Goal: Task Accomplishment & Management: Complete application form

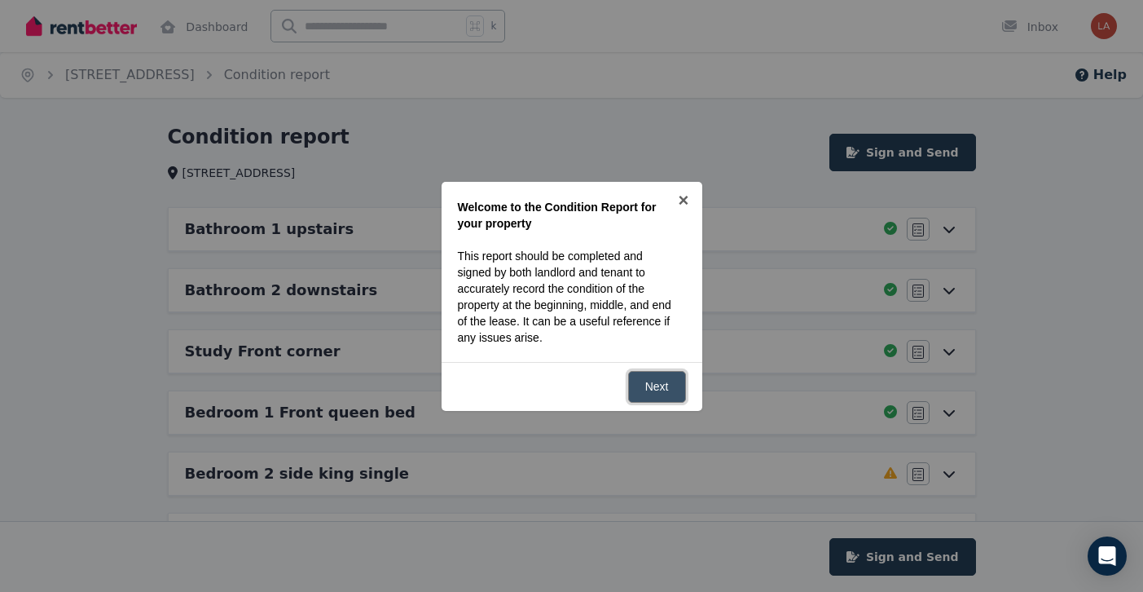
click at [658, 387] on link "Next" at bounding box center [657, 387] width 58 height 32
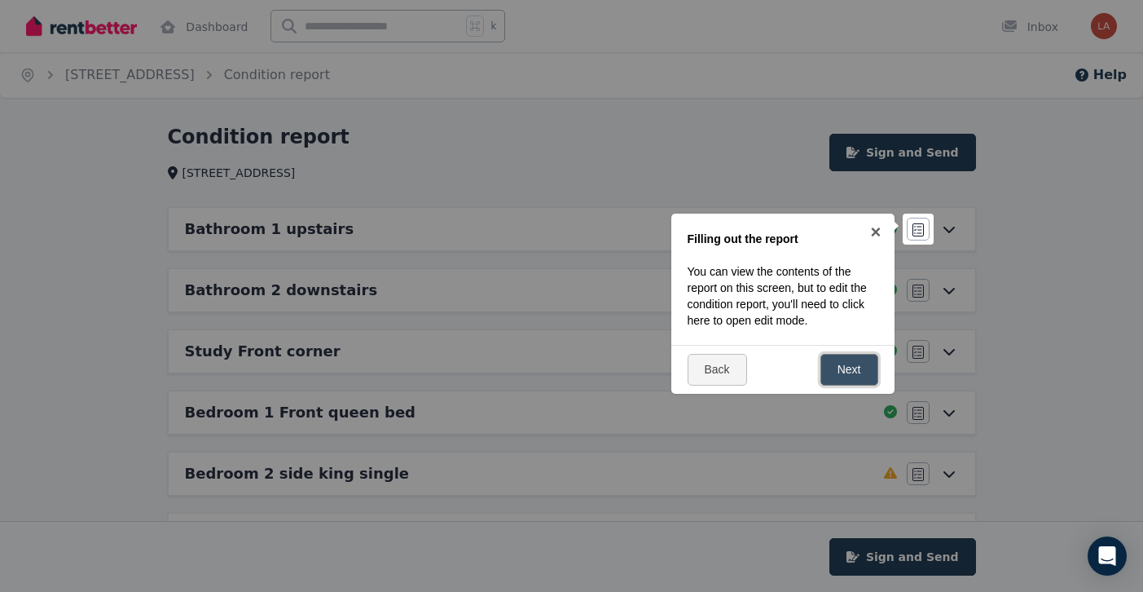
click at [854, 371] on link "Next" at bounding box center [850, 370] width 58 height 32
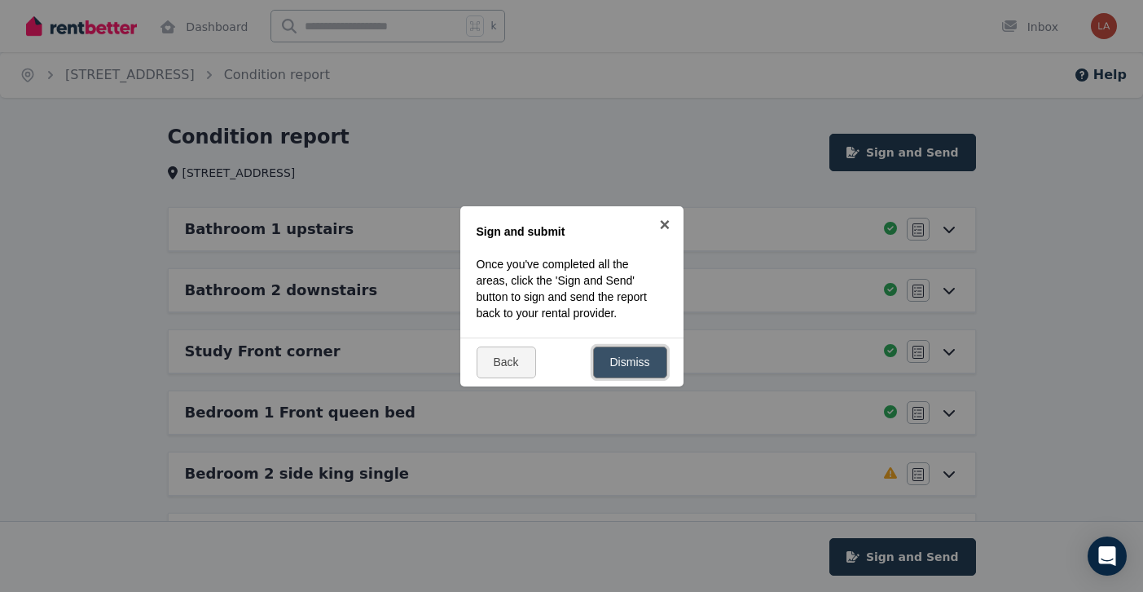
click at [653, 356] on link "Dismiss" at bounding box center [630, 362] width 74 height 32
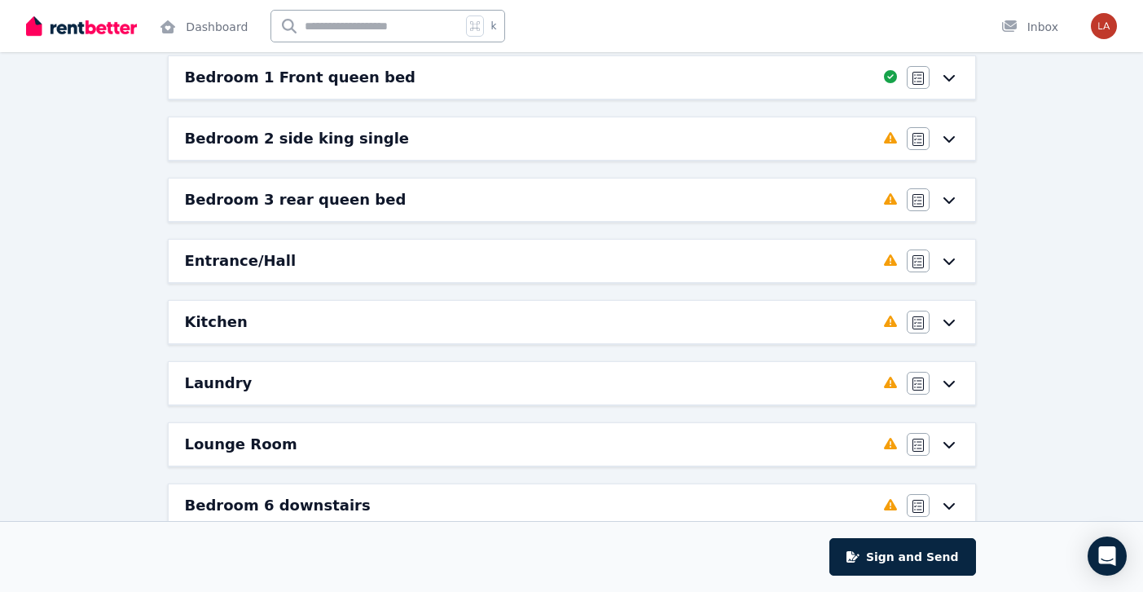
scroll to position [331, 0]
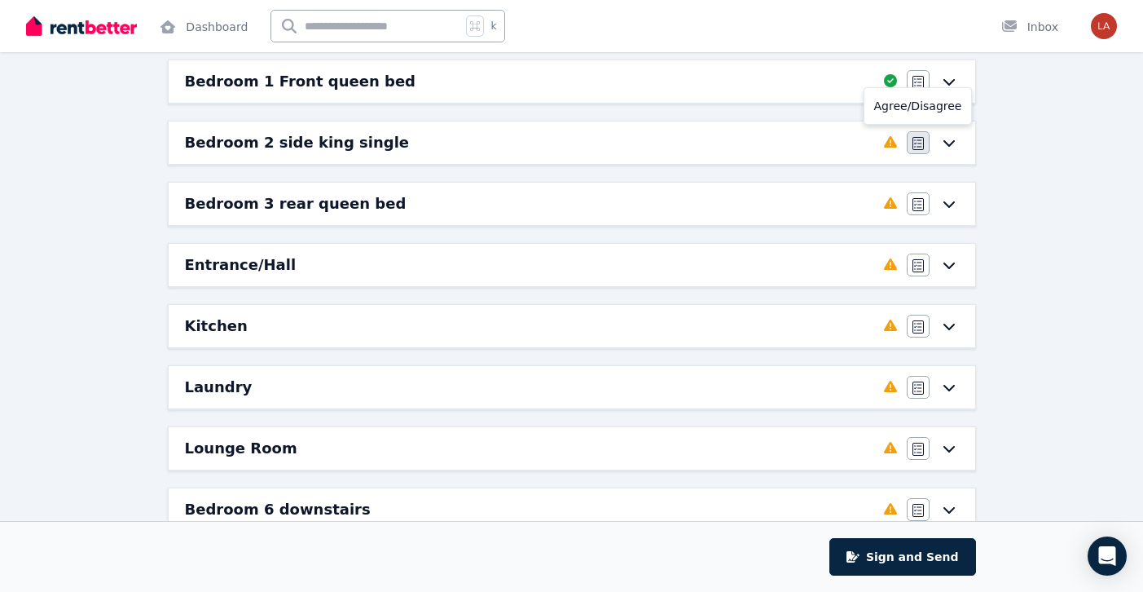
click at [923, 136] on button "button" at bounding box center [918, 142] width 23 height 23
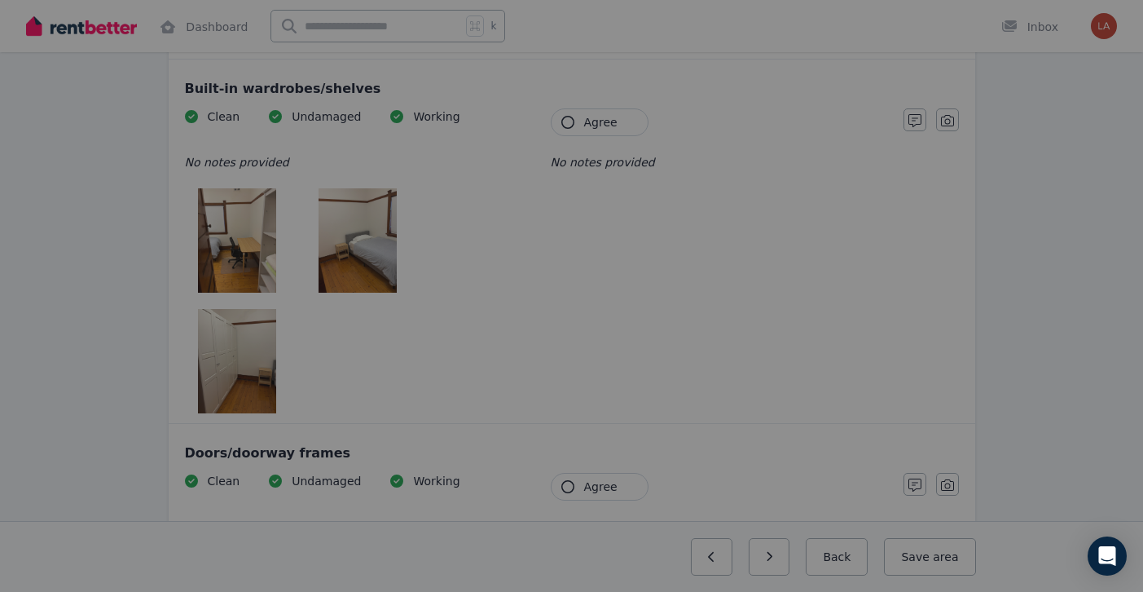
scroll to position [0, 0]
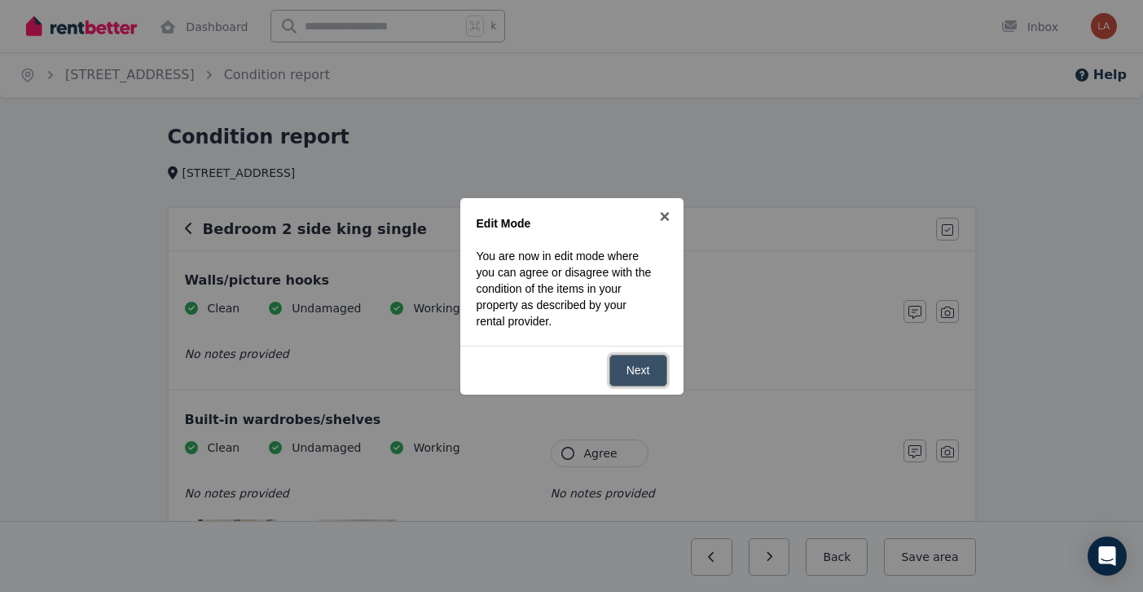
click at [637, 368] on link "Next" at bounding box center [639, 371] width 58 height 32
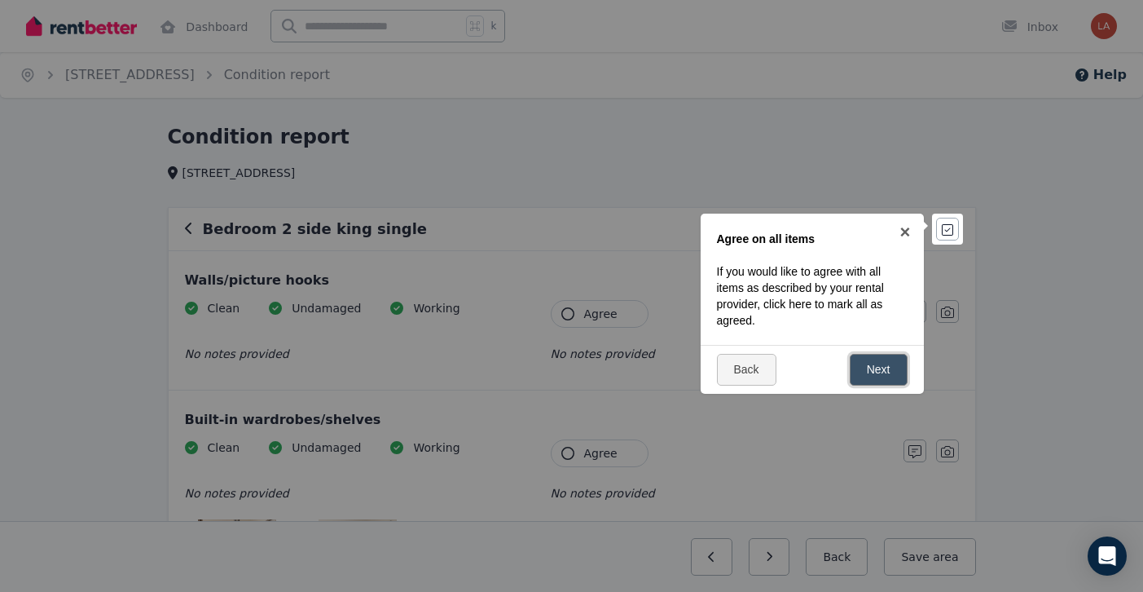
click at [871, 367] on link "Next" at bounding box center [879, 370] width 58 height 32
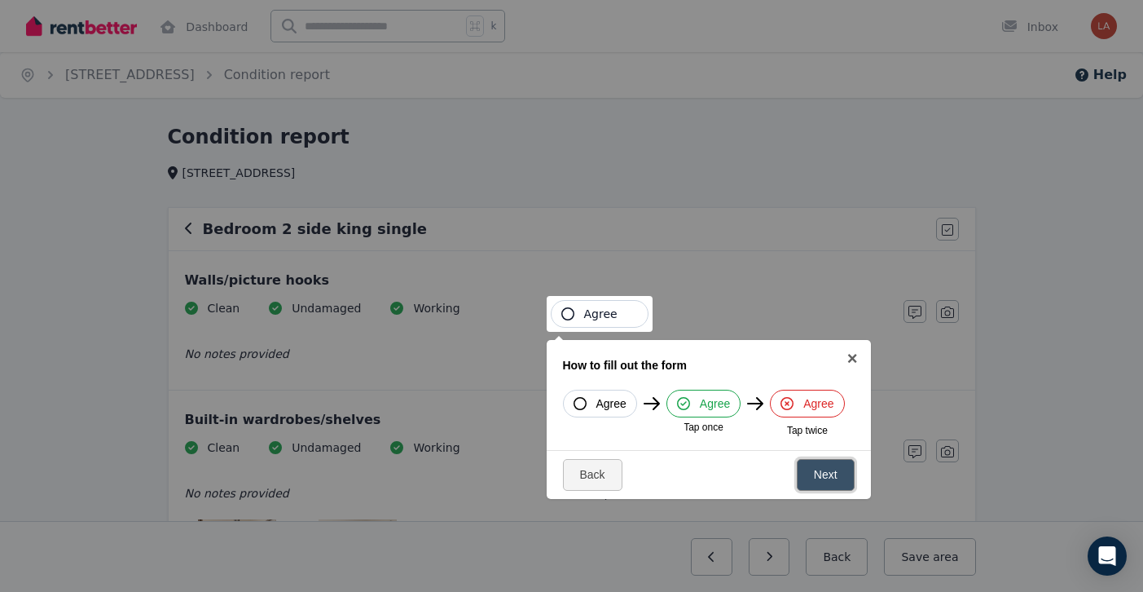
click at [813, 469] on link "Next" at bounding box center [826, 475] width 58 height 32
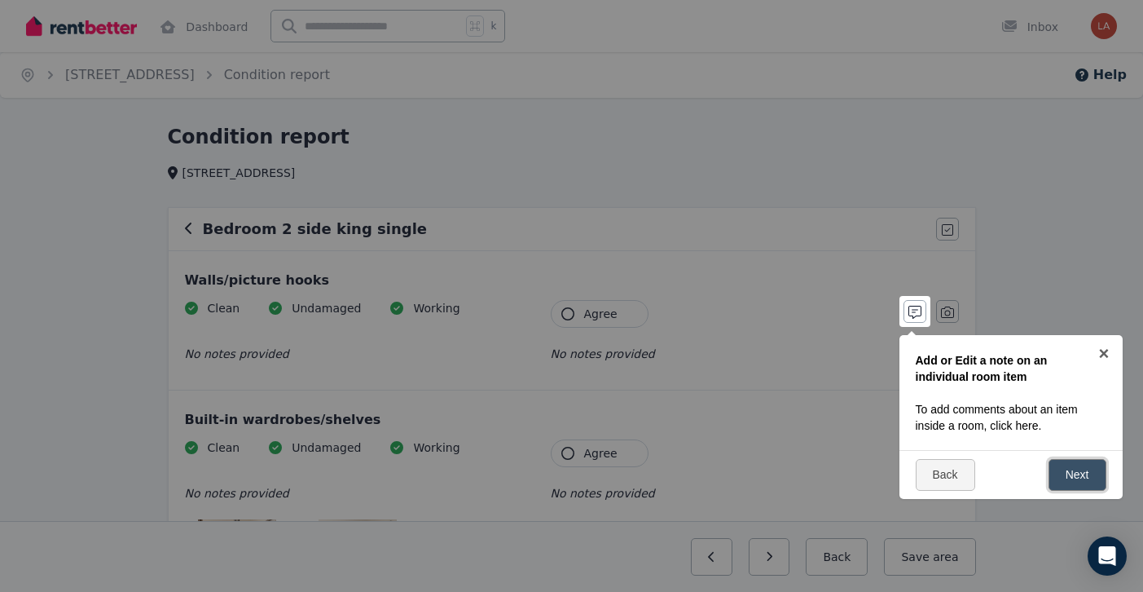
click at [1064, 473] on link "Next" at bounding box center [1078, 475] width 58 height 32
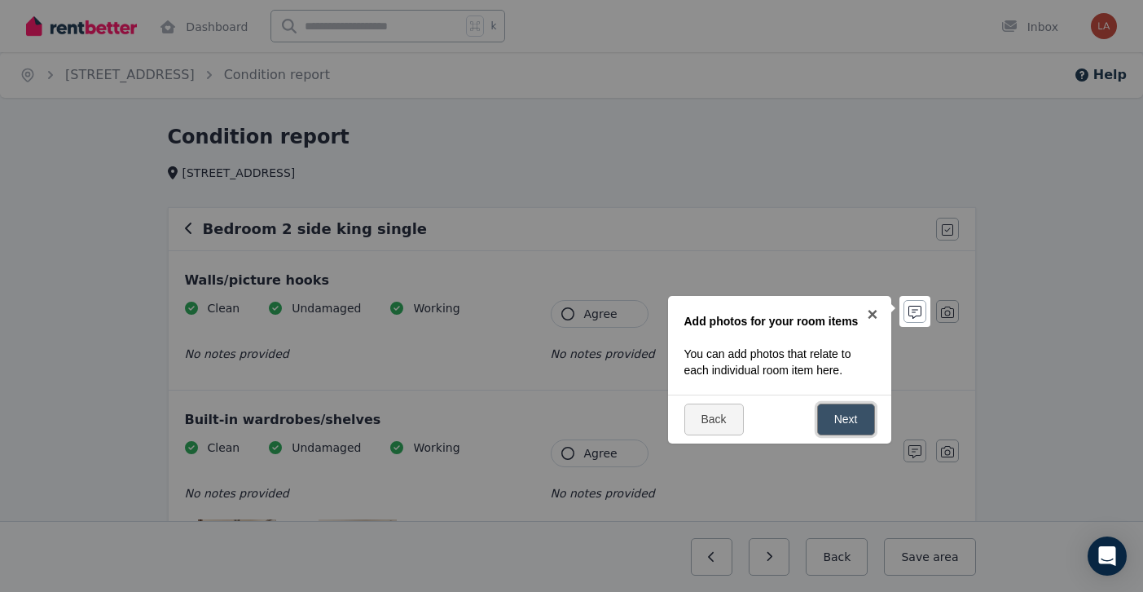
click at [845, 416] on link "Next" at bounding box center [846, 419] width 58 height 32
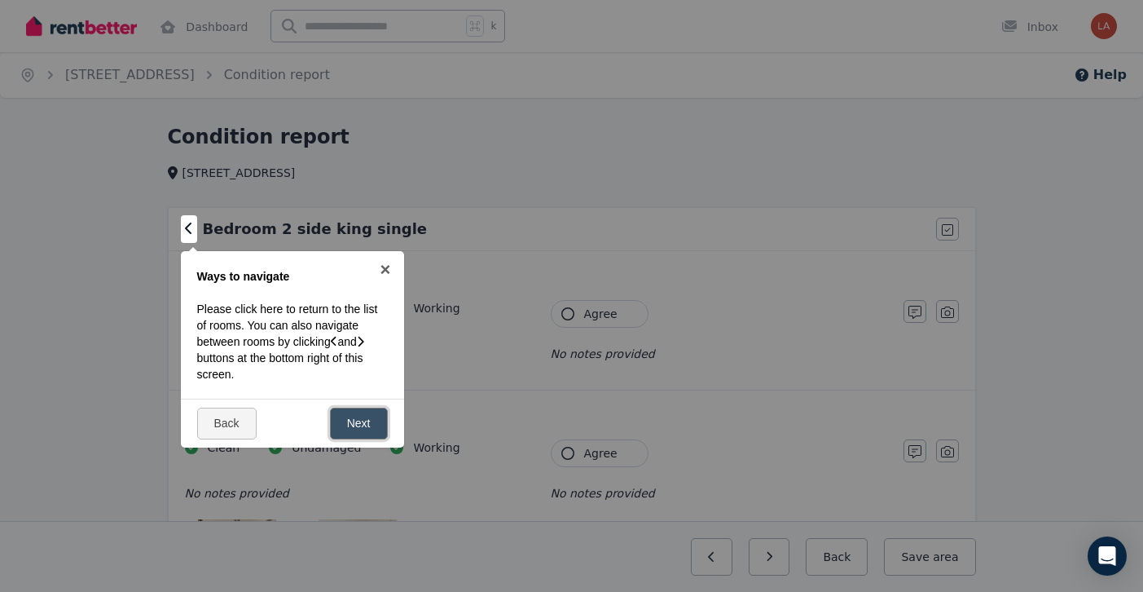
click at [370, 411] on link "Next" at bounding box center [359, 423] width 58 height 32
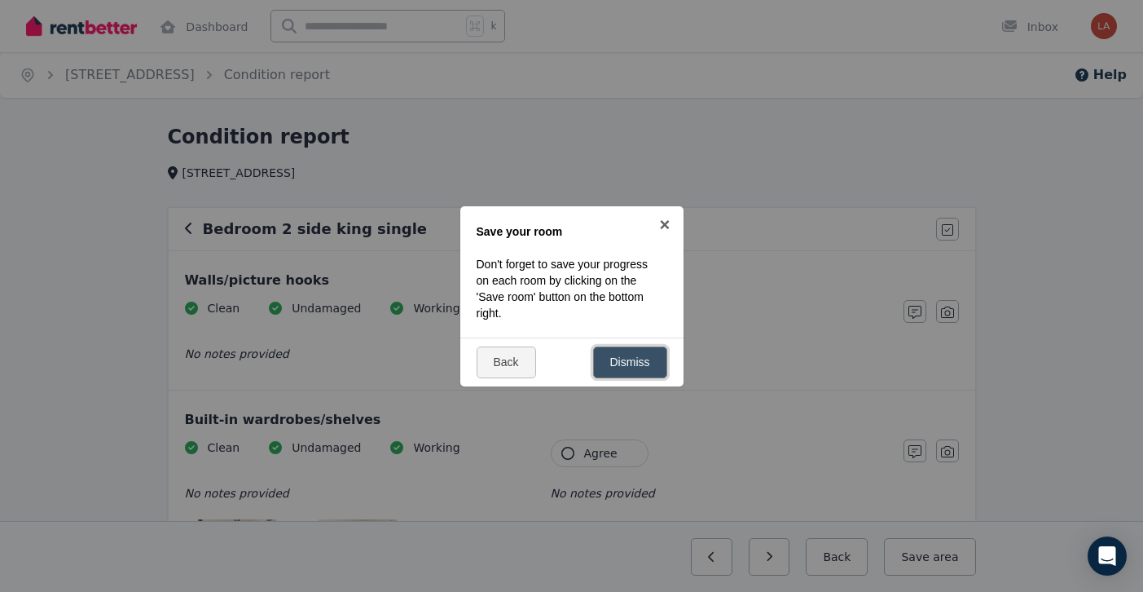
click at [619, 366] on link "Dismiss" at bounding box center [630, 362] width 74 height 32
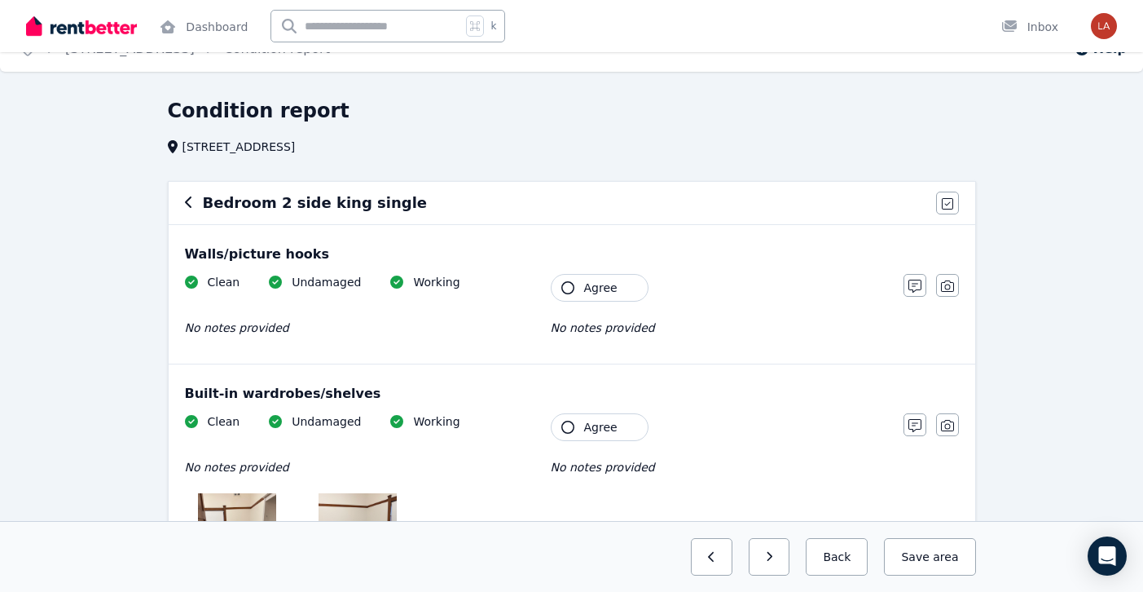
scroll to position [27, 0]
click at [611, 282] on span "Agree" at bounding box center [600, 287] width 33 height 16
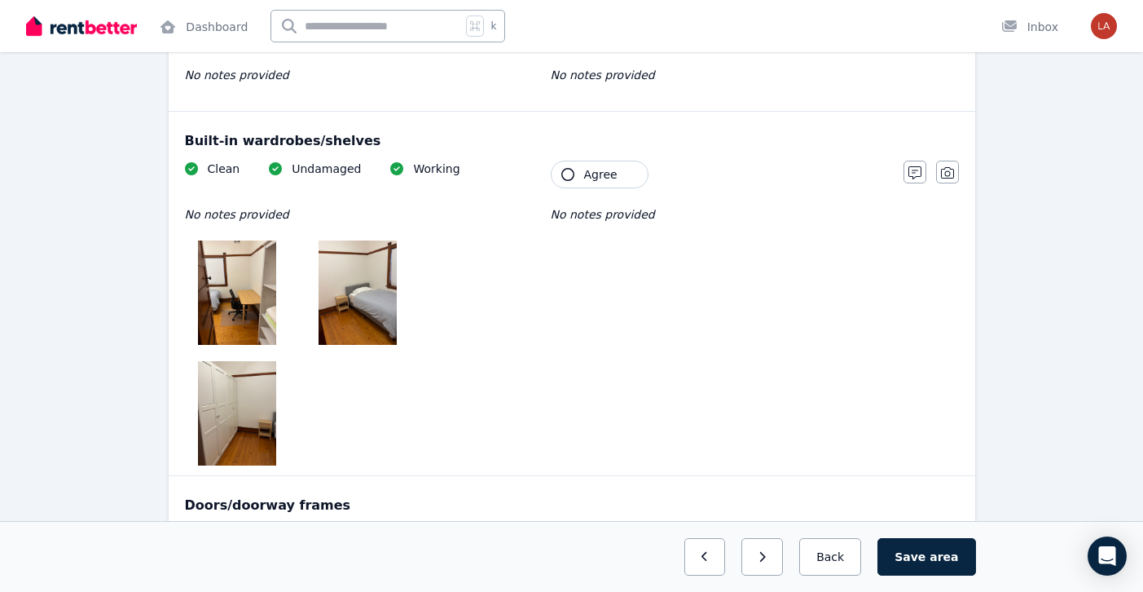
scroll to position [271, 0]
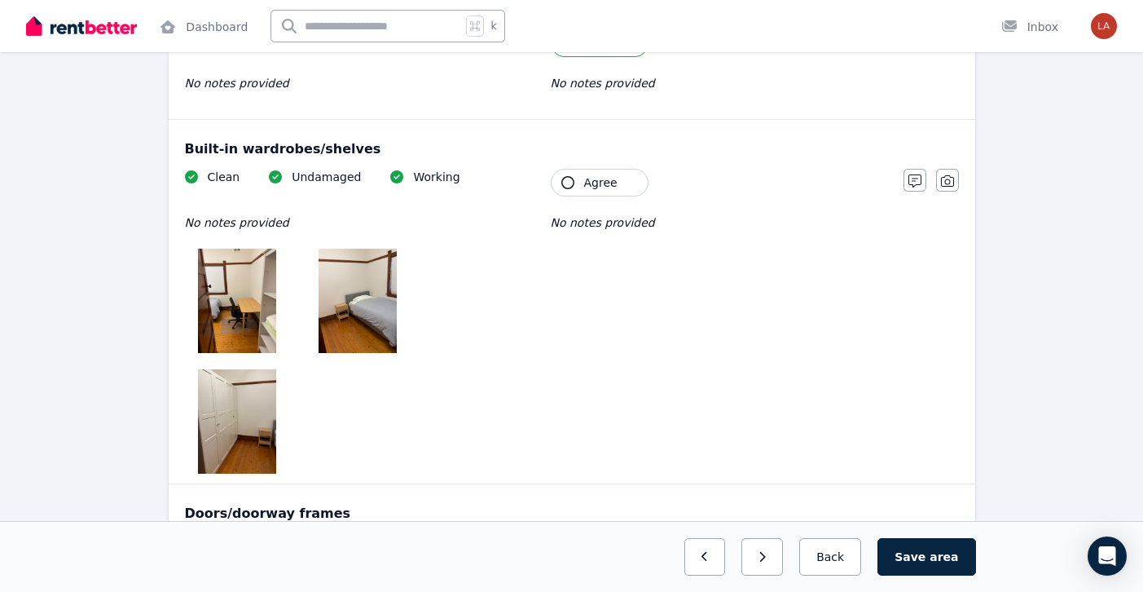
click at [605, 179] on span "Agree" at bounding box center [600, 182] width 33 height 16
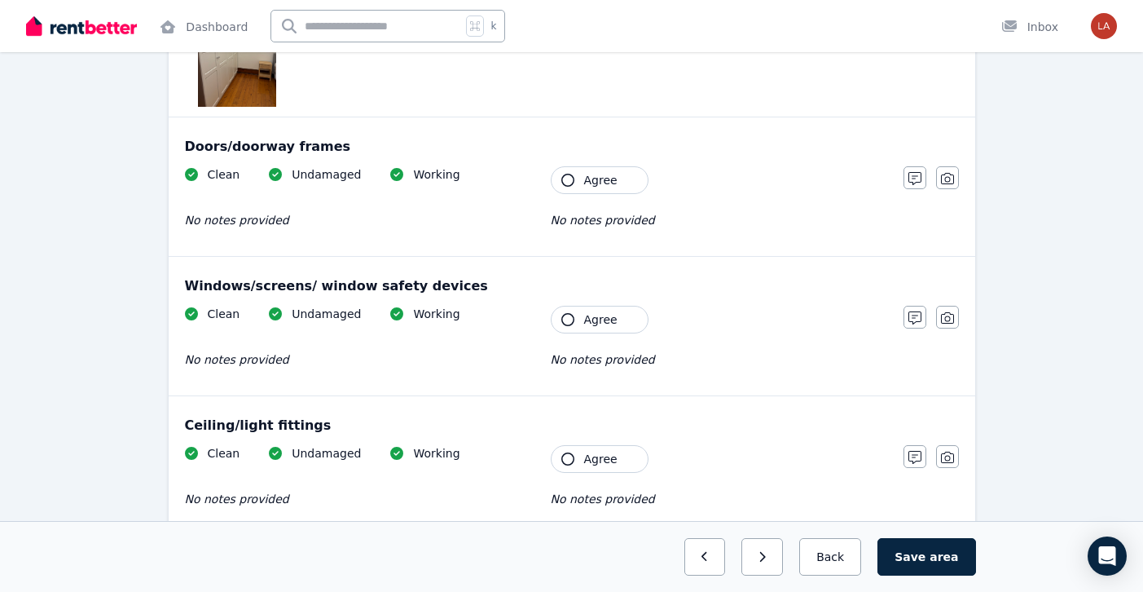
scroll to position [638, 0]
click at [615, 168] on button "Agree" at bounding box center [600, 179] width 98 height 28
click at [585, 310] on button "Agree" at bounding box center [600, 319] width 98 height 28
click at [584, 474] on div "Clean Undamaged Working No notes provided Tenant Agree No notes provided" at bounding box center [536, 484] width 702 height 80
click at [584, 452] on span "Agree" at bounding box center [600, 458] width 33 height 16
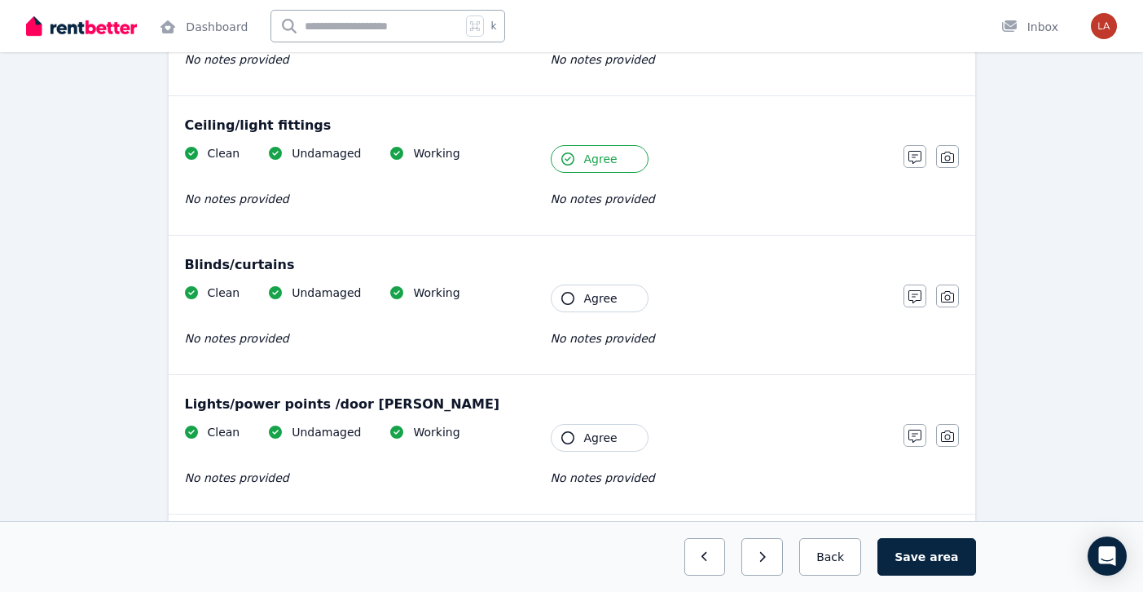
scroll to position [947, 0]
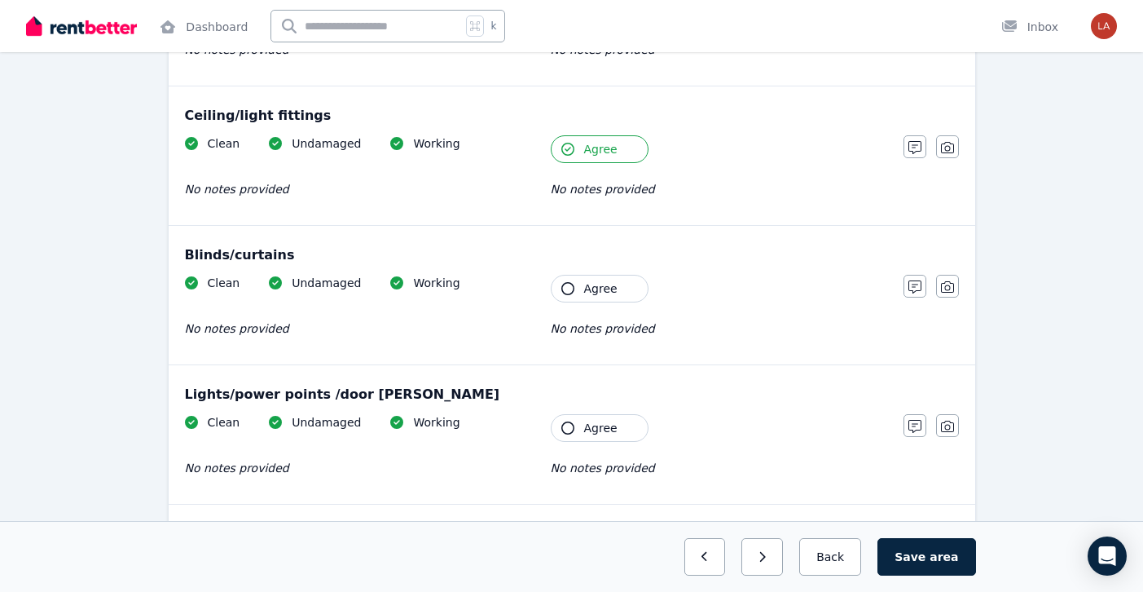
click at [581, 279] on button "Agree" at bounding box center [600, 289] width 98 height 28
click at [585, 422] on span "Agree" at bounding box center [600, 428] width 33 height 16
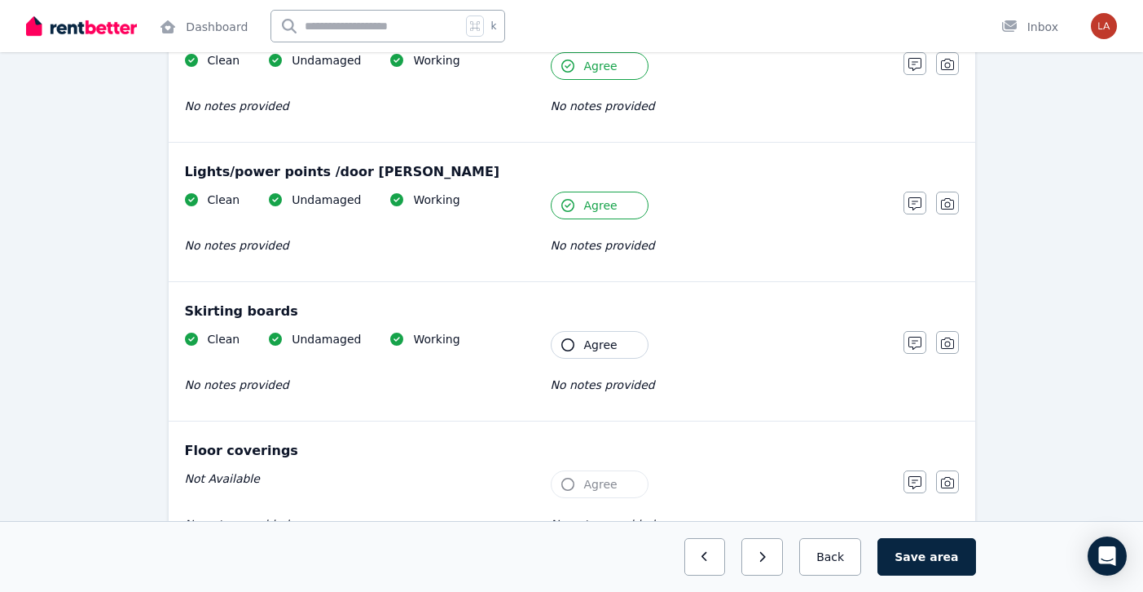
click at [593, 345] on span "Agree" at bounding box center [600, 345] width 33 height 16
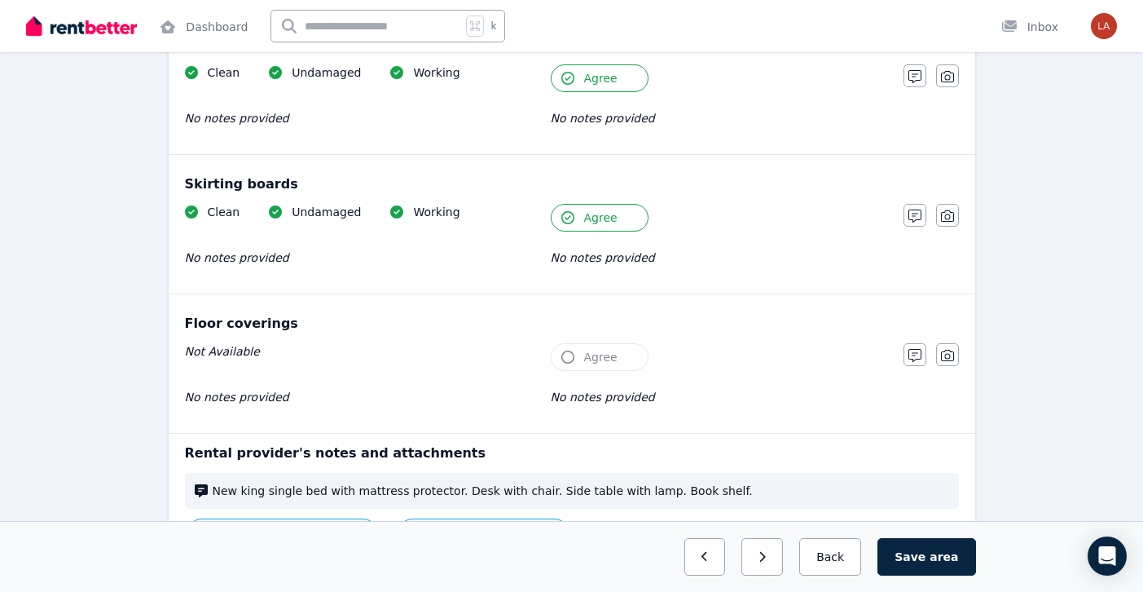
scroll to position [1407, 0]
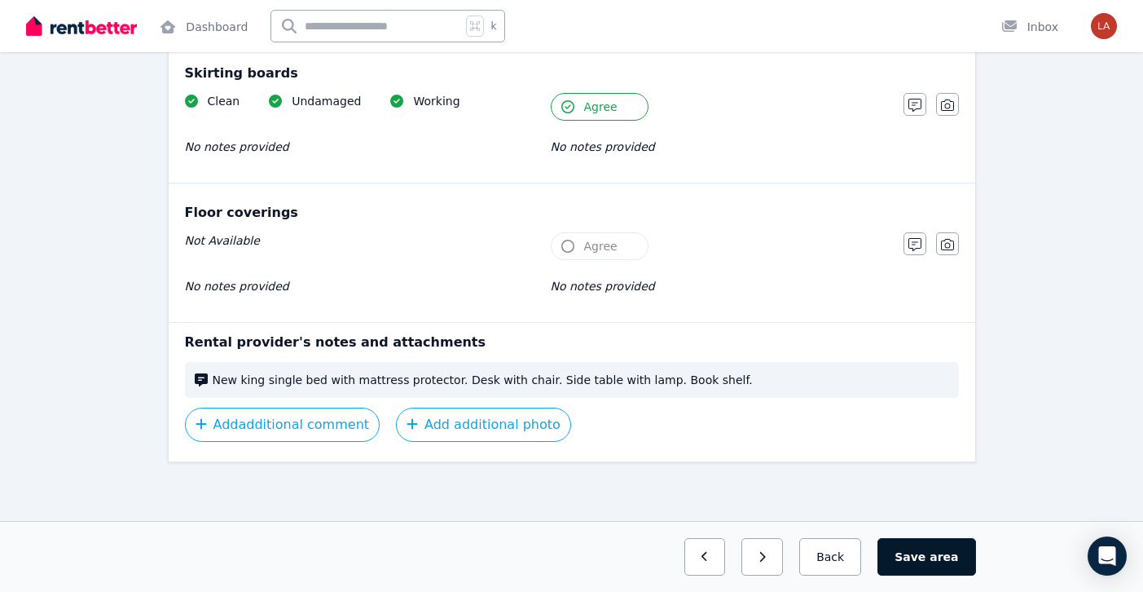
click at [925, 544] on button "Save area" at bounding box center [927, 556] width 98 height 37
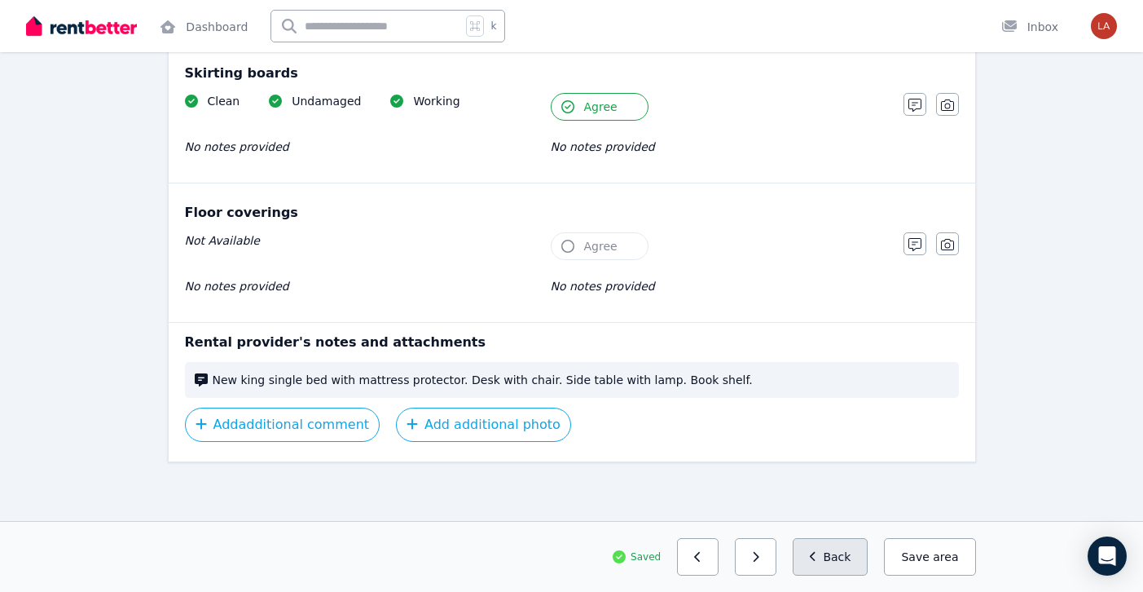
click at [845, 553] on button "Back" at bounding box center [831, 556] width 76 height 37
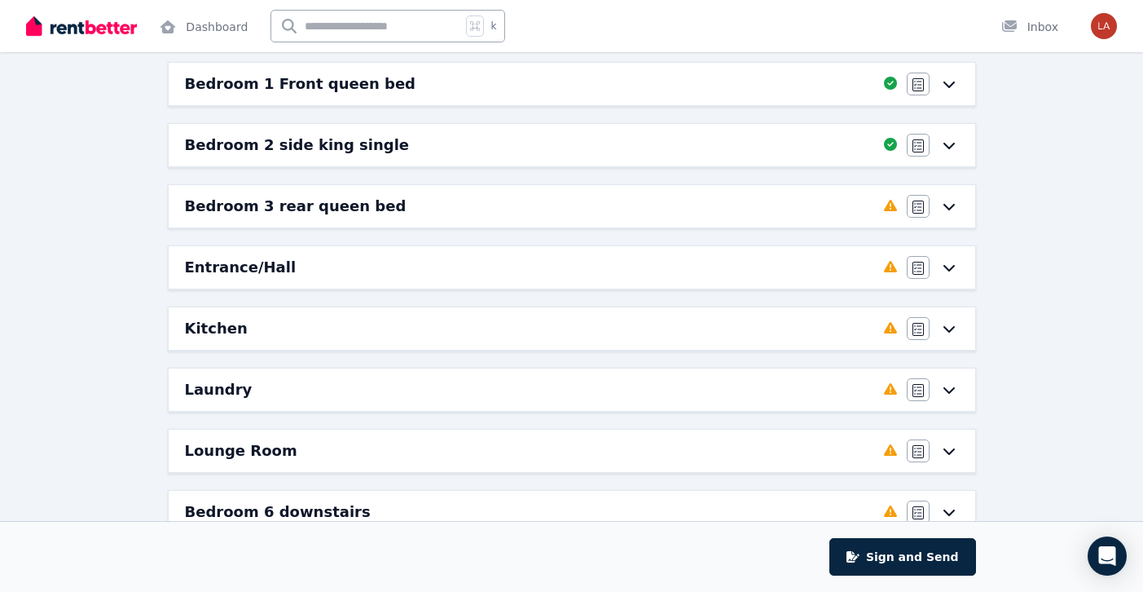
scroll to position [330, 0]
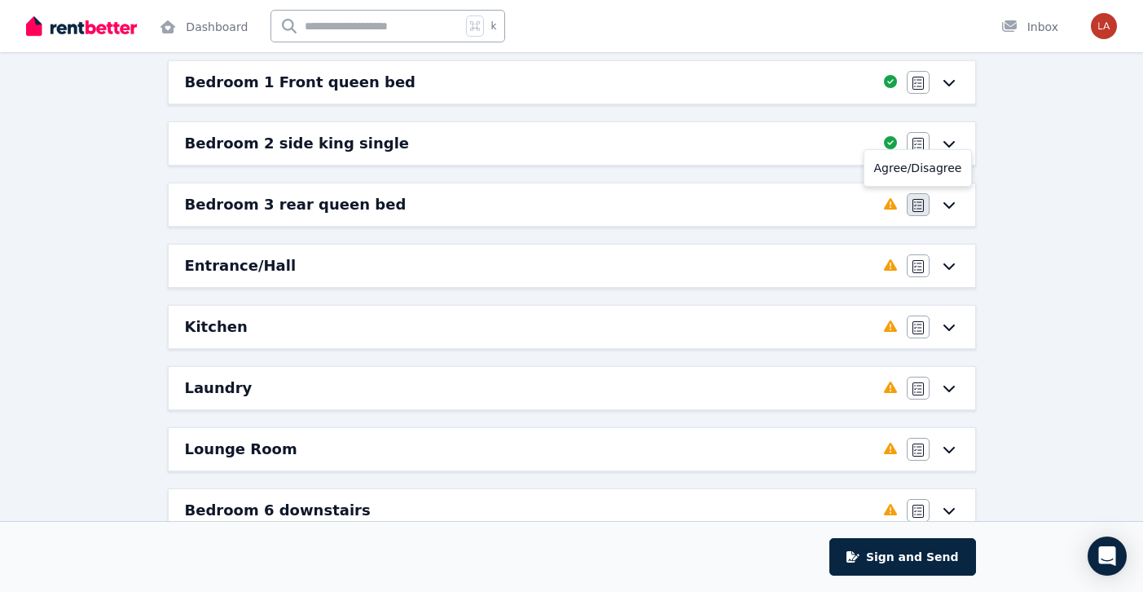
click at [920, 199] on icon "button" at bounding box center [918, 205] width 11 height 13
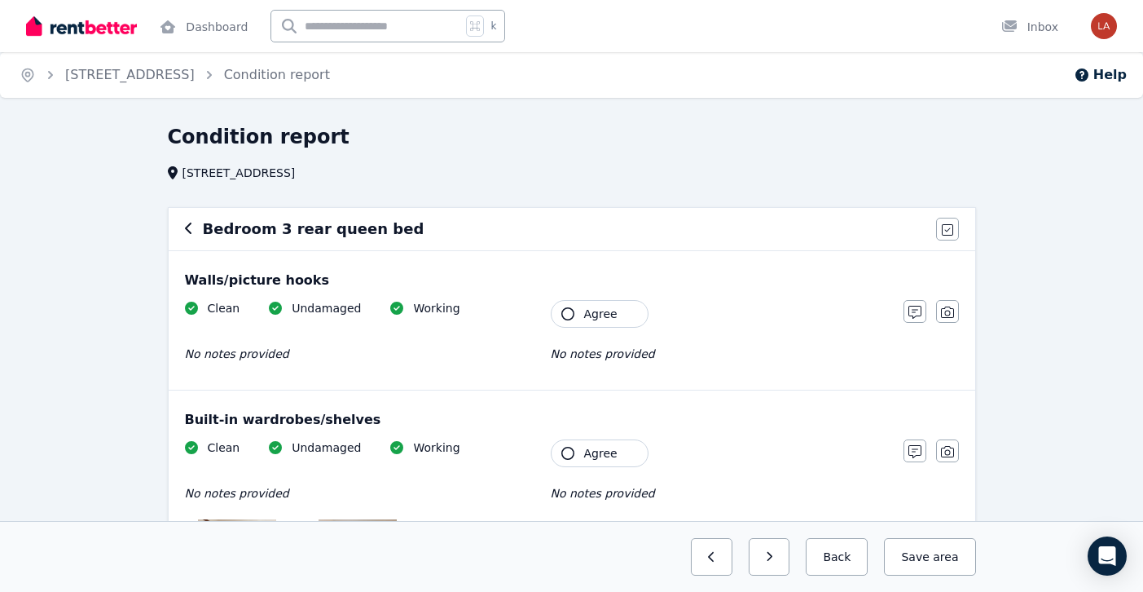
click at [577, 310] on button "Agree" at bounding box center [600, 314] width 98 height 28
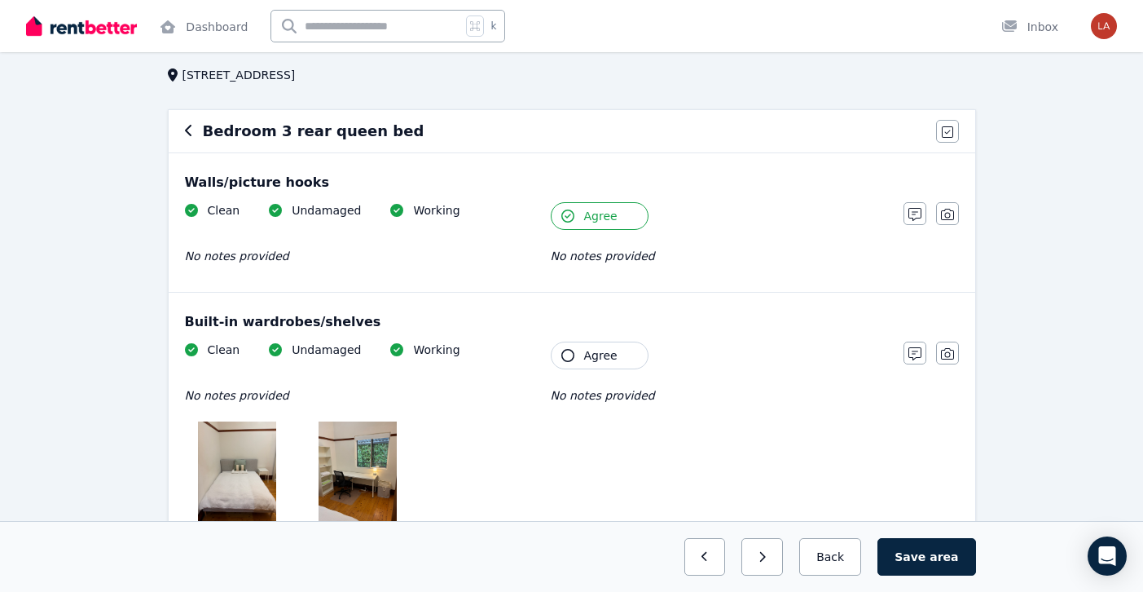
scroll to position [120, 0]
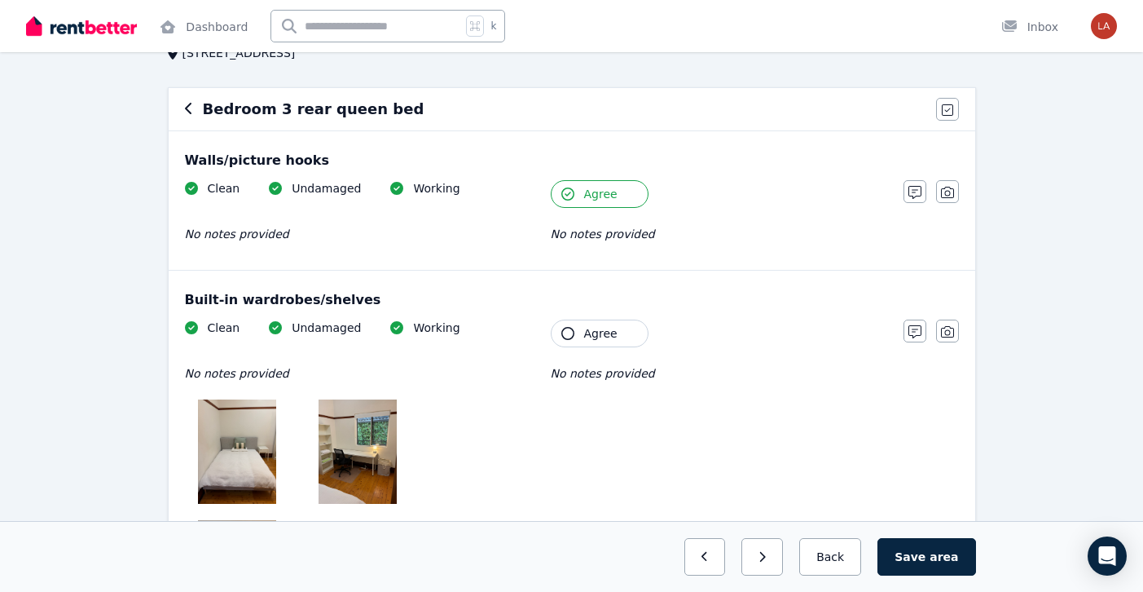
click at [577, 335] on button "Agree" at bounding box center [600, 333] width 98 height 28
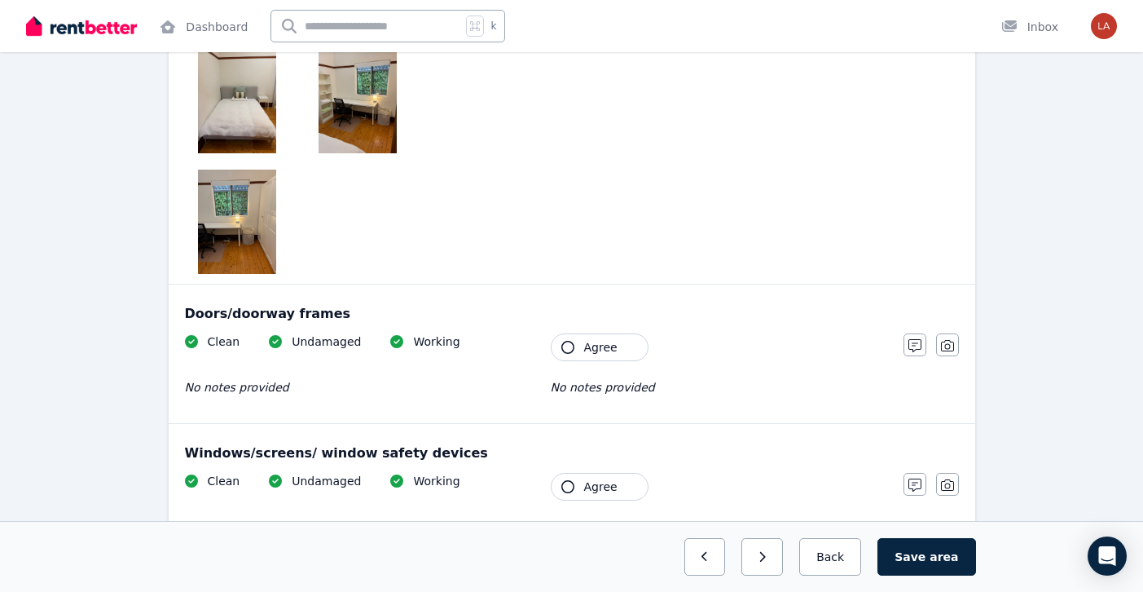
click at [586, 343] on span "Agree" at bounding box center [600, 347] width 33 height 16
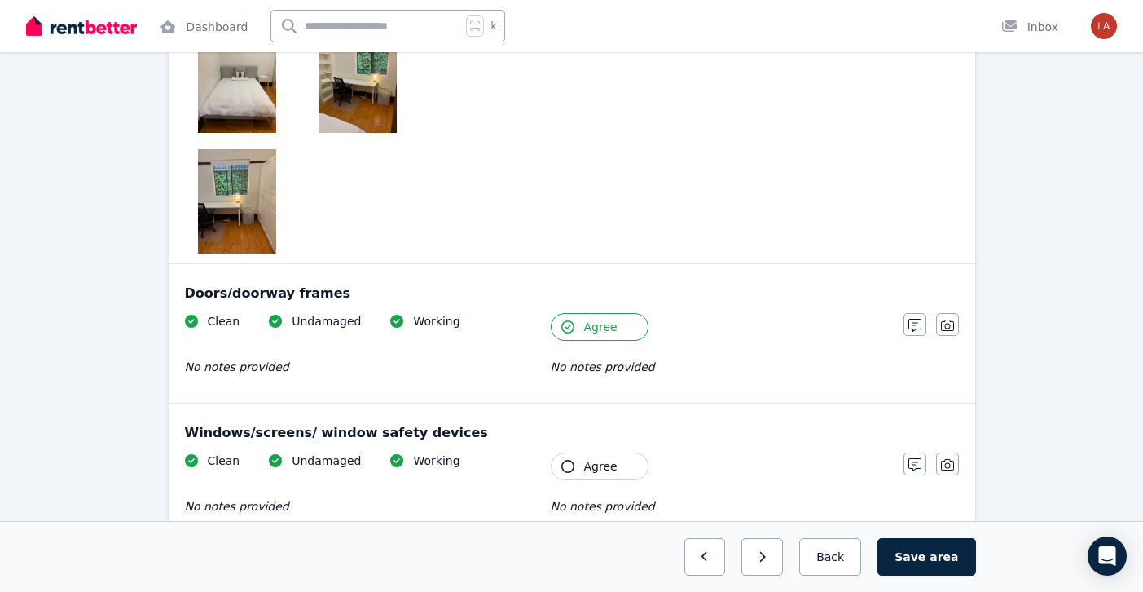
click at [591, 460] on span "Agree" at bounding box center [600, 466] width 33 height 16
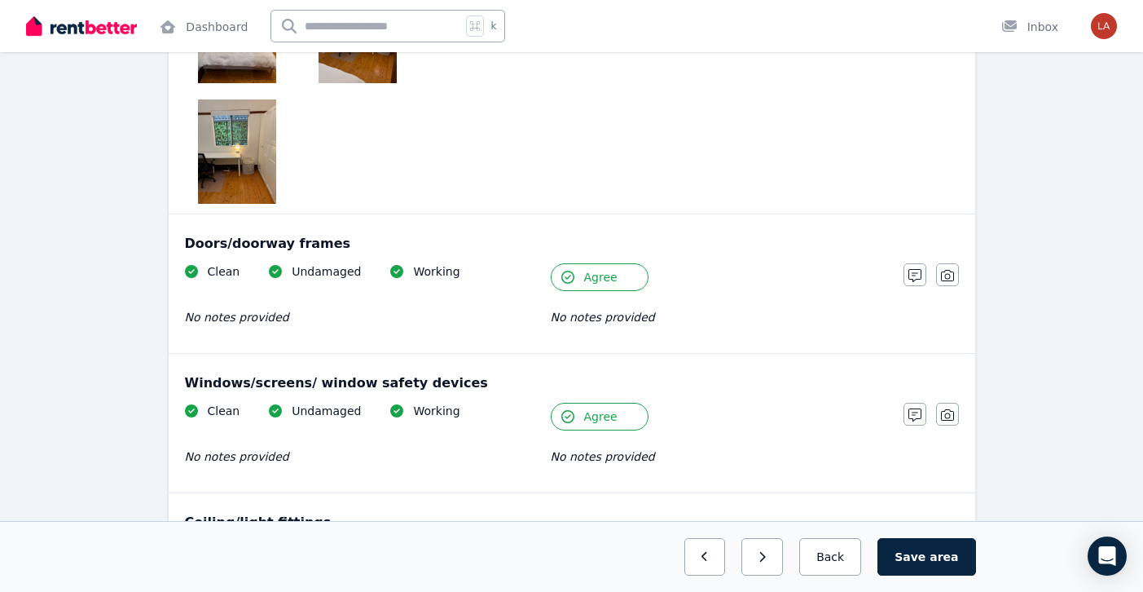
scroll to position [794, 0]
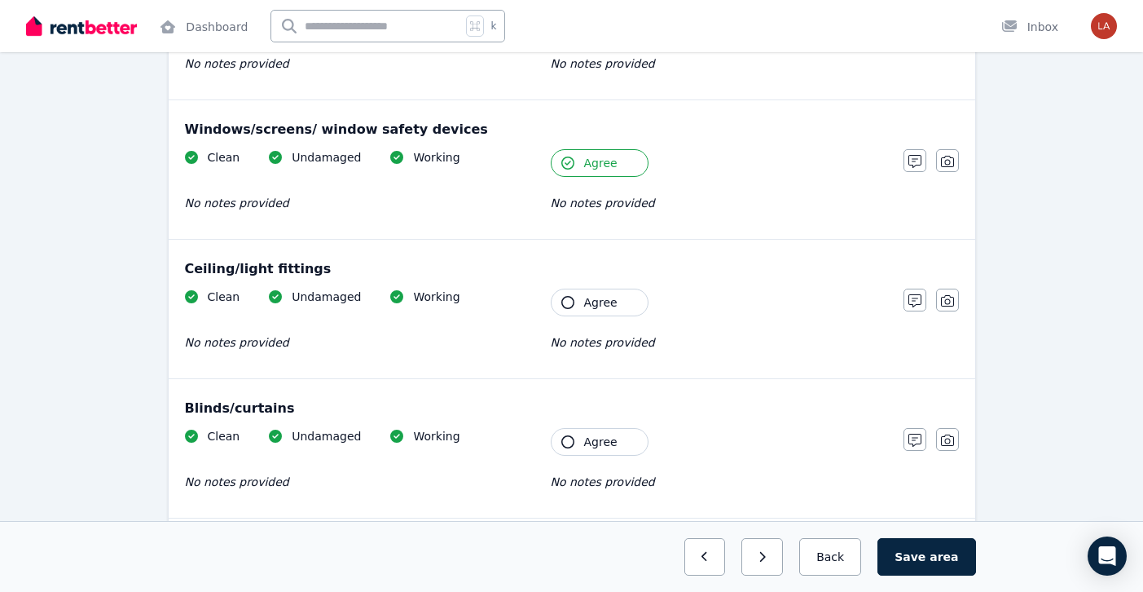
click at [601, 306] on span "Agree" at bounding box center [600, 302] width 33 height 16
click at [597, 450] on button "Agree" at bounding box center [600, 442] width 98 height 28
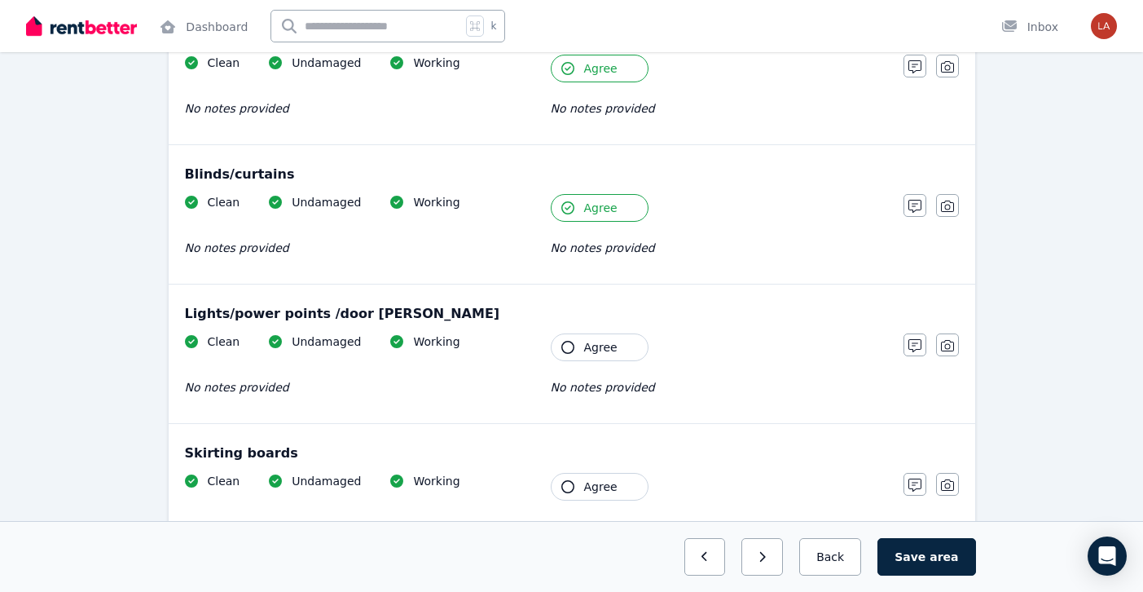
scroll to position [1089, 0]
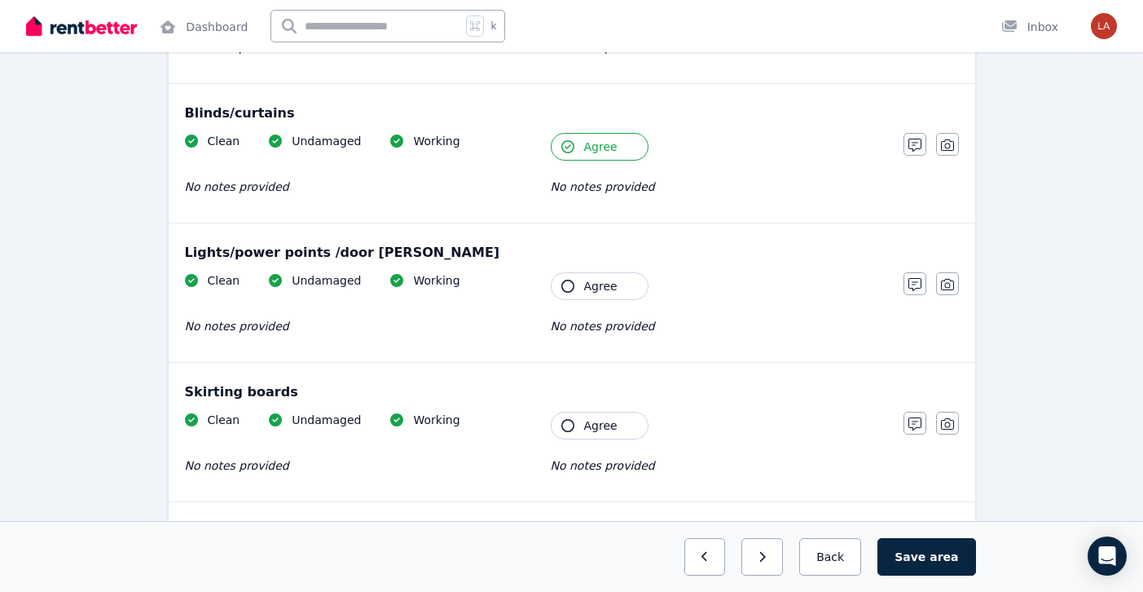
click at [589, 287] on span "Agree" at bounding box center [600, 286] width 33 height 16
click at [588, 425] on span "Agree" at bounding box center [600, 425] width 33 height 16
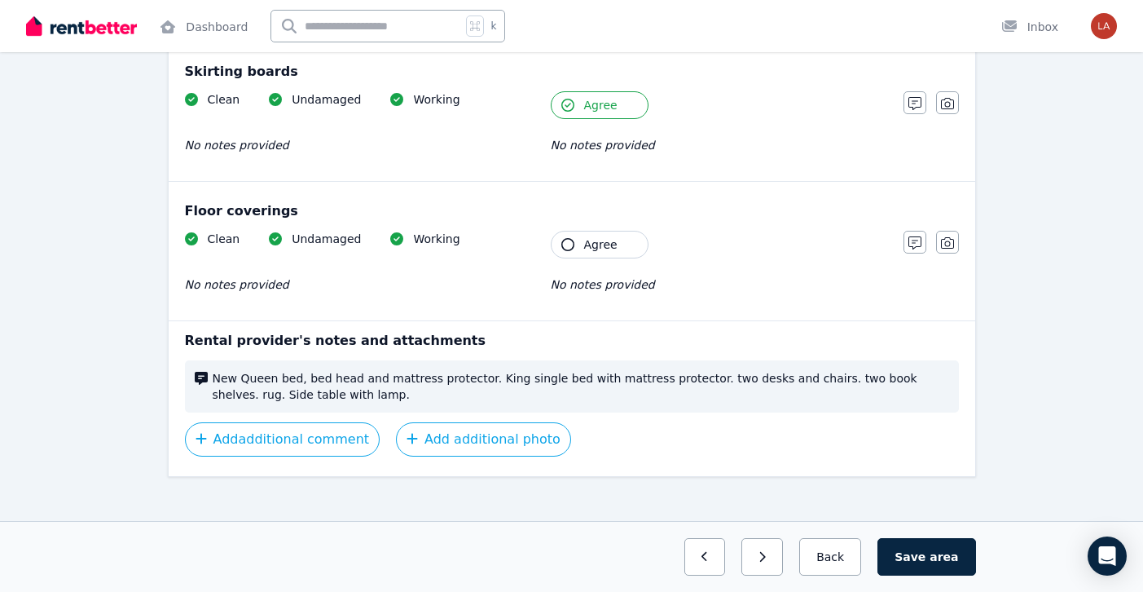
scroll to position [1424, 0]
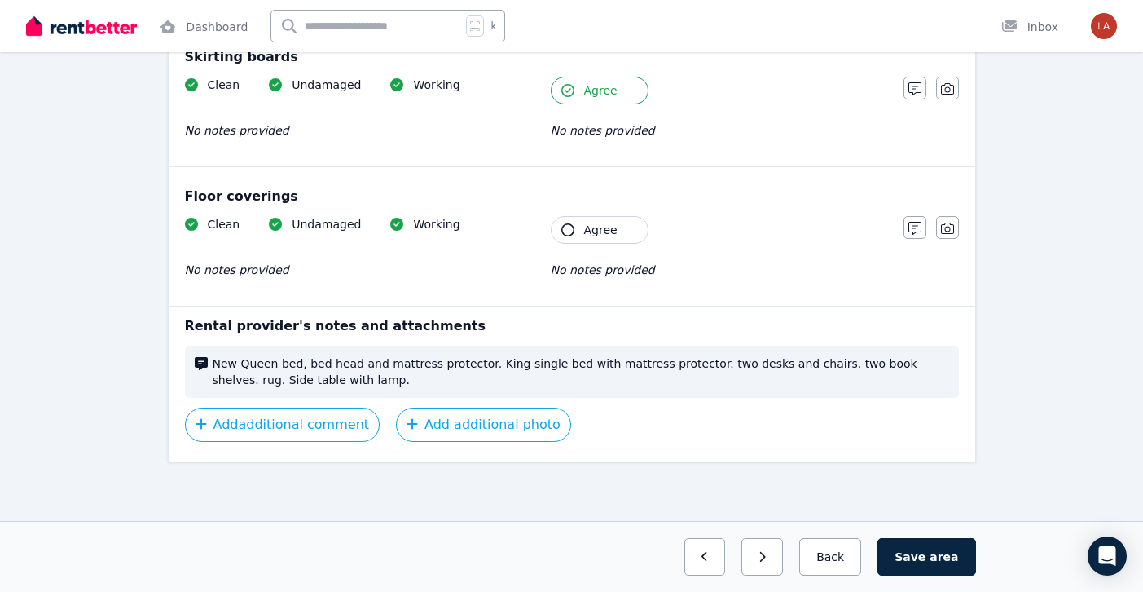
click at [590, 225] on span "Agree" at bounding box center [600, 230] width 33 height 16
click at [923, 544] on button "Save area" at bounding box center [927, 556] width 98 height 37
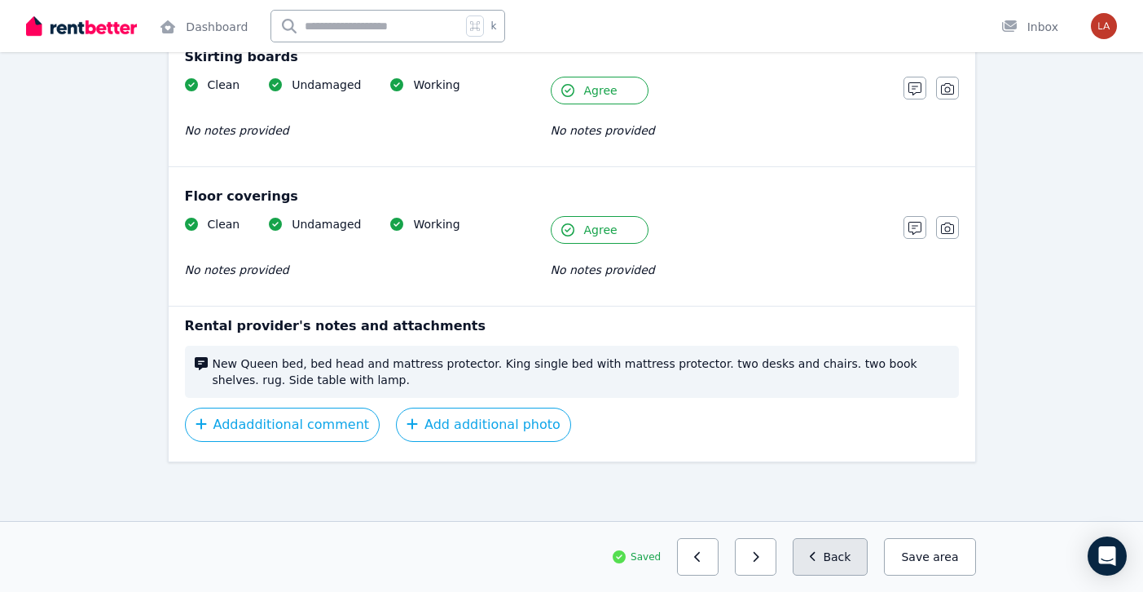
click at [808, 554] on button "Back" at bounding box center [831, 556] width 76 height 37
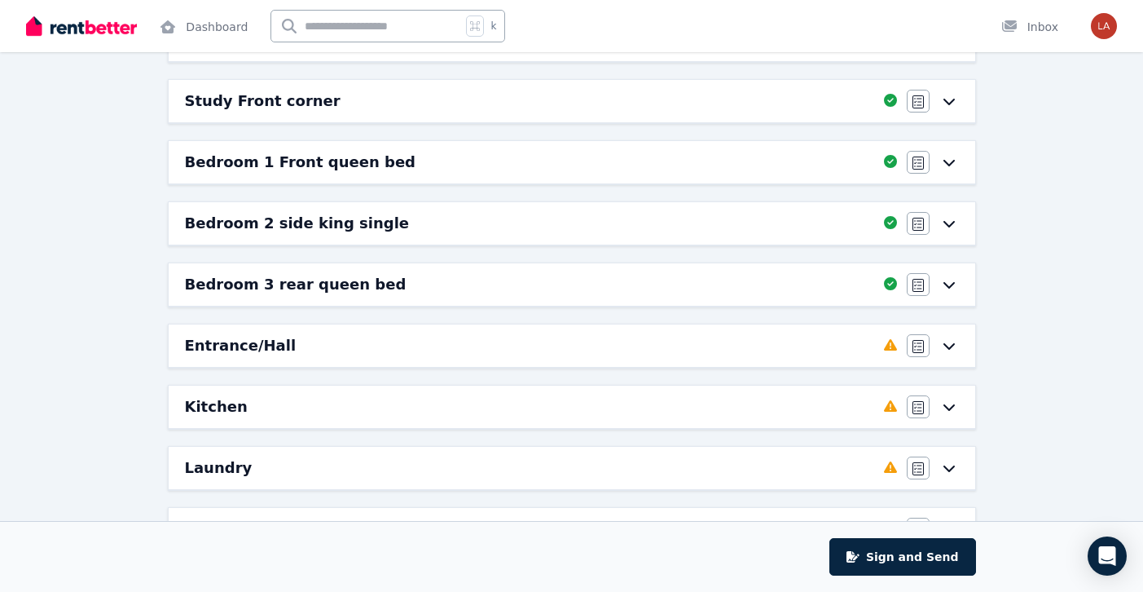
scroll to position [245, 0]
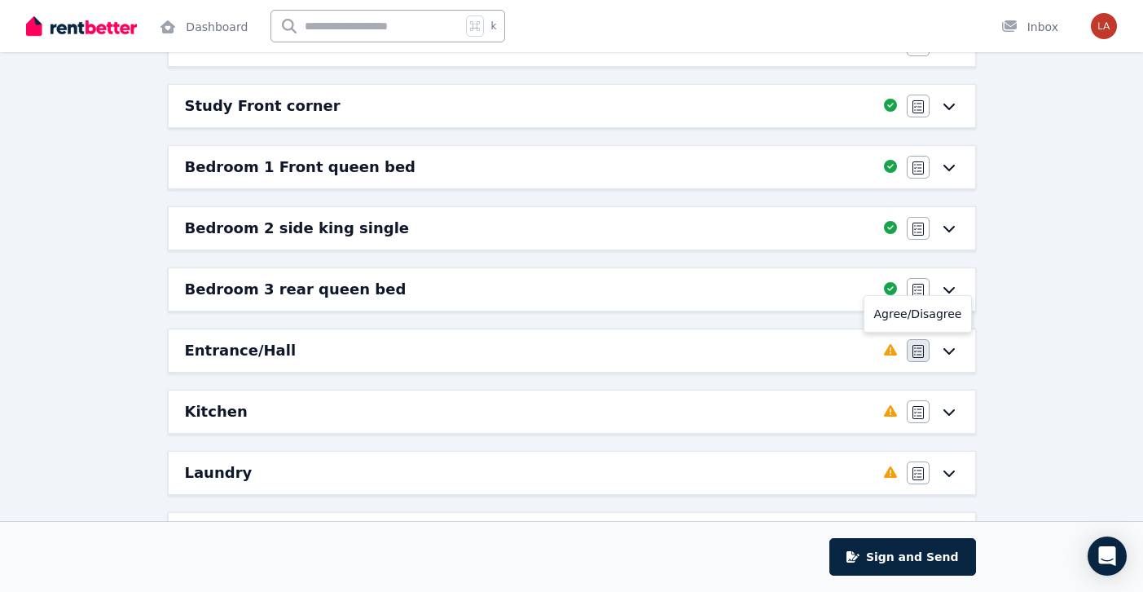
click at [923, 341] on button "button" at bounding box center [918, 350] width 23 height 23
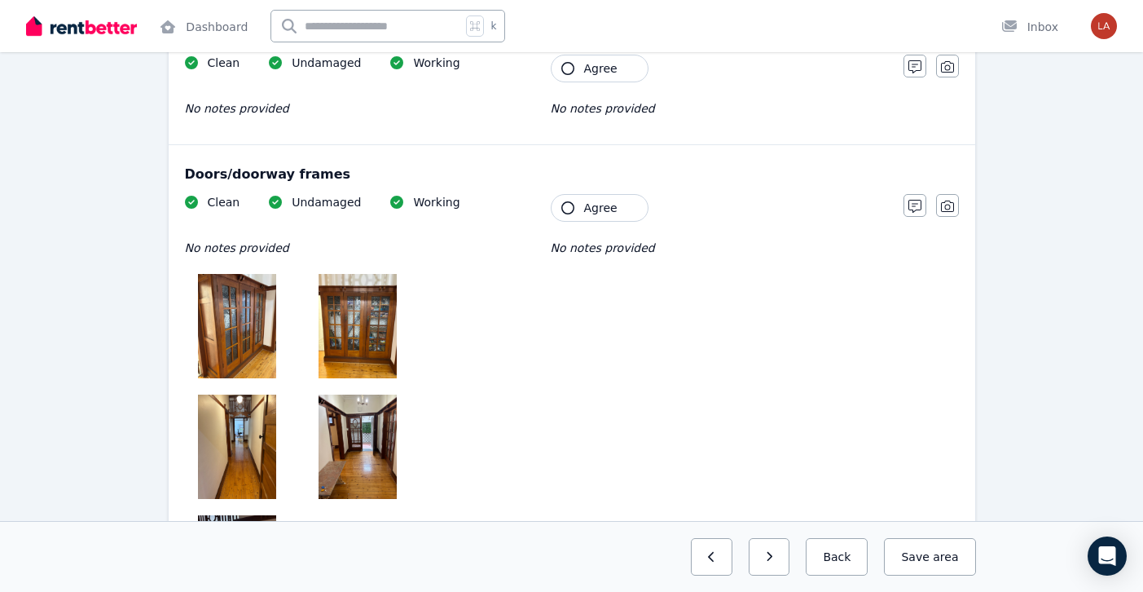
scroll to position [0, 0]
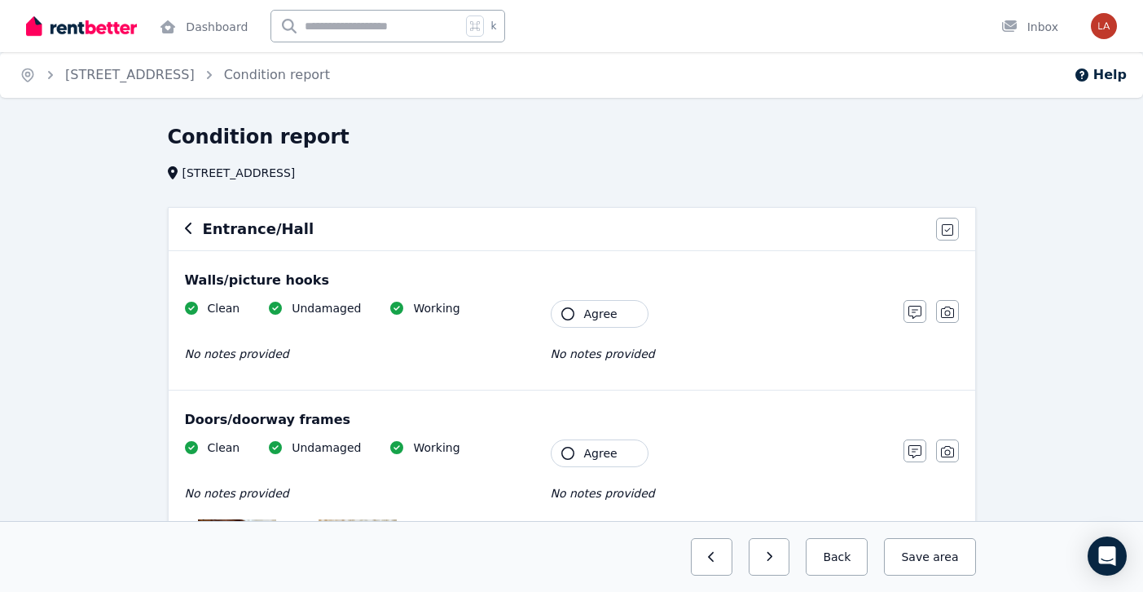
click at [623, 306] on button "Agree" at bounding box center [600, 314] width 98 height 28
click at [607, 451] on span "Agree" at bounding box center [600, 453] width 33 height 16
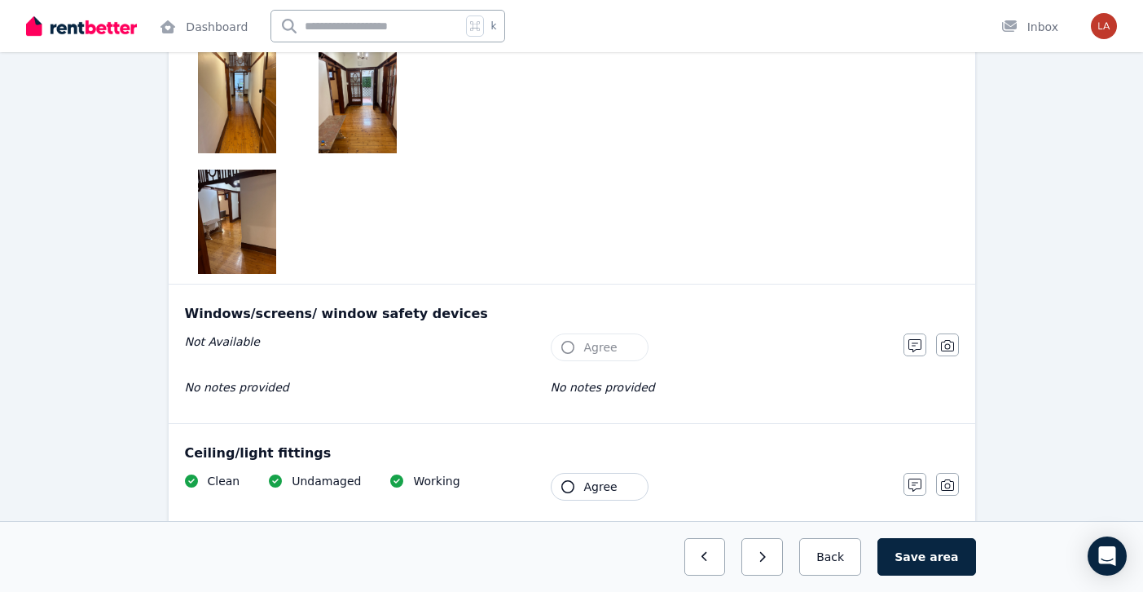
click at [588, 362] on div "Not Available No notes provided Tenant Agree No notes provided" at bounding box center [536, 373] width 702 height 80
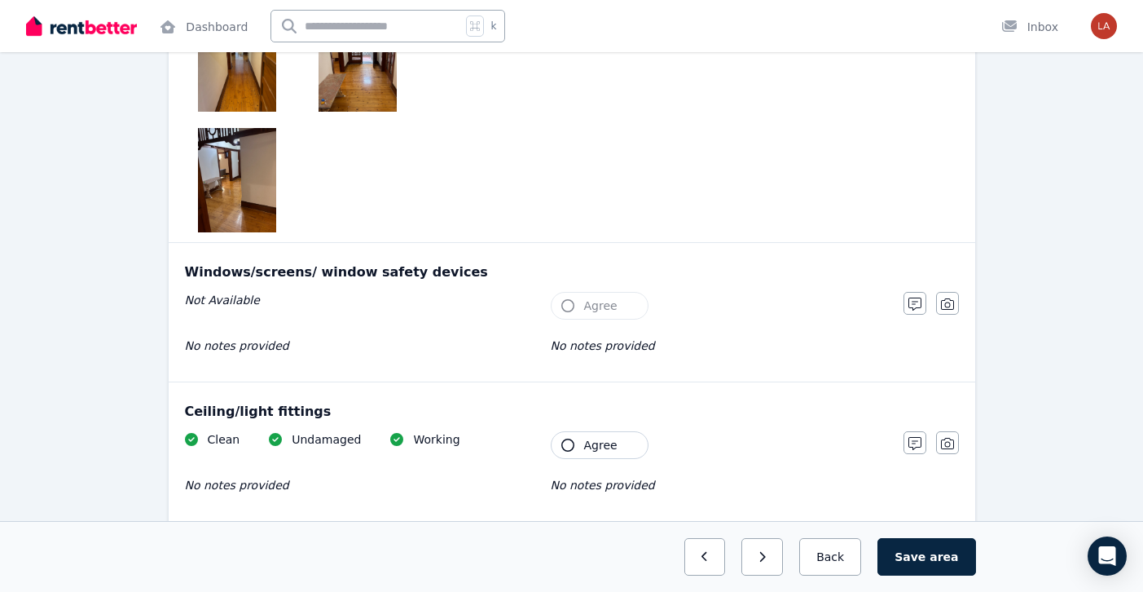
scroll to position [814, 0]
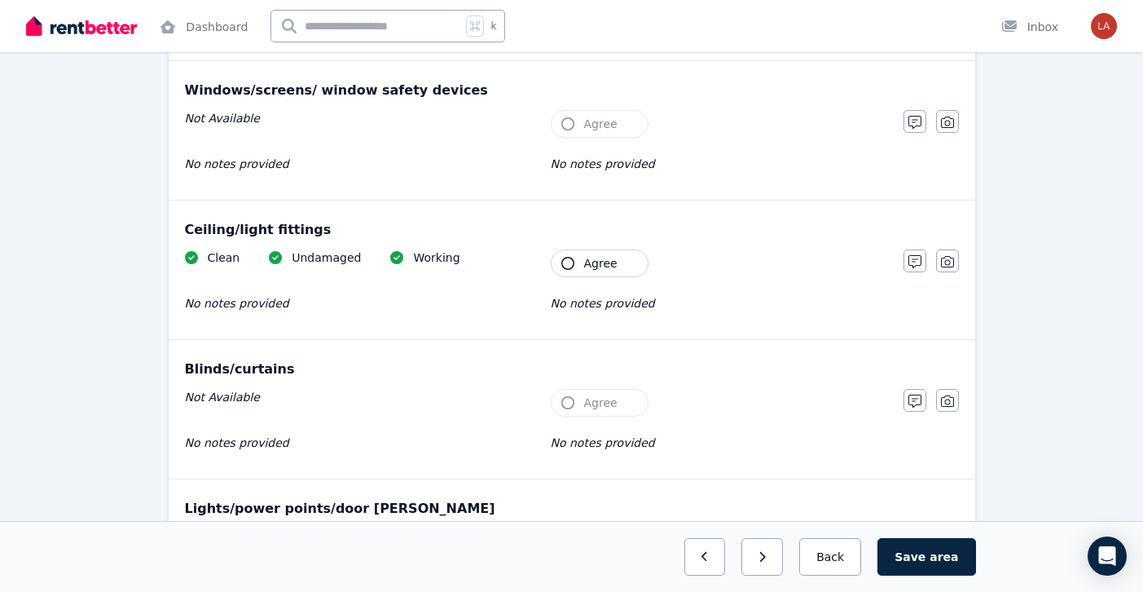
click at [588, 262] on span "Agree" at bounding box center [600, 263] width 33 height 16
click at [589, 398] on span "Agree" at bounding box center [600, 402] width 33 height 16
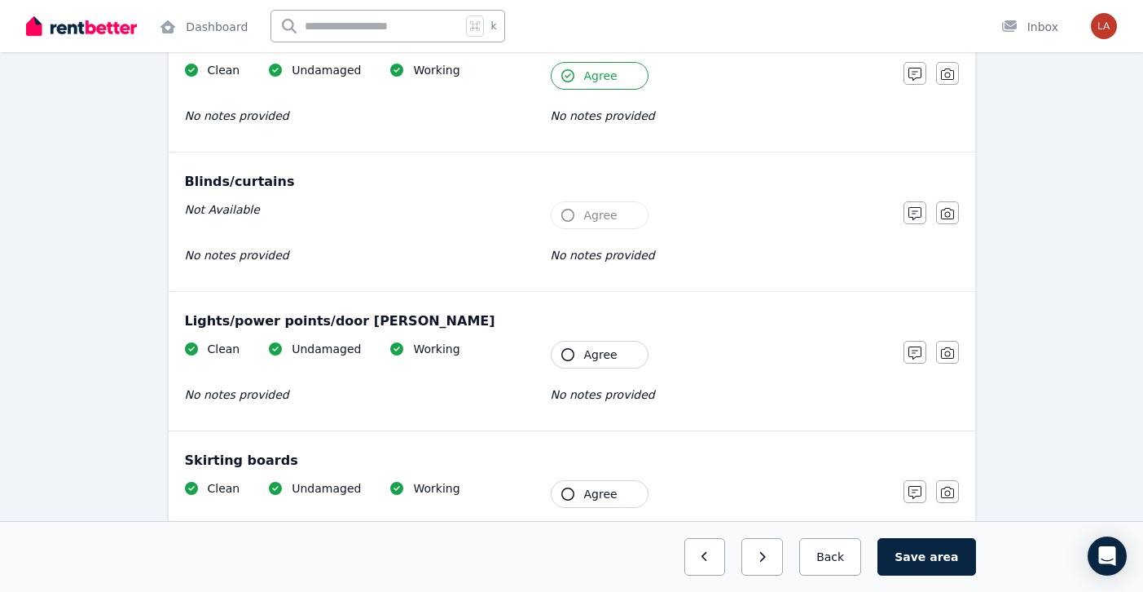
scroll to position [1035, 0]
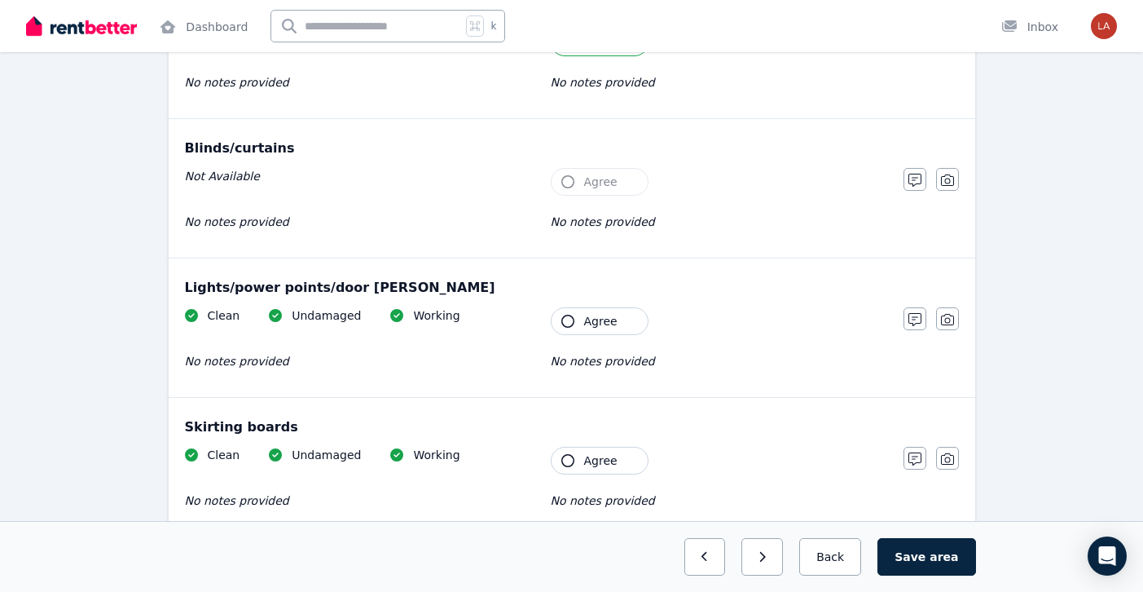
click at [595, 342] on div "Clean Undamaged Working No notes provided Tenant Agree No notes provided" at bounding box center [536, 347] width 702 height 80
click at [595, 310] on button "Agree" at bounding box center [600, 321] width 98 height 28
click at [589, 449] on button "Agree" at bounding box center [600, 461] width 98 height 28
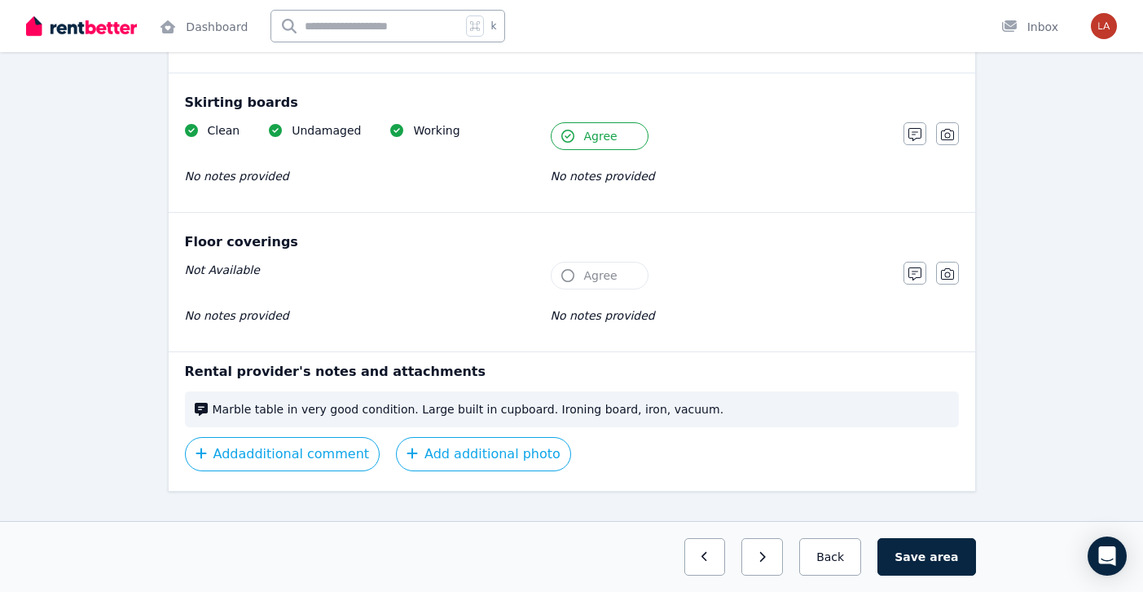
scroll to position [1371, 0]
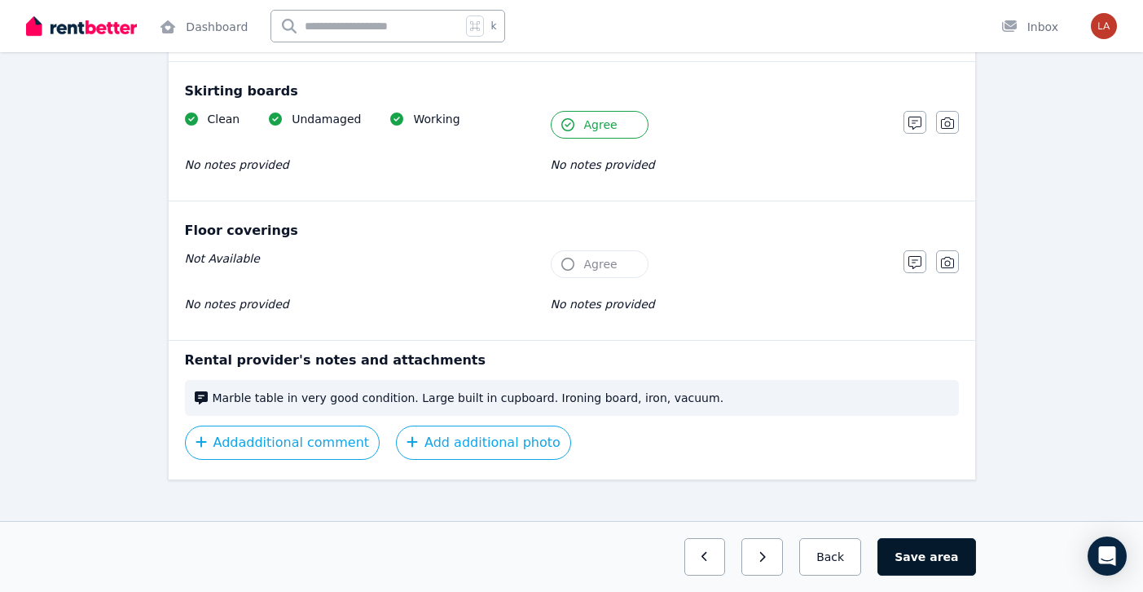
click at [925, 549] on button "Save area" at bounding box center [927, 556] width 98 height 37
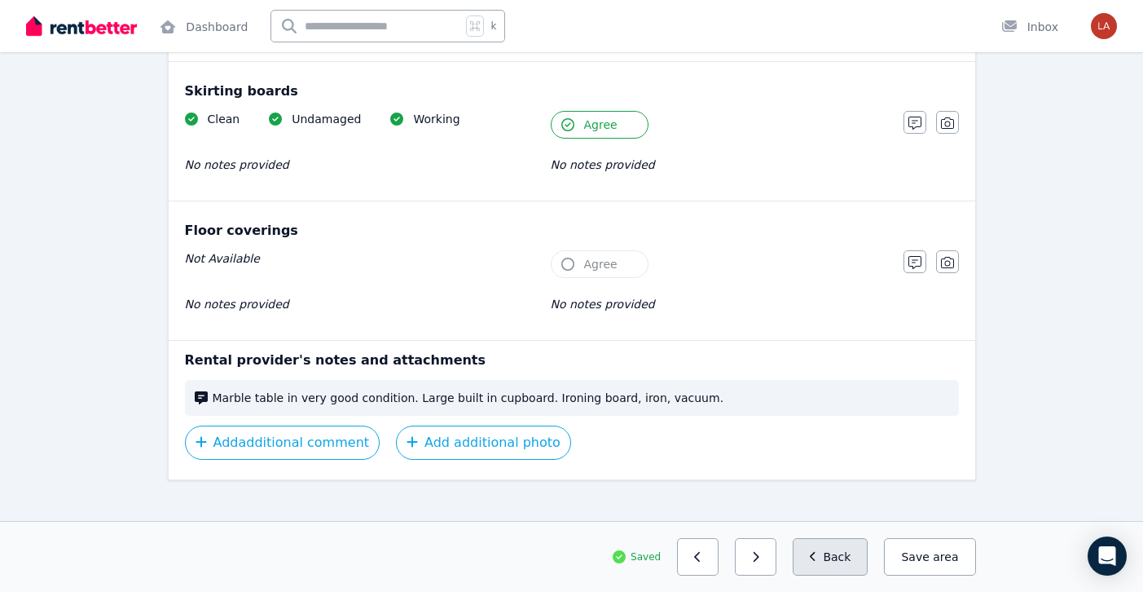
click at [861, 551] on button "Back" at bounding box center [831, 556] width 76 height 37
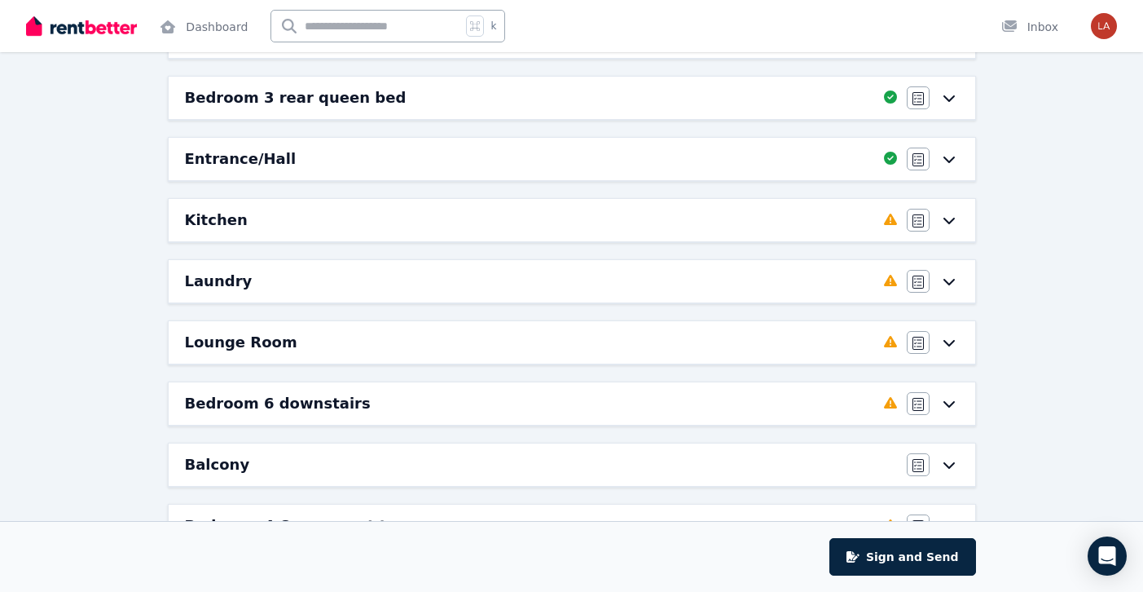
scroll to position [355, 0]
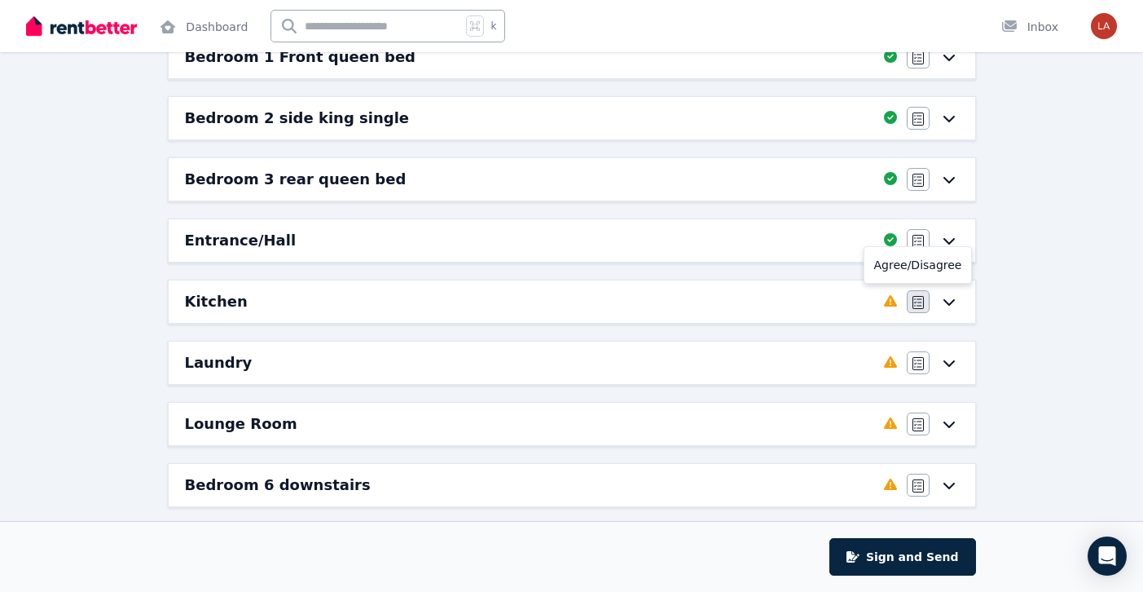
click at [921, 308] on icon "button" at bounding box center [918, 302] width 11 height 13
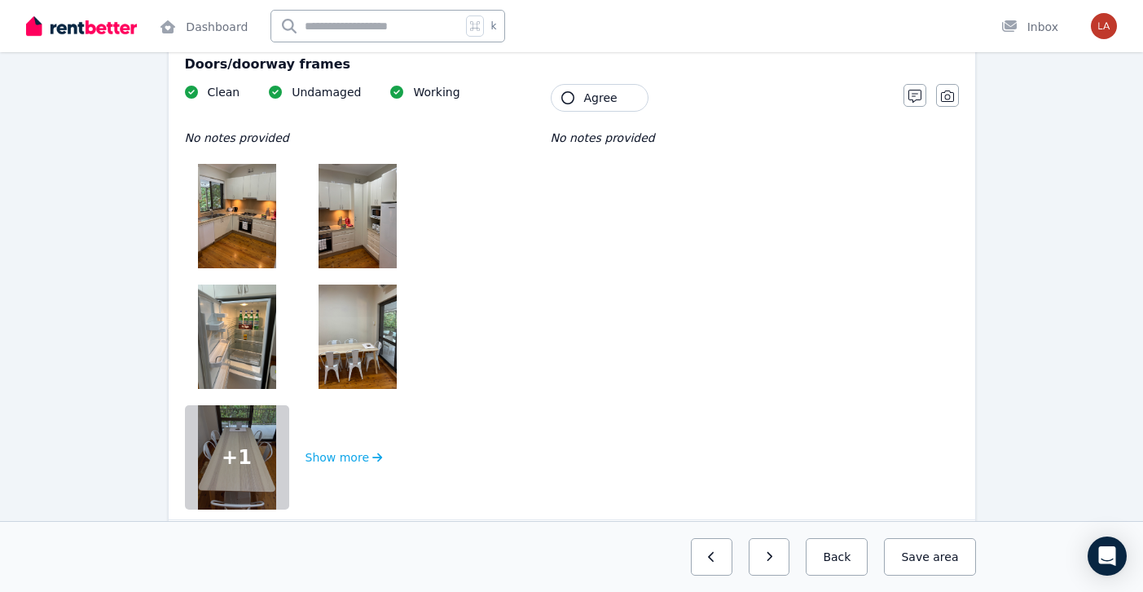
scroll to position [0, 0]
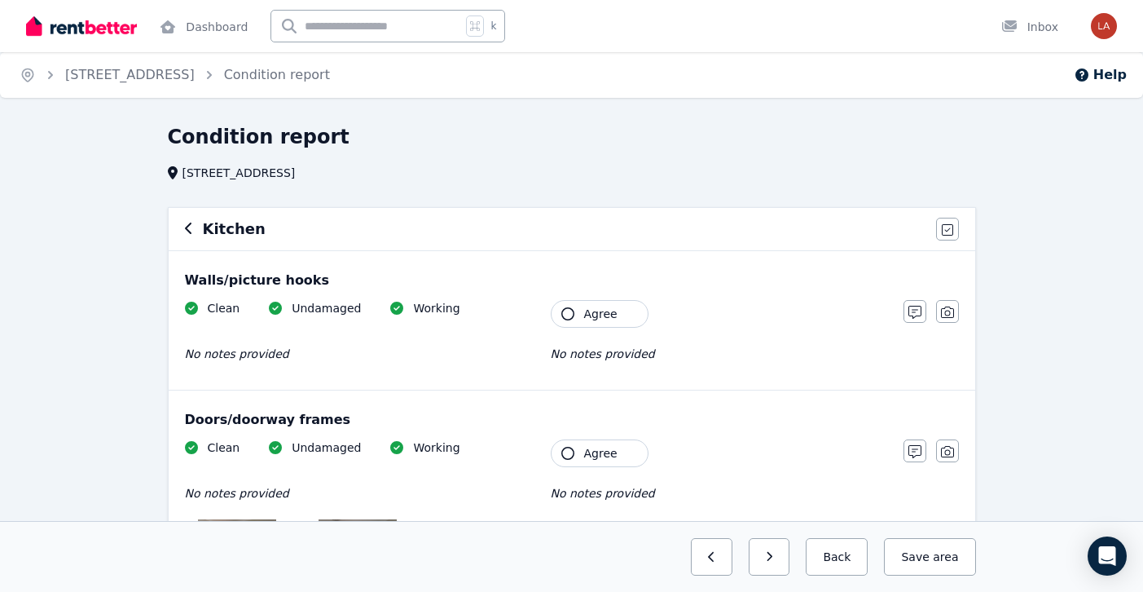
click at [597, 308] on span "Agree" at bounding box center [600, 314] width 33 height 16
click at [592, 446] on span "Agree" at bounding box center [600, 453] width 33 height 16
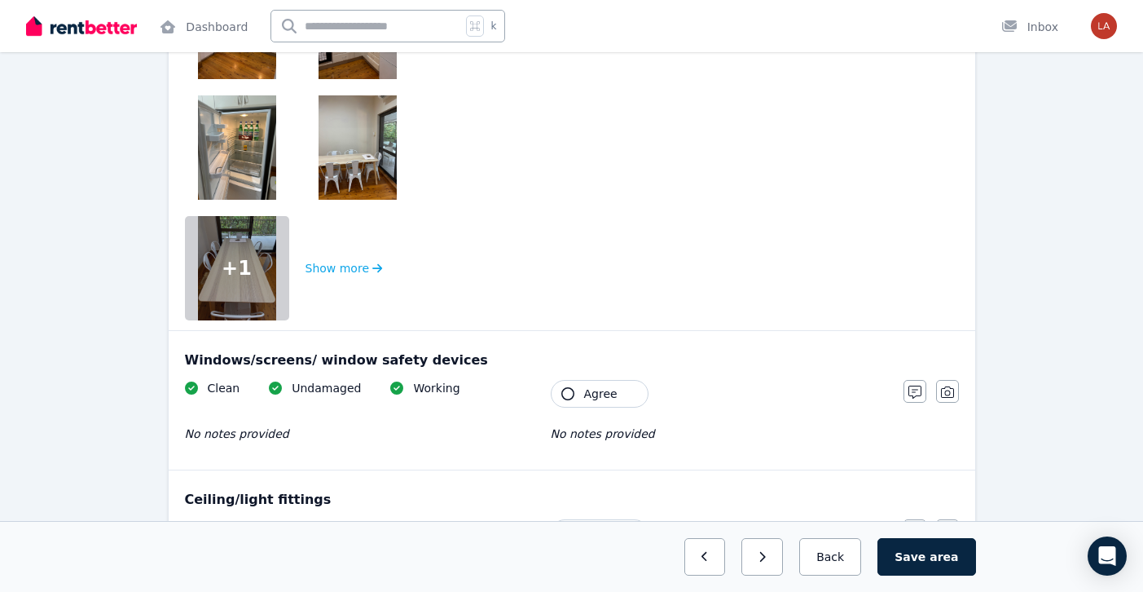
scroll to position [570, 0]
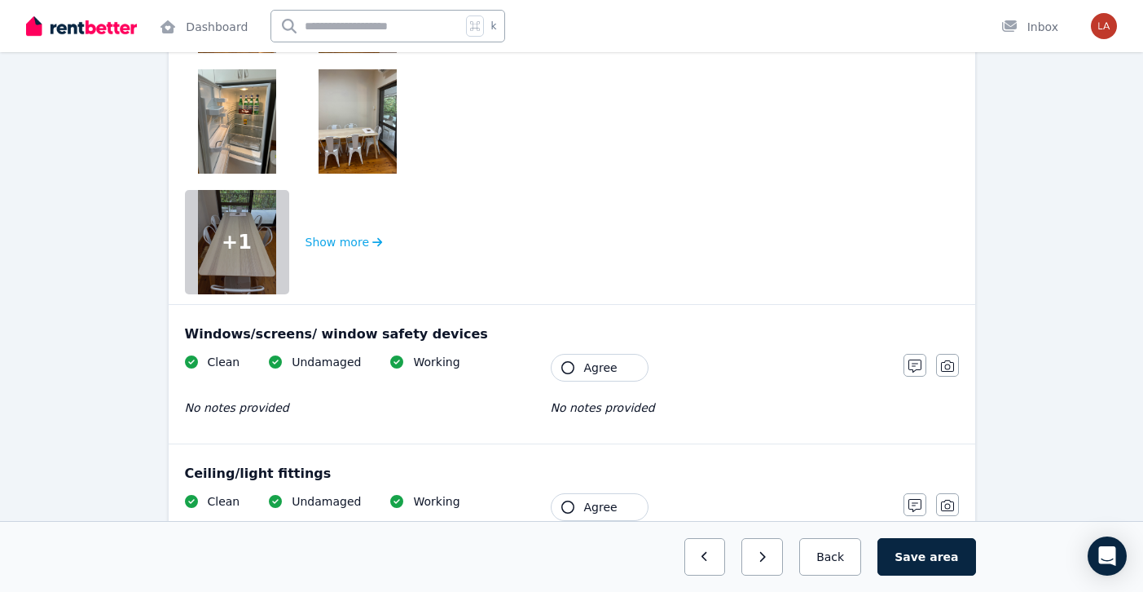
click at [577, 355] on button "Agree" at bounding box center [600, 368] width 98 height 28
click at [577, 366] on button "Agree" at bounding box center [600, 368] width 98 height 28
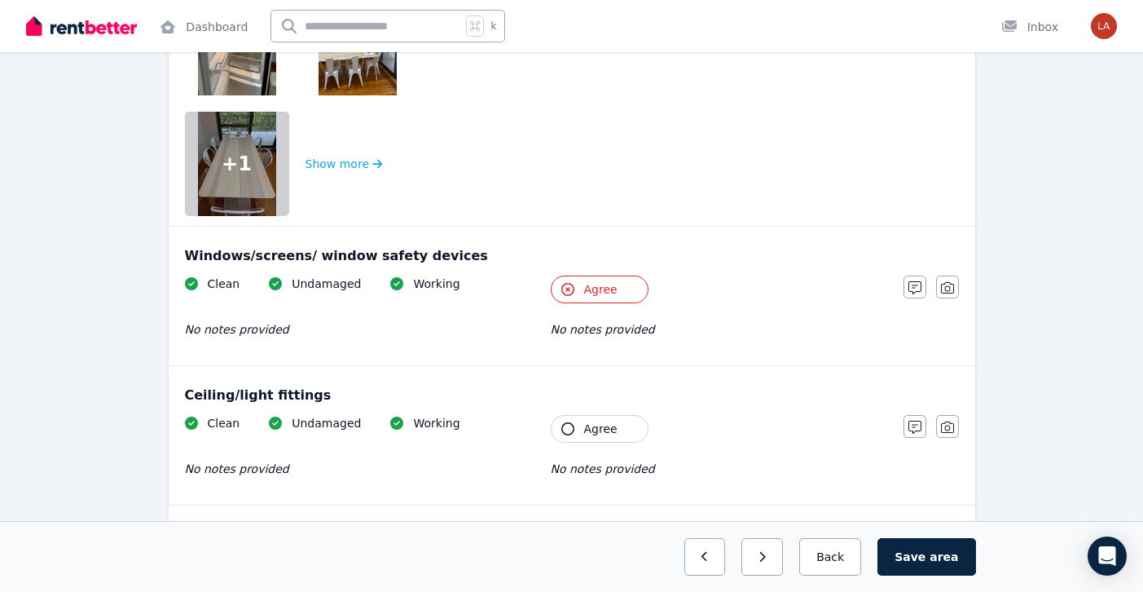
scroll to position [657, 0]
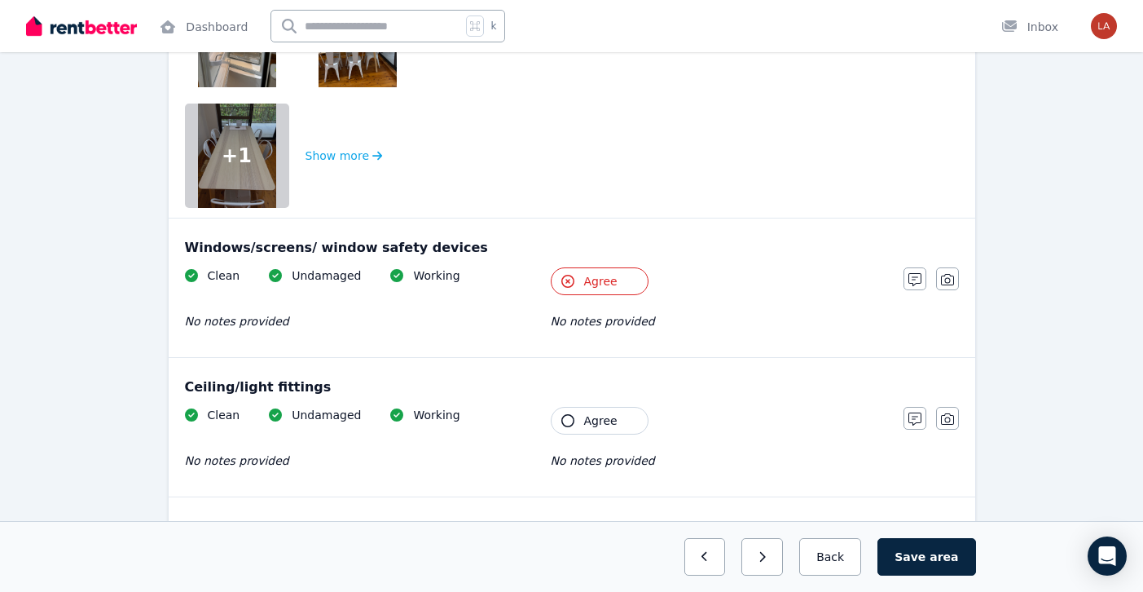
click at [588, 277] on span "Agree" at bounding box center [600, 281] width 33 height 16
click at [594, 409] on button "Agree" at bounding box center [600, 421] width 98 height 28
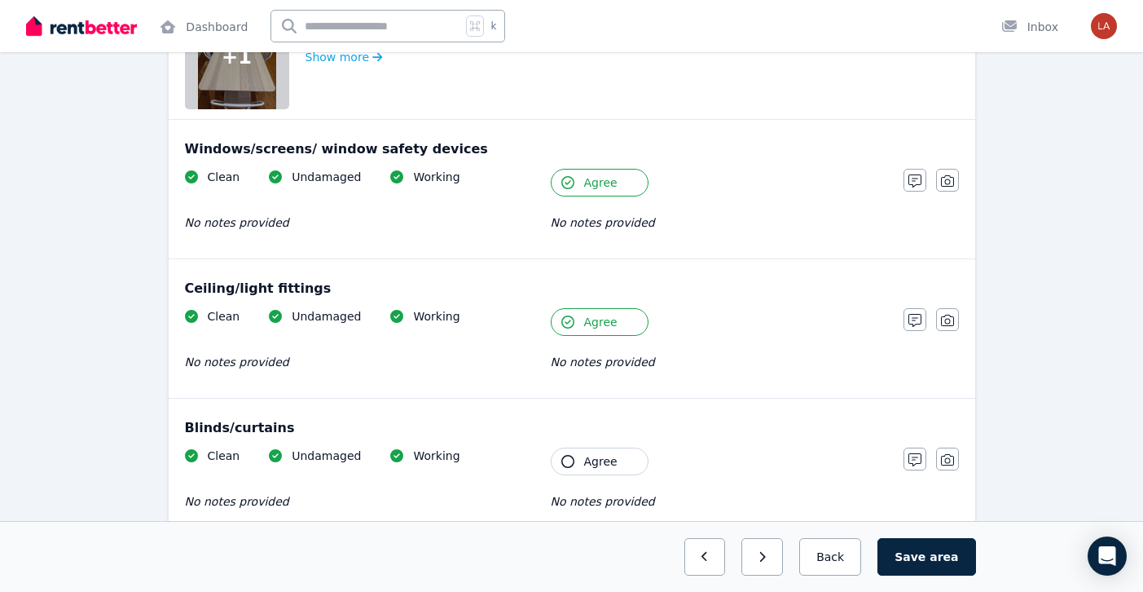
scroll to position [867, 0]
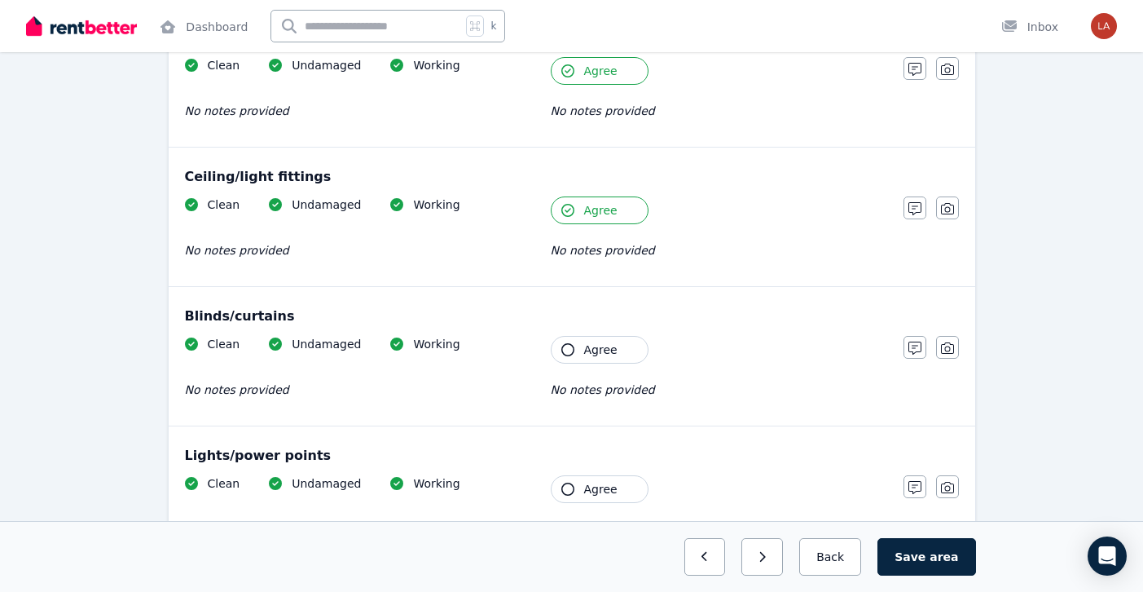
click at [588, 329] on div "Blinds/curtains Clean Undamaged Working No notes provided Tenant Agree No notes…" at bounding box center [572, 356] width 807 height 139
click at [588, 349] on span "Agree" at bounding box center [600, 349] width 33 height 16
click at [586, 475] on button "Agree" at bounding box center [600, 489] width 98 height 28
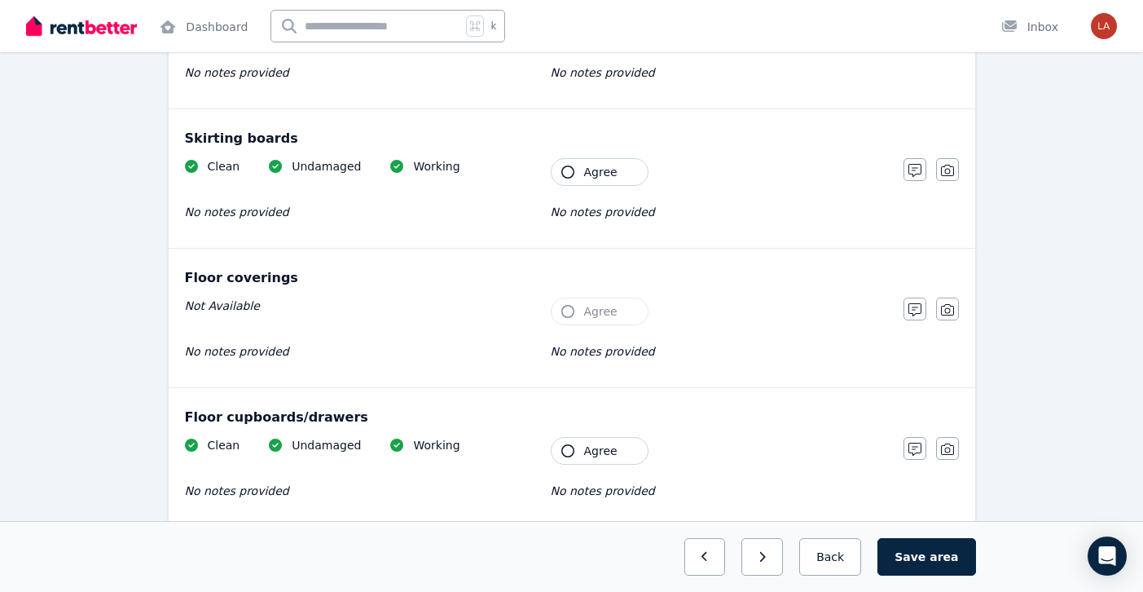
click at [597, 171] on span "Agree" at bounding box center [600, 172] width 33 height 16
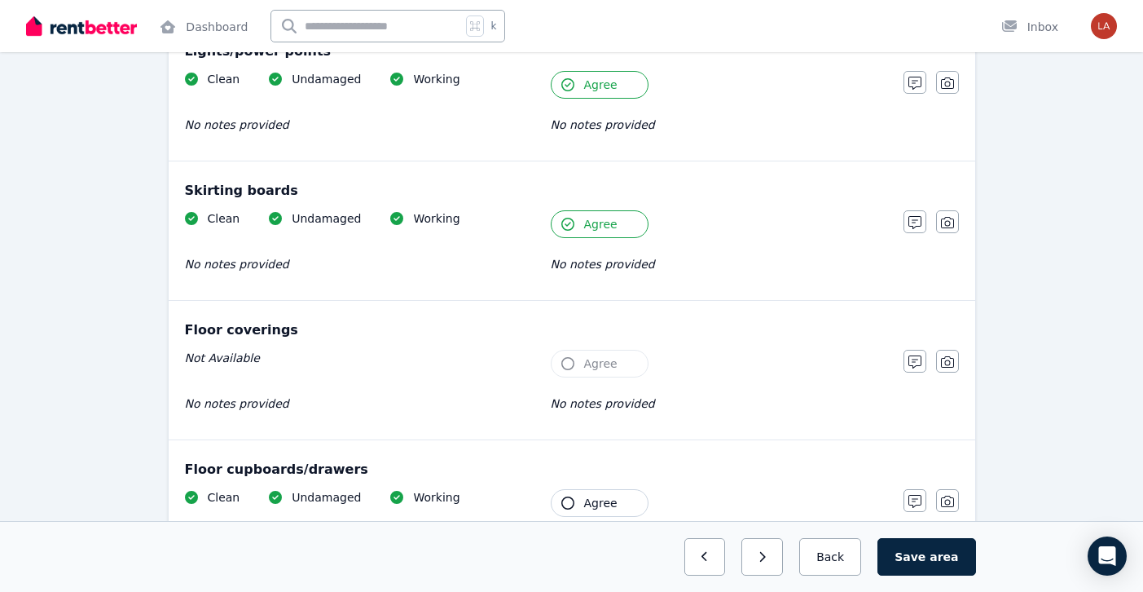
scroll to position [1341, 0]
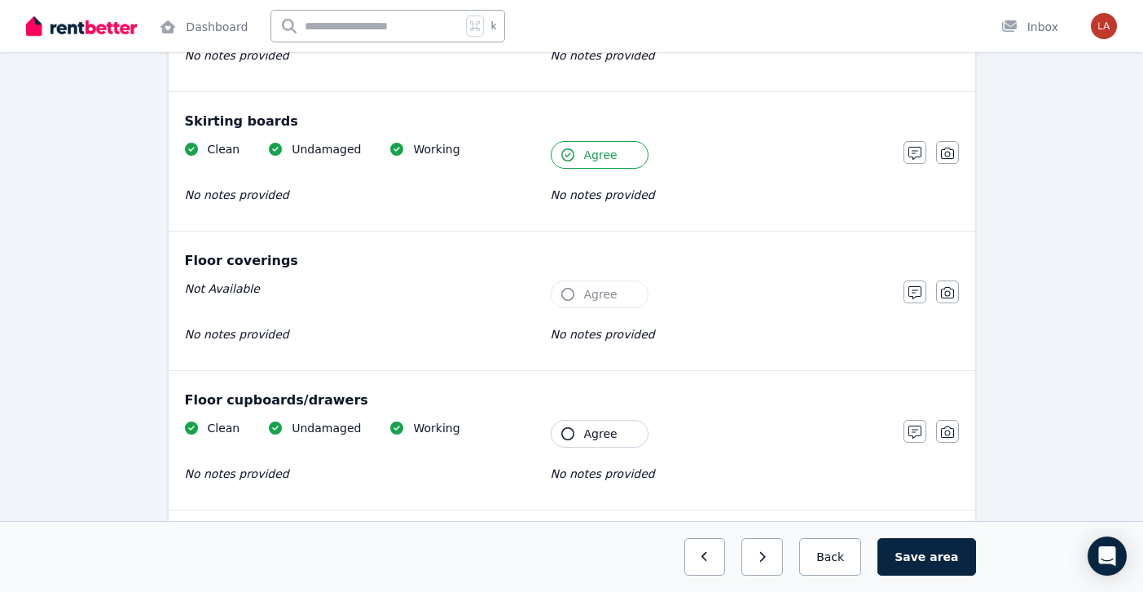
click at [588, 437] on span "Agree" at bounding box center [600, 433] width 33 height 16
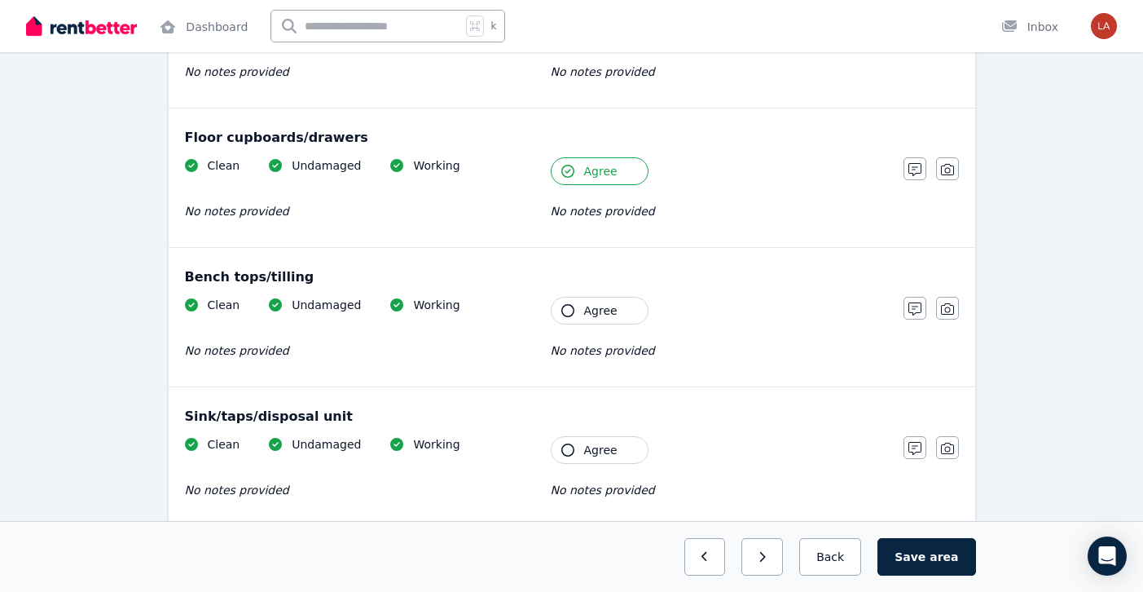
scroll to position [1605, 0]
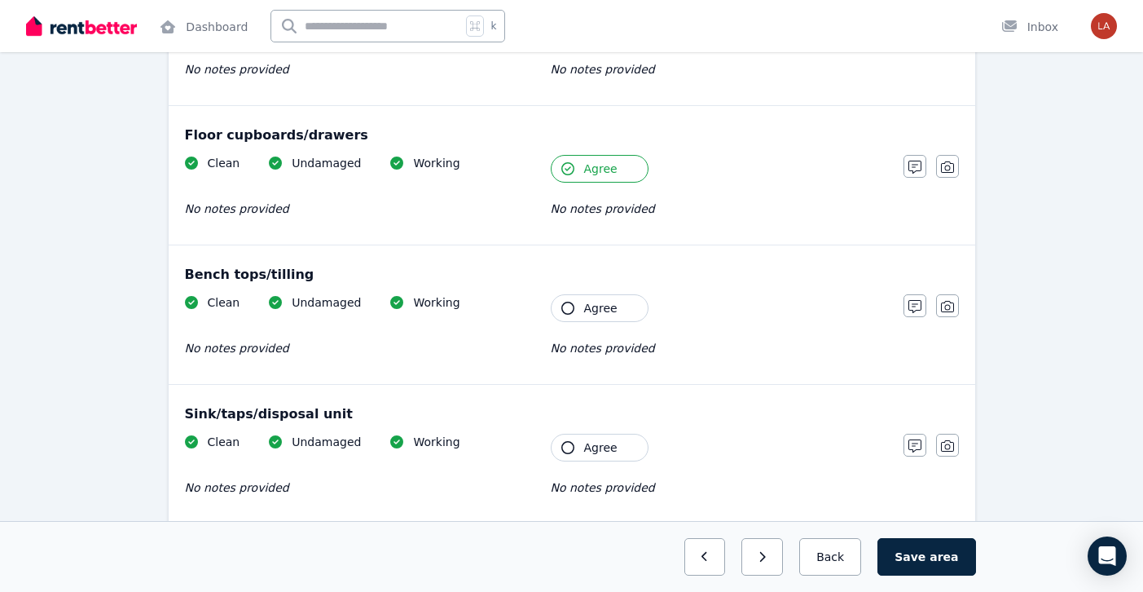
click at [599, 311] on span "Agree" at bounding box center [600, 308] width 33 height 16
click at [592, 440] on span "Agree" at bounding box center [600, 447] width 33 height 16
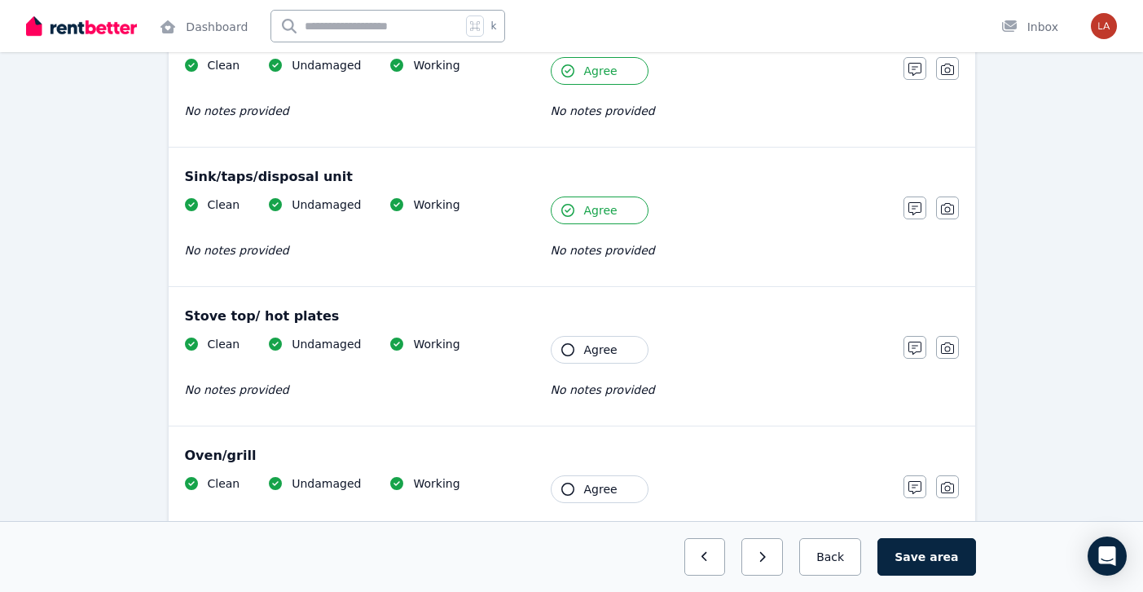
scroll to position [1918, 0]
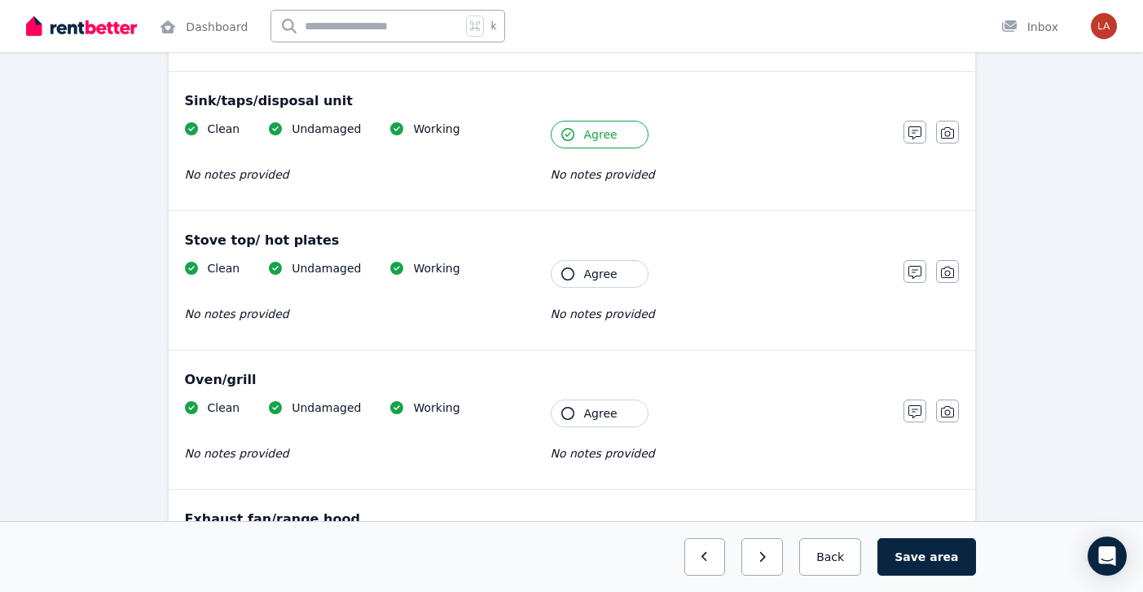
click at [598, 253] on div "Stove top/ hot plates Clean Undamaged Working No notes provided Tenant Agree No…" at bounding box center [572, 280] width 807 height 139
click at [598, 266] on span "Agree" at bounding box center [600, 274] width 33 height 16
click at [588, 407] on span "Agree" at bounding box center [600, 413] width 33 height 16
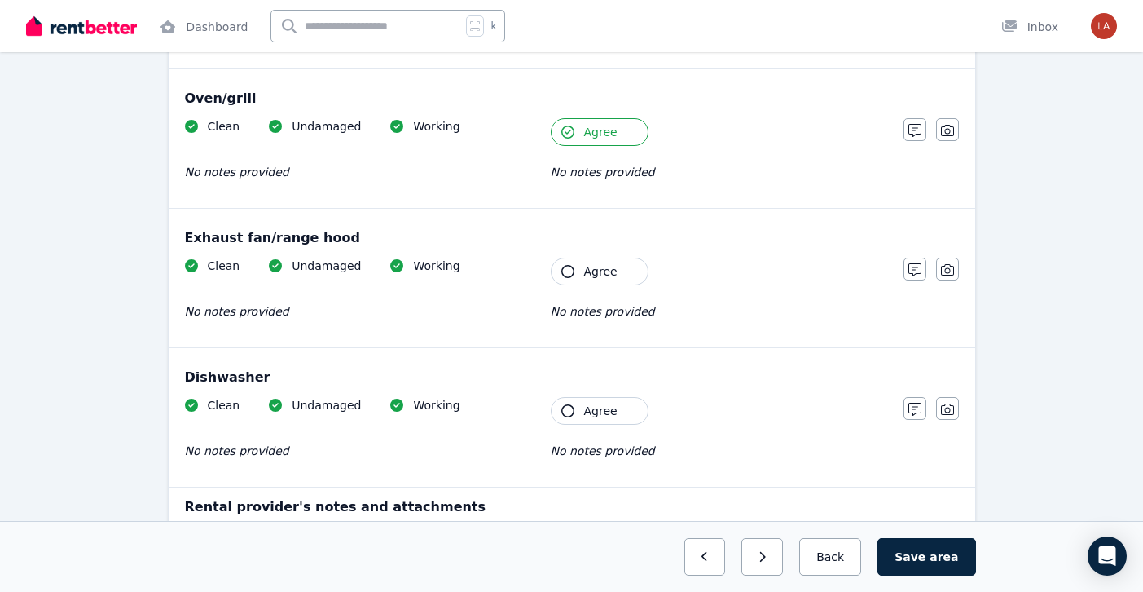
scroll to position [2230, 0]
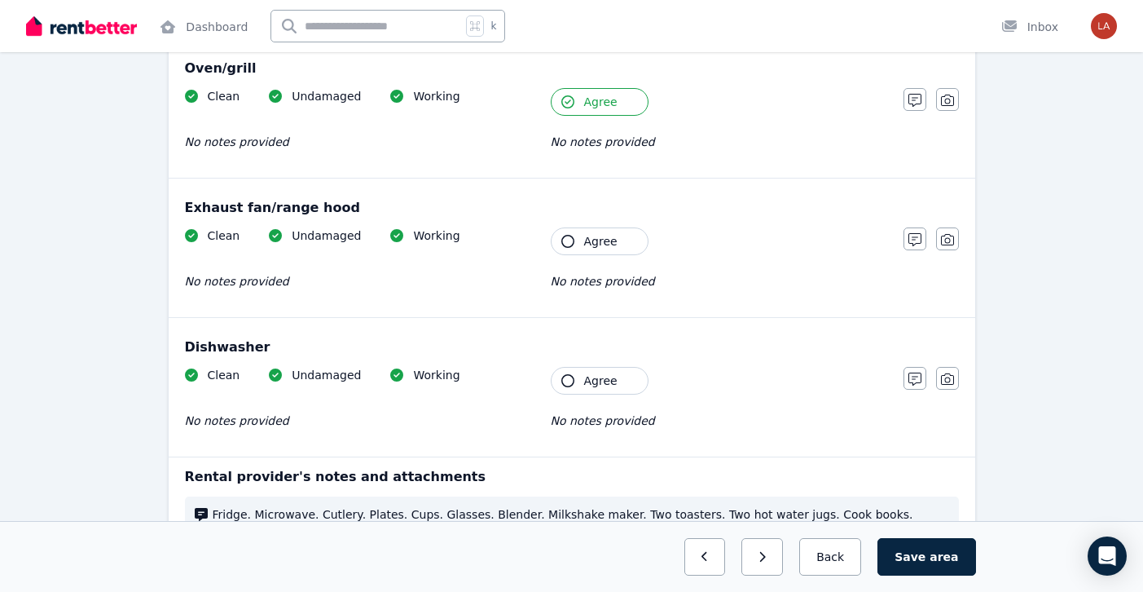
click at [575, 248] on button "Agree" at bounding box center [600, 241] width 98 height 28
click at [570, 377] on icon "button" at bounding box center [568, 380] width 13 height 13
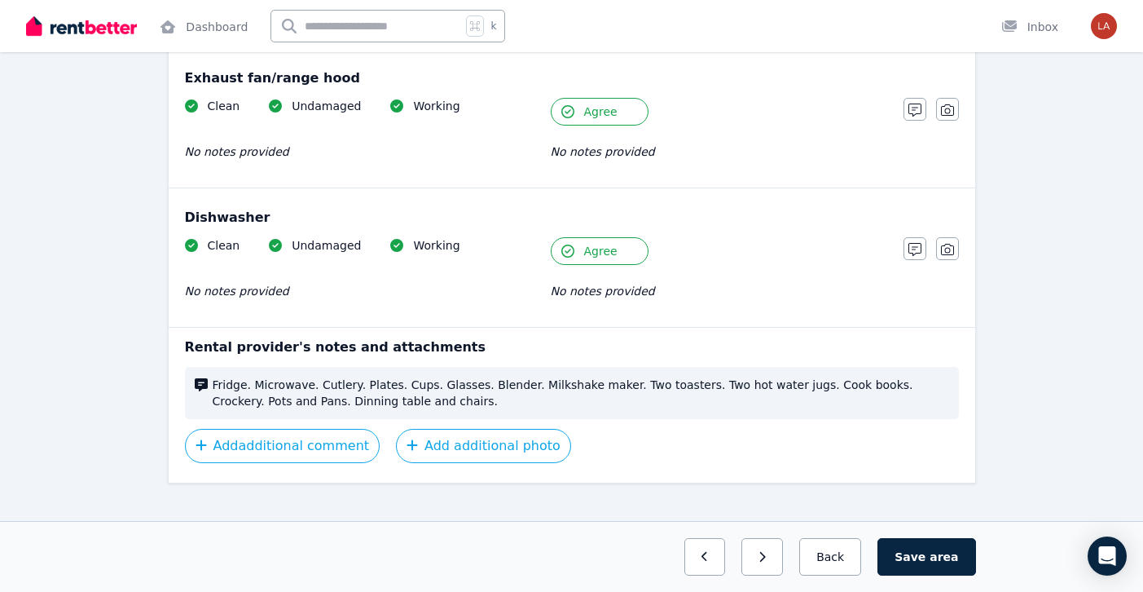
scroll to position [2380, 0]
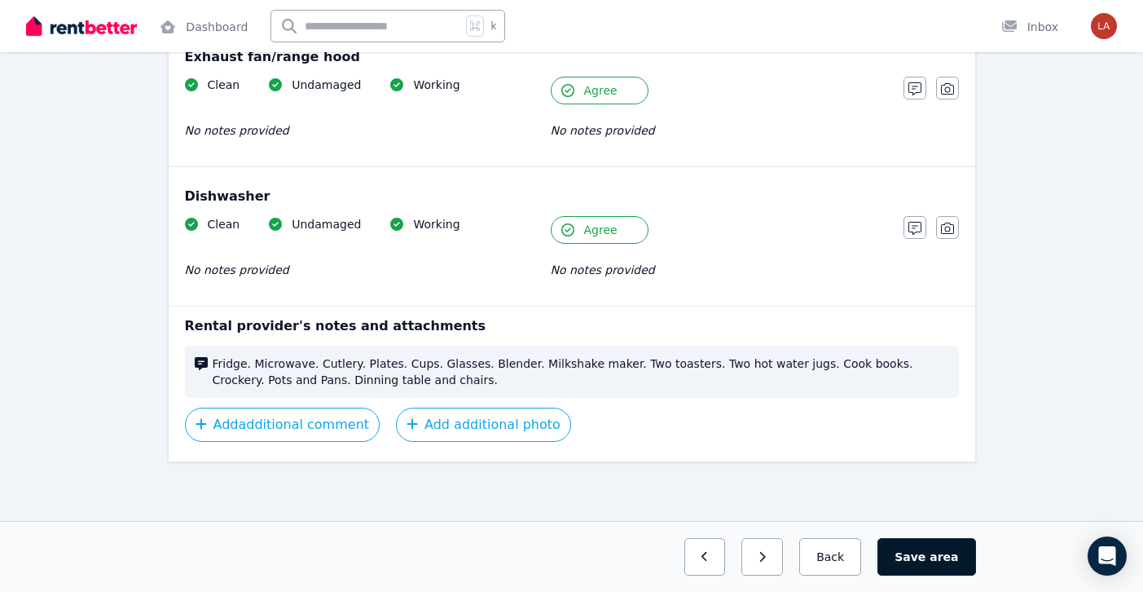
click at [918, 539] on button "Save area" at bounding box center [927, 556] width 98 height 37
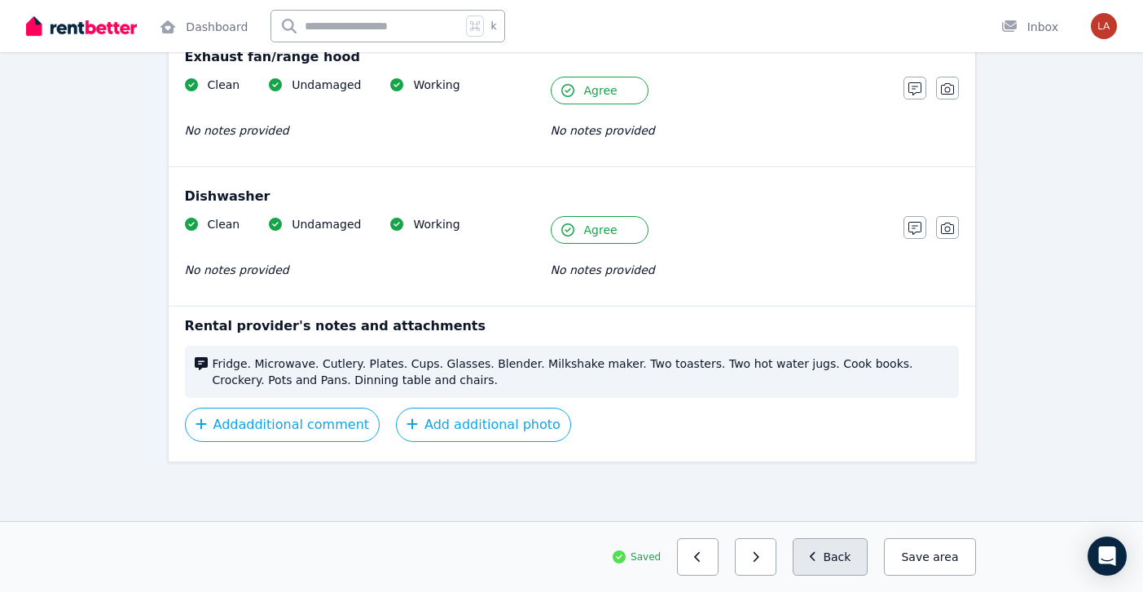
click at [856, 557] on button "Back" at bounding box center [831, 556] width 76 height 37
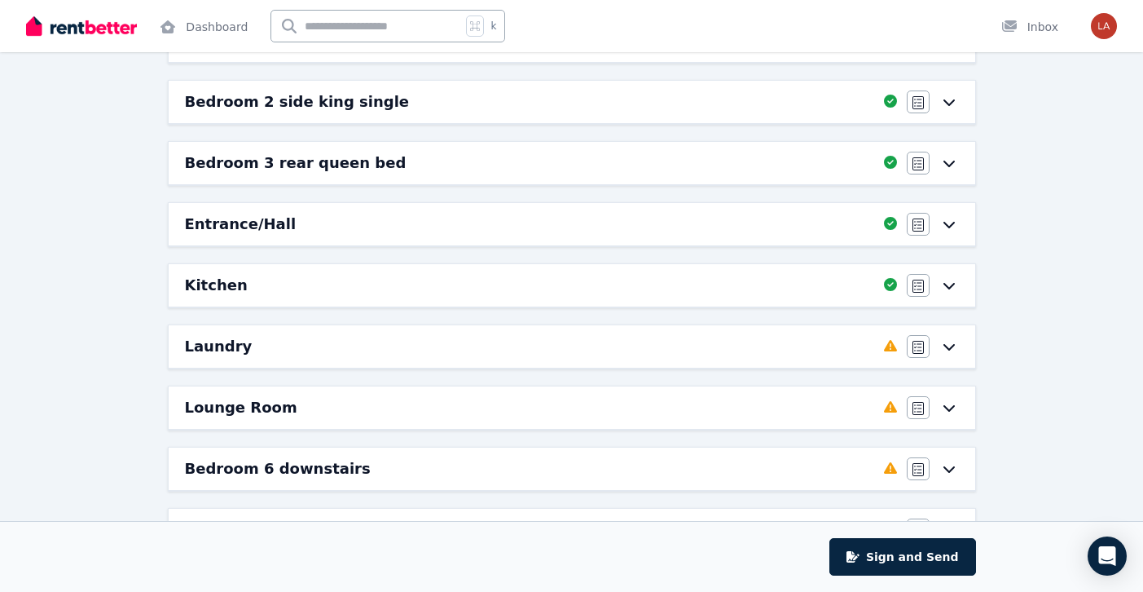
scroll to position [366, 0]
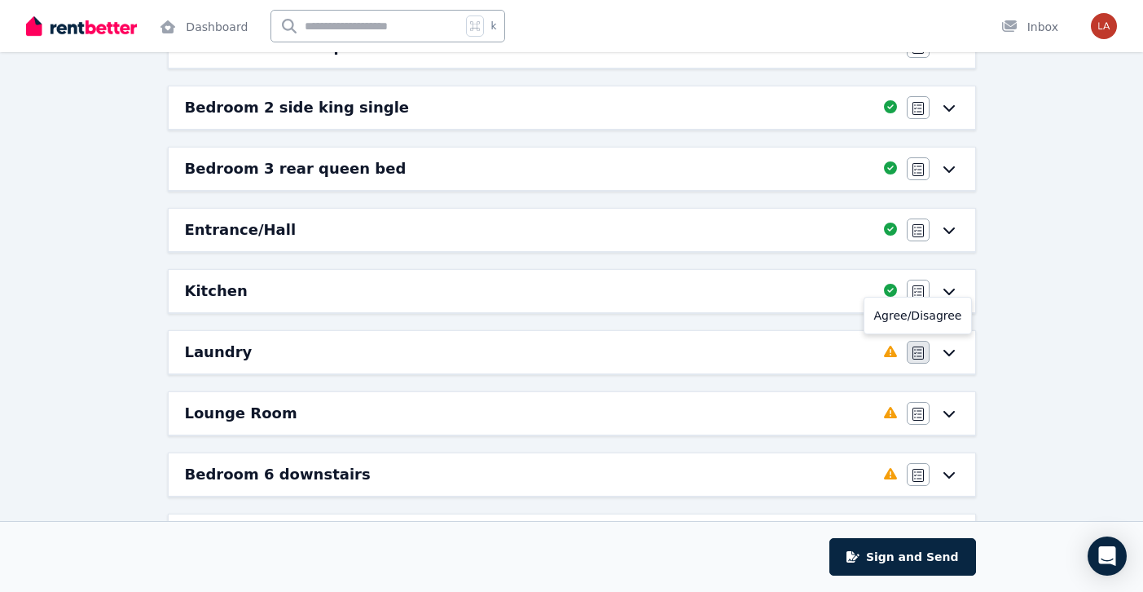
click at [918, 350] on icon "button" at bounding box center [918, 352] width 11 height 13
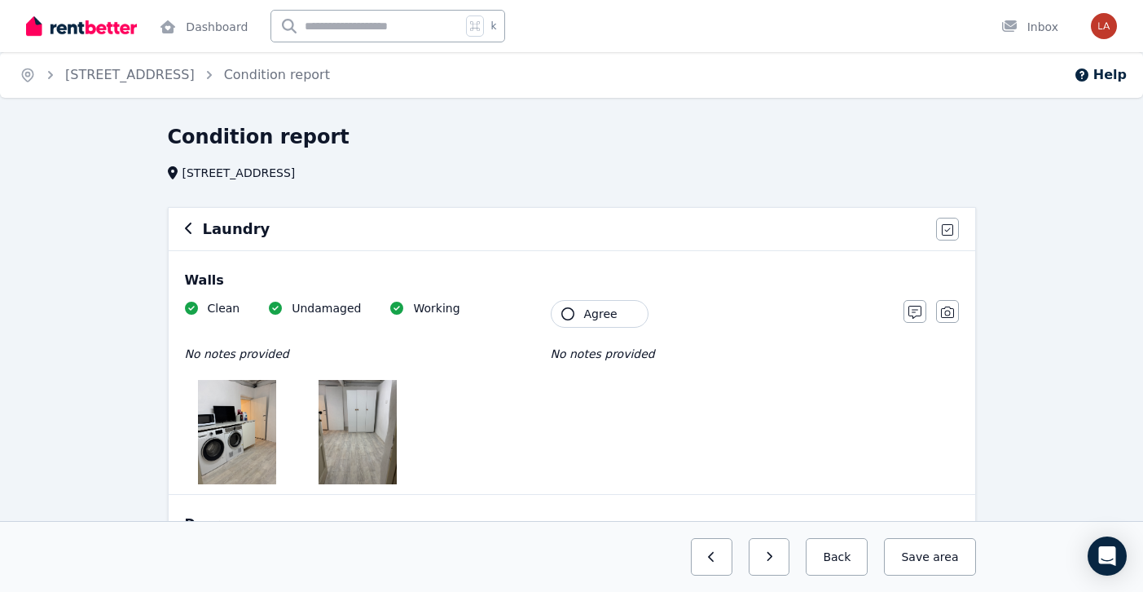
click at [566, 309] on icon "button" at bounding box center [568, 313] width 13 height 13
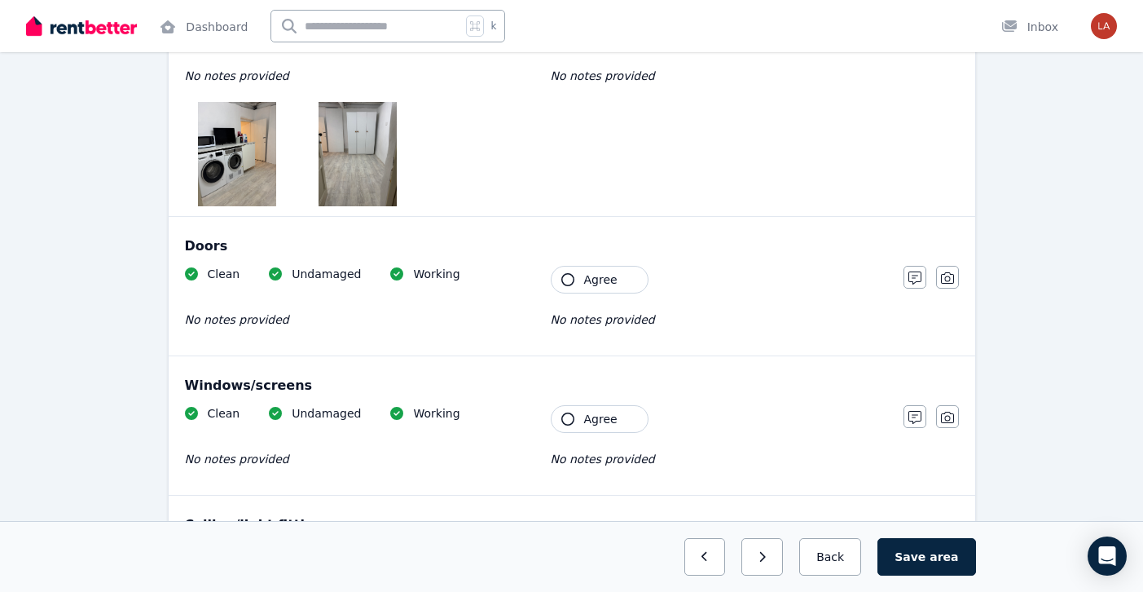
click at [593, 271] on span "Agree" at bounding box center [600, 279] width 33 height 16
click at [592, 401] on div "Windows/screens Clean Undamaged Working No notes provided Tenant Agree No notes…" at bounding box center [572, 425] width 807 height 139
click at [592, 406] on button "Agree" at bounding box center [600, 419] width 98 height 28
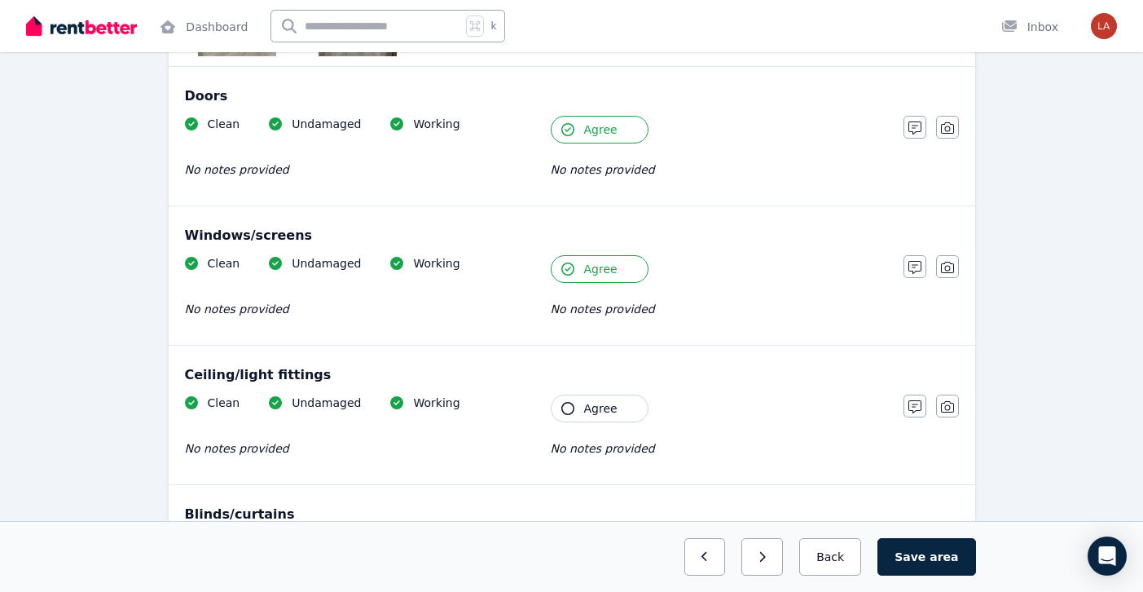
scroll to position [475, 0]
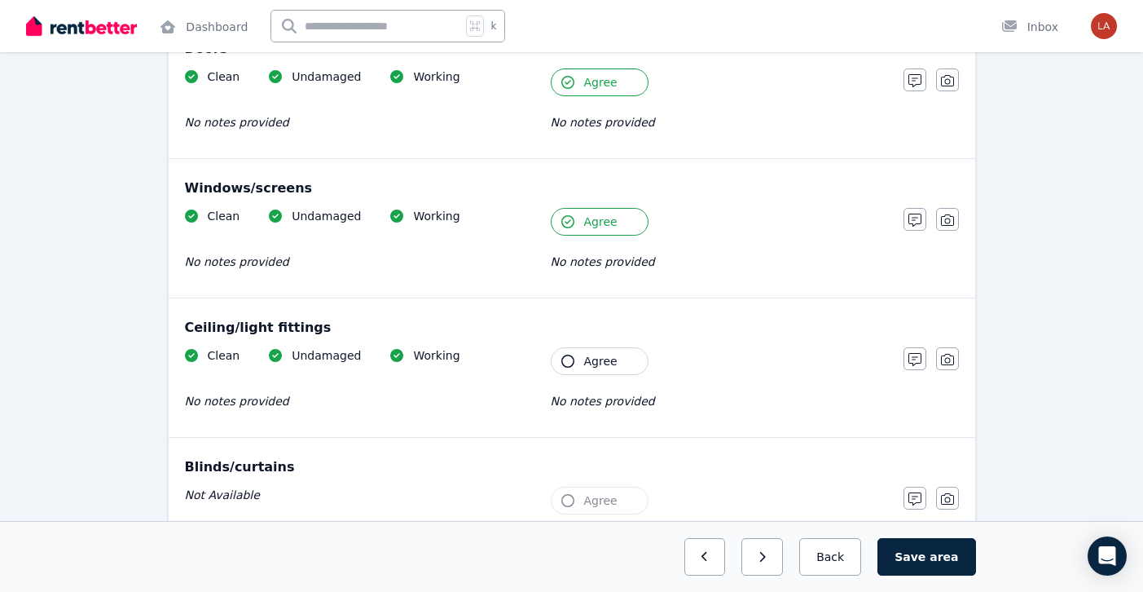
click at [581, 374] on div "Clean Undamaged Working No notes provided Tenant Agree No notes provided" at bounding box center [536, 387] width 702 height 80
click at [580, 357] on button "Agree" at bounding box center [600, 361] width 98 height 28
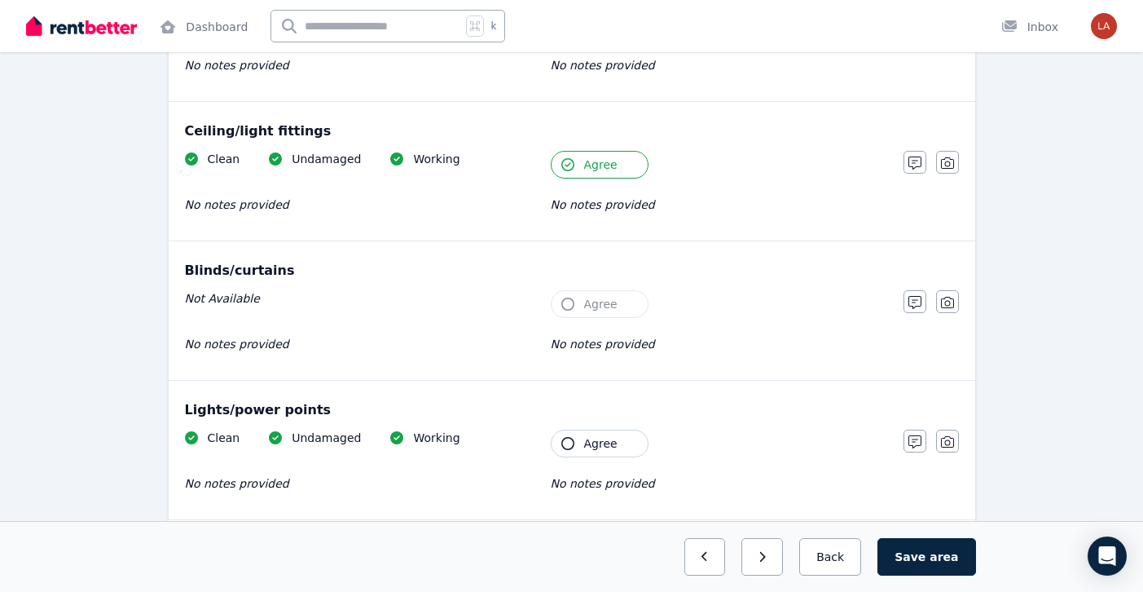
scroll to position [756, 0]
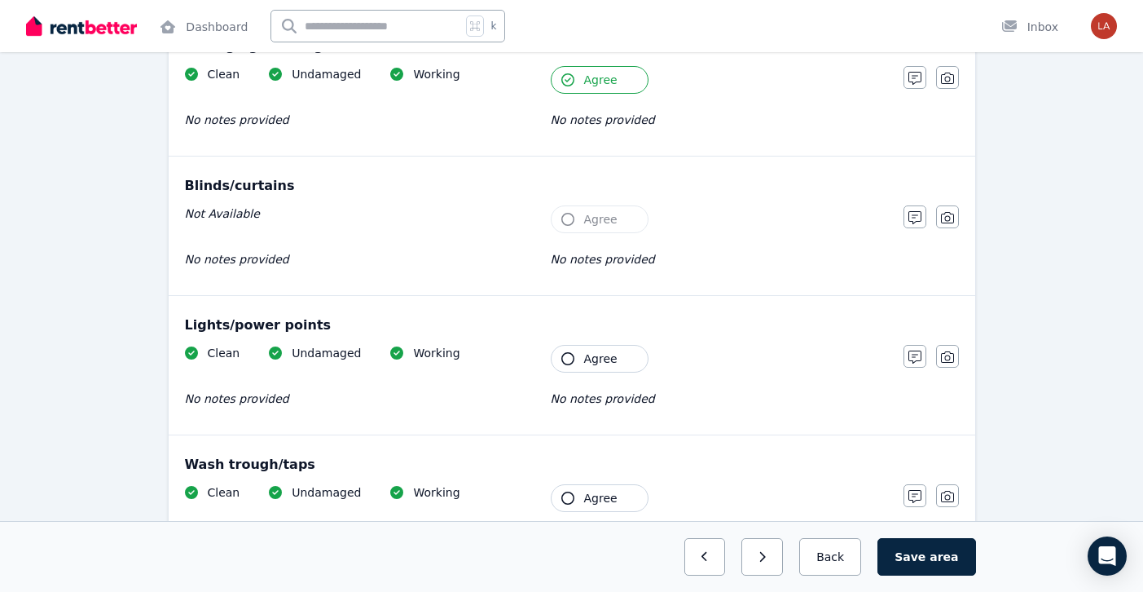
click at [577, 363] on button "Agree" at bounding box center [600, 359] width 98 height 28
click at [577, 490] on button "Agree" at bounding box center [600, 498] width 98 height 28
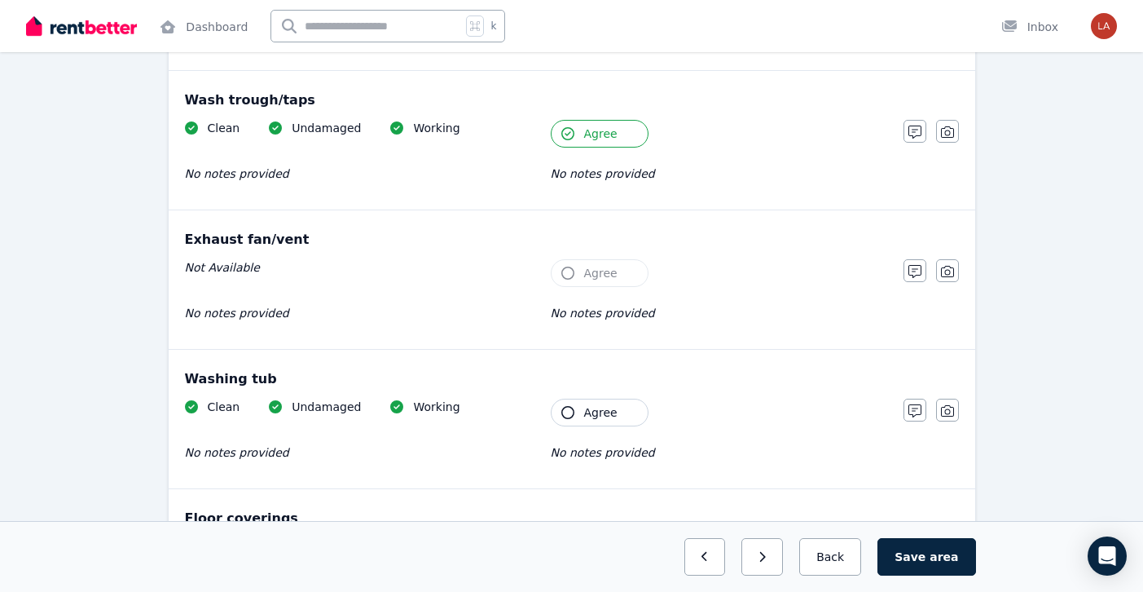
click at [570, 416] on icon "button" at bounding box center [568, 412] width 13 height 13
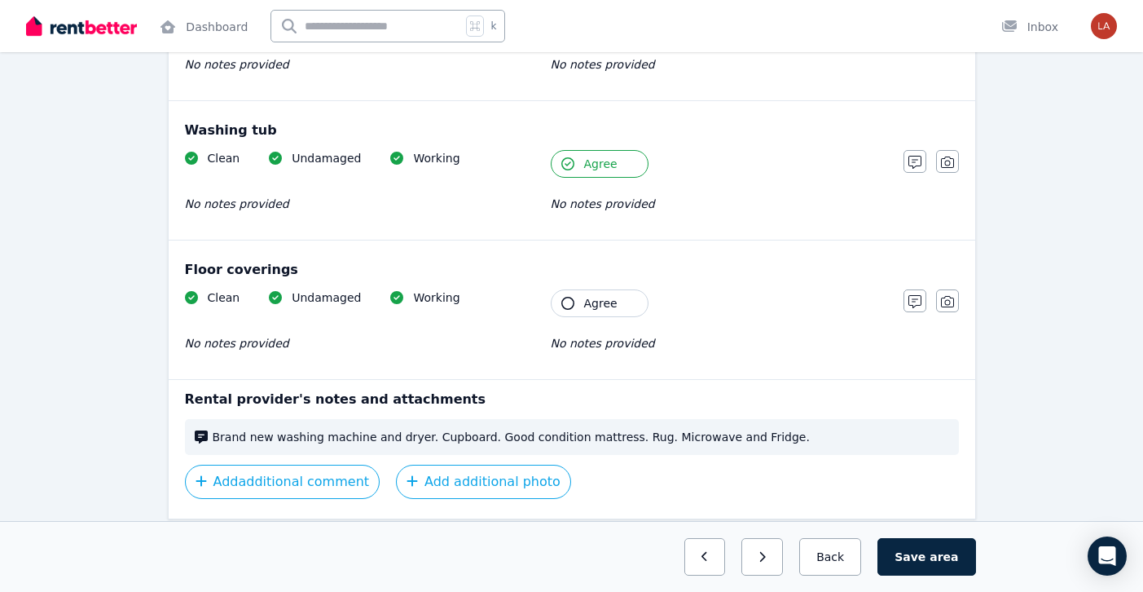
scroll to position [1424, 0]
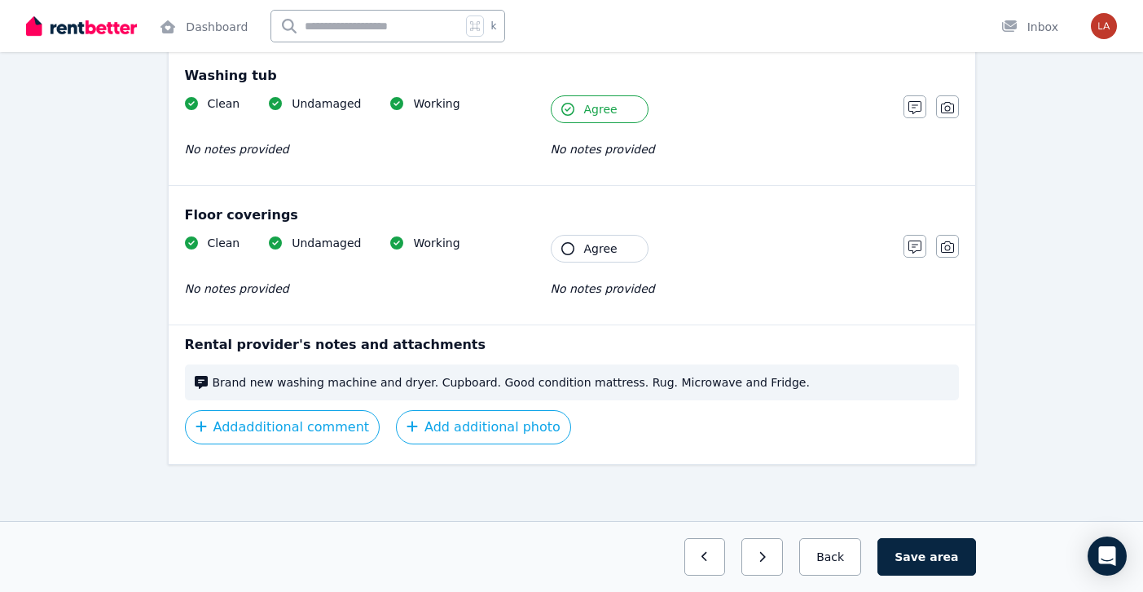
click at [571, 248] on icon "button" at bounding box center [568, 248] width 13 height 13
click at [910, 541] on button "Save area" at bounding box center [927, 556] width 98 height 37
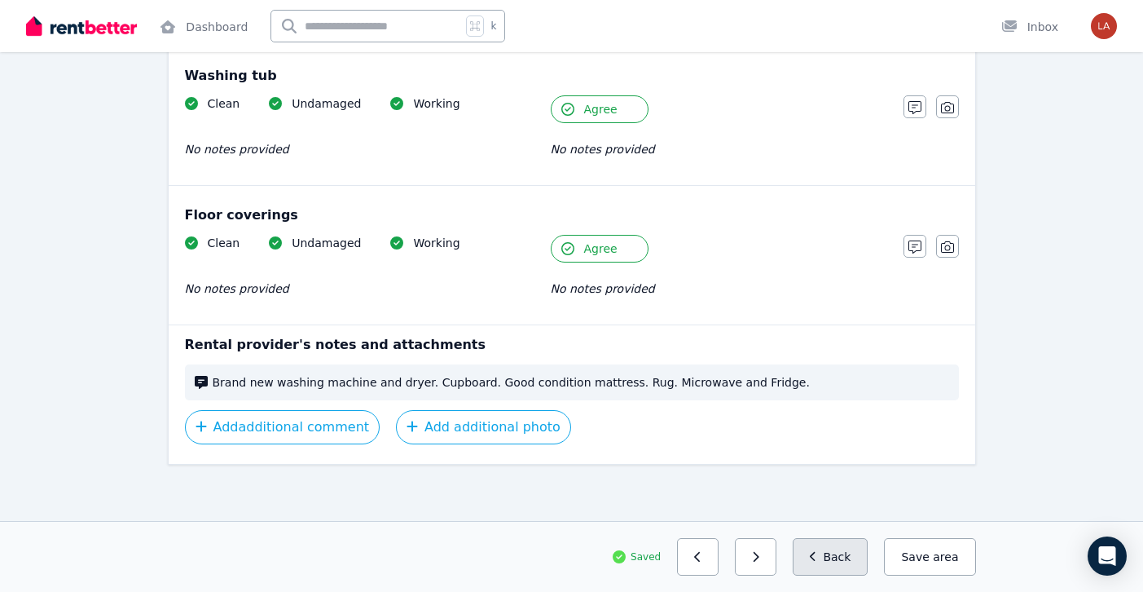
click at [847, 560] on button "Back" at bounding box center [831, 556] width 76 height 37
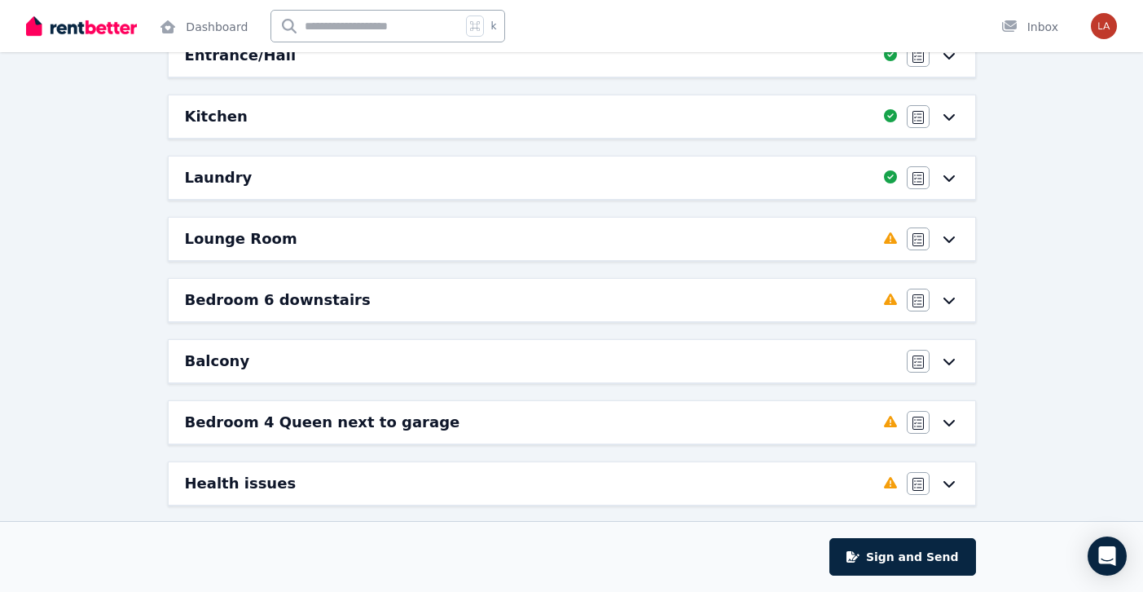
scroll to position [518, 0]
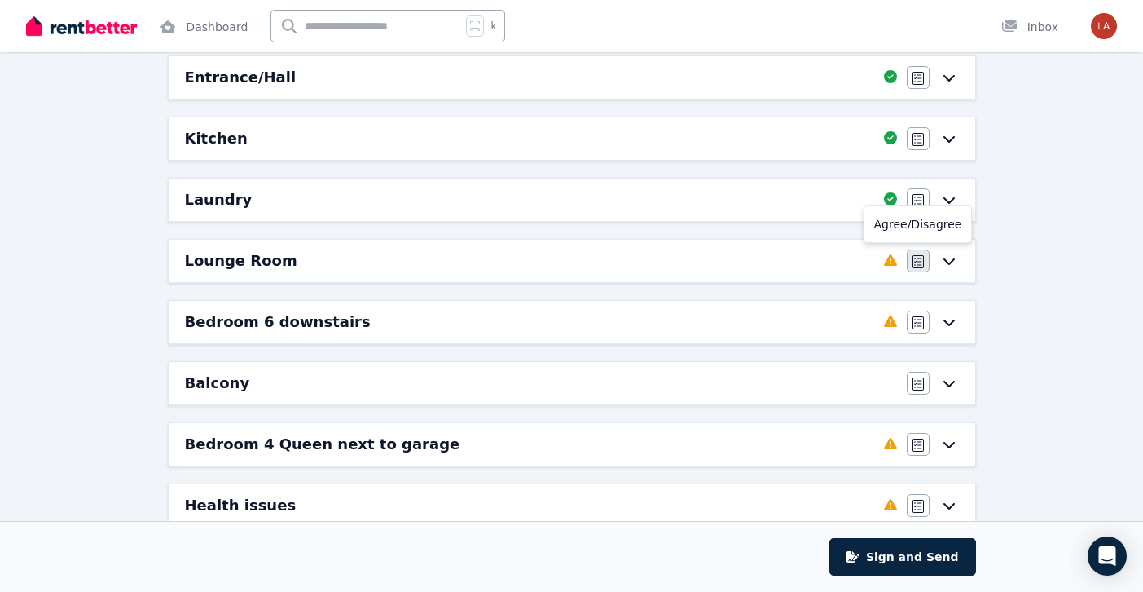
click at [920, 259] on icon "button" at bounding box center [918, 261] width 11 height 13
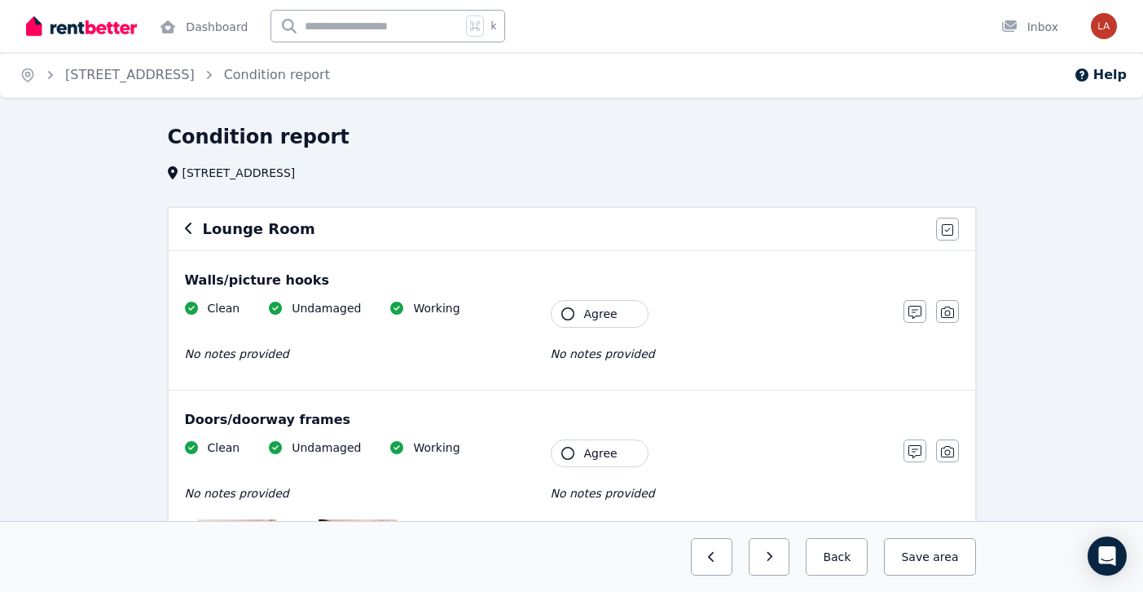
click at [635, 315] on button "Agree" at bounding box center [600, 314] width 98 height 28
click at [626, 465] on button "Agree" at bounding box center [600, 453] width 98 height 28
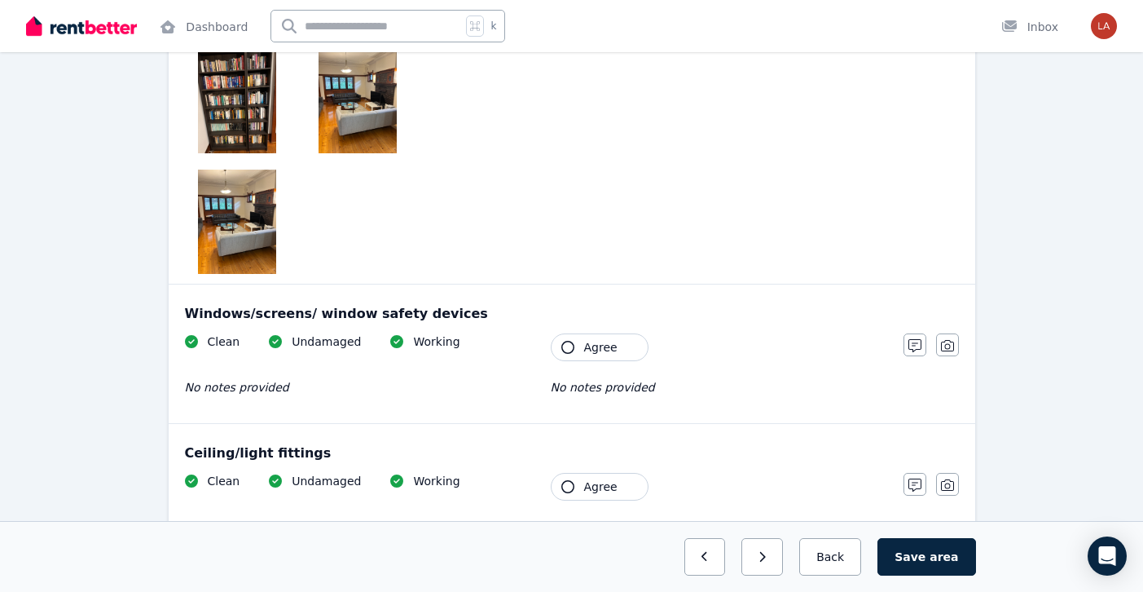
scroll to position [584, 0]
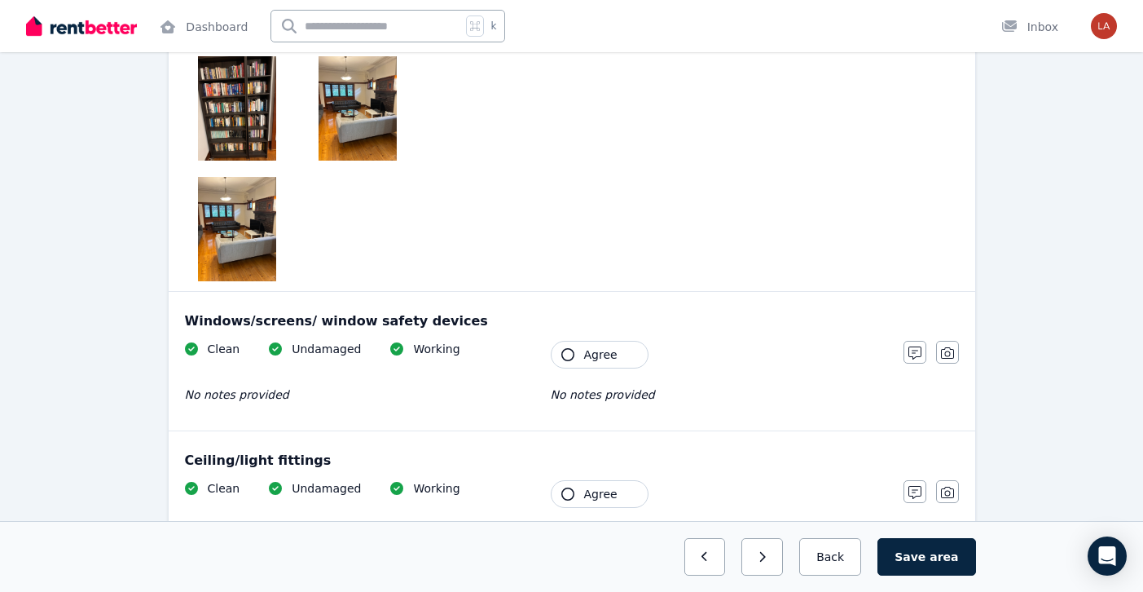
click at [601, 359] on span "Agree" at bounding box center [600, 354] width 33 height 16
click at [597, 494] on span "Agree" at bounding box center [600, 494] width 33 height 16
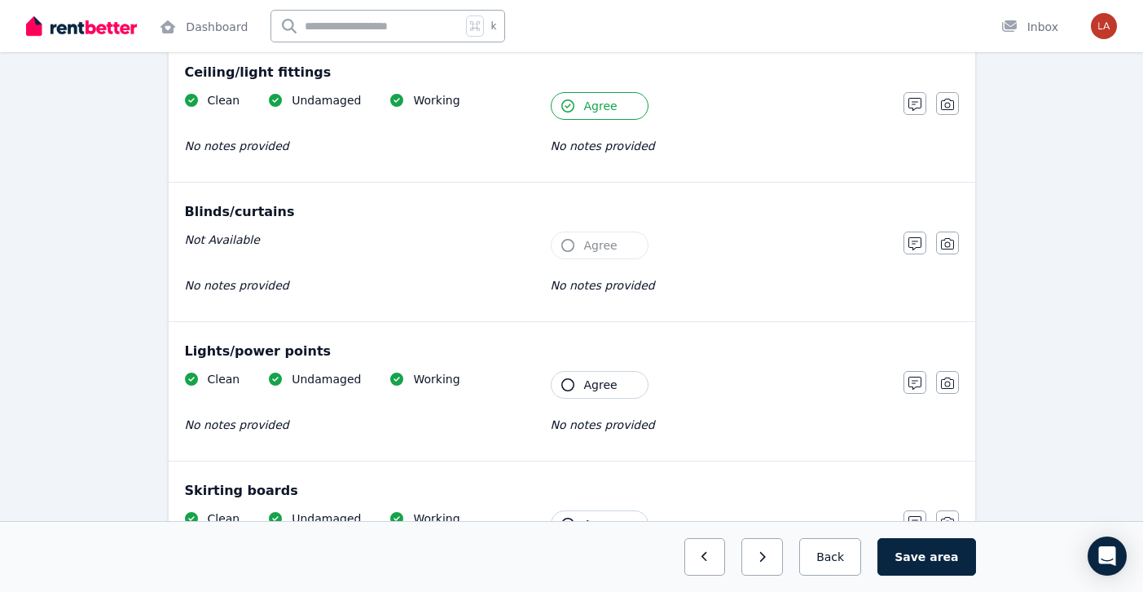
click at [585, 385] on span "Agree" at bounding box center [600, 385] width 33 height 16
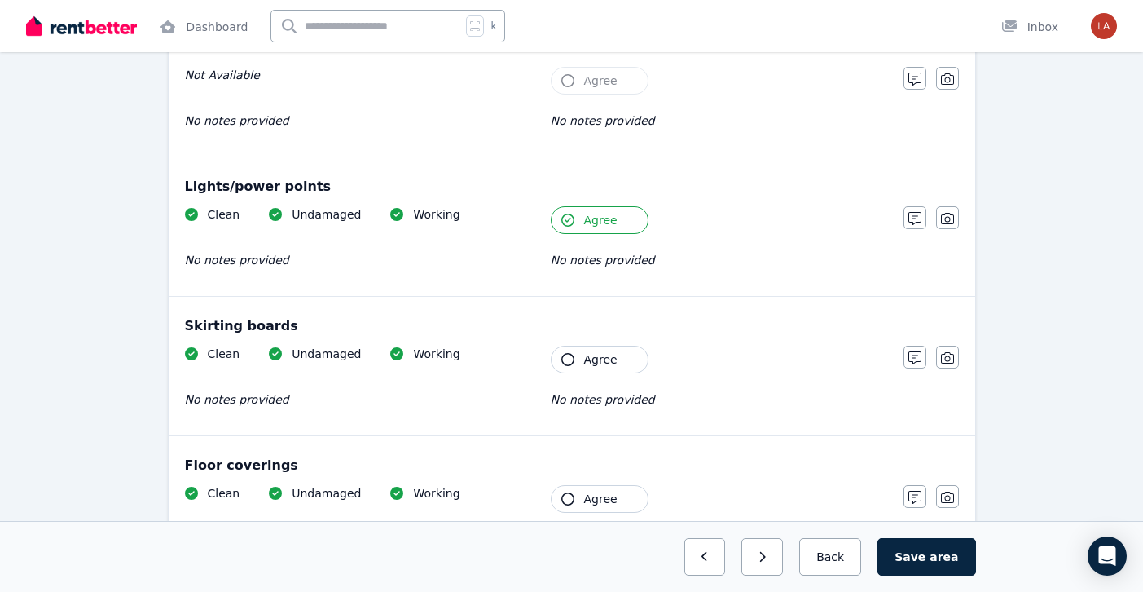
click at [583, 356] on button "Agree" at bounding box center [600, 360] width 98 height 28
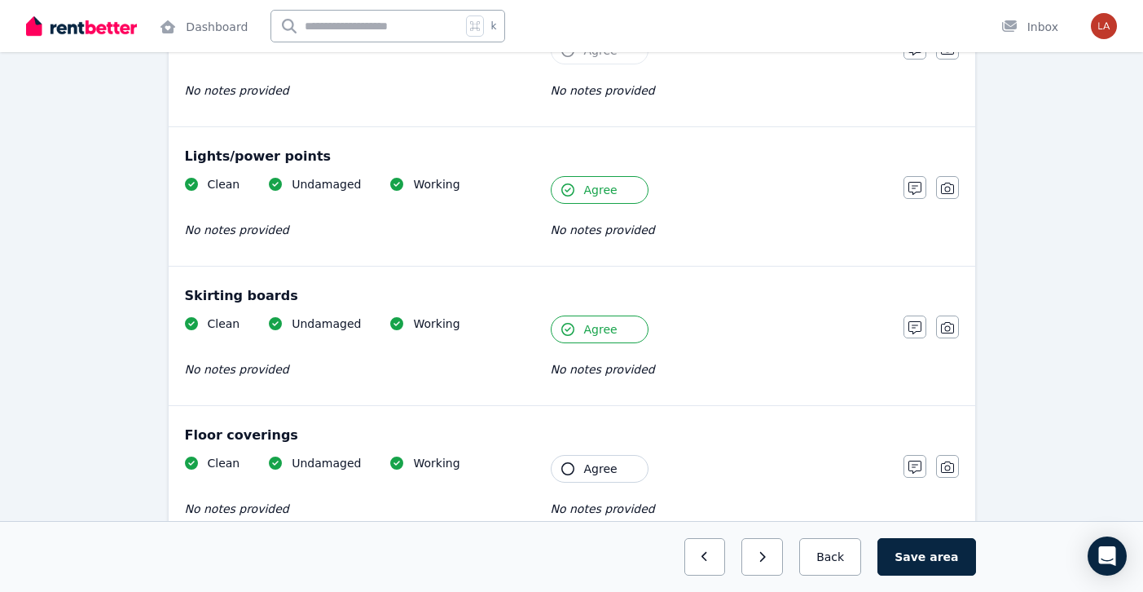
scroll to position [1189, 0]
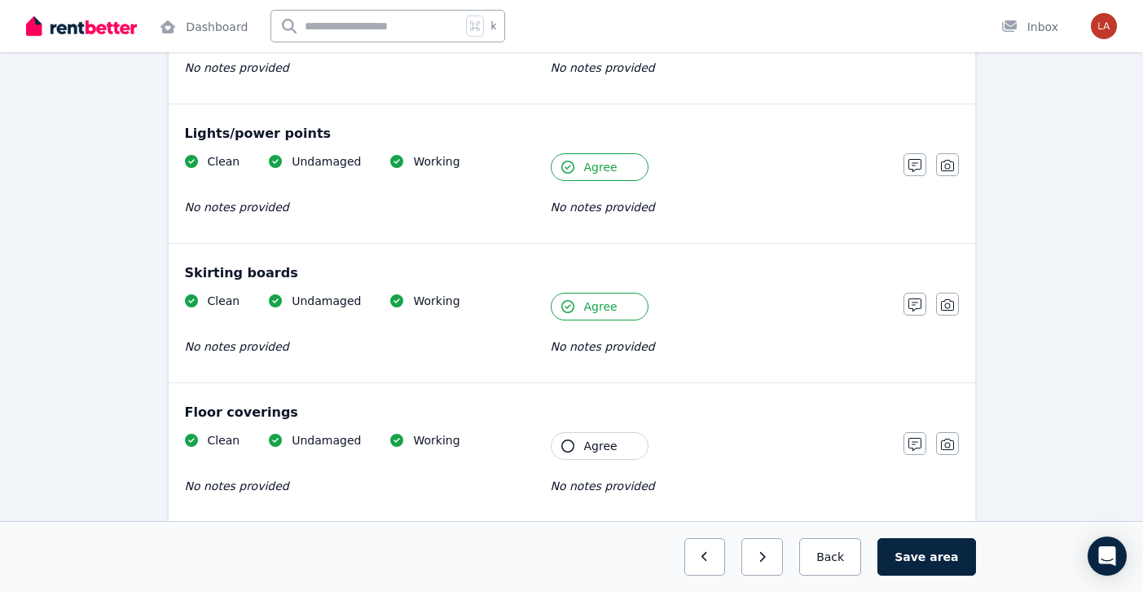
click at [582, 427] on div "Floor coverings Clean Undamaged Working No notes provided Tenant Agree No notes…" at bounding box center [572, 452] width 807 height 139
click at [582, 438] on button "Agree" at bounding box center [600, 446] width 98 height 28
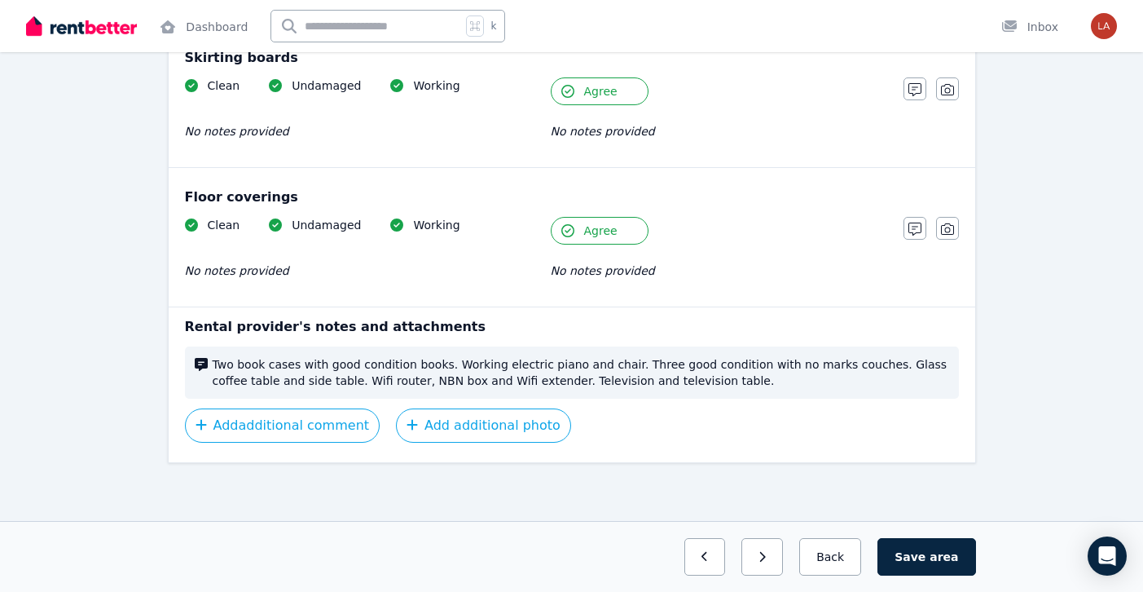
scroll to position [1405, 0]
click at [908, 550] on button "Save area" at bounding box center [927, 556] width 98 height 37
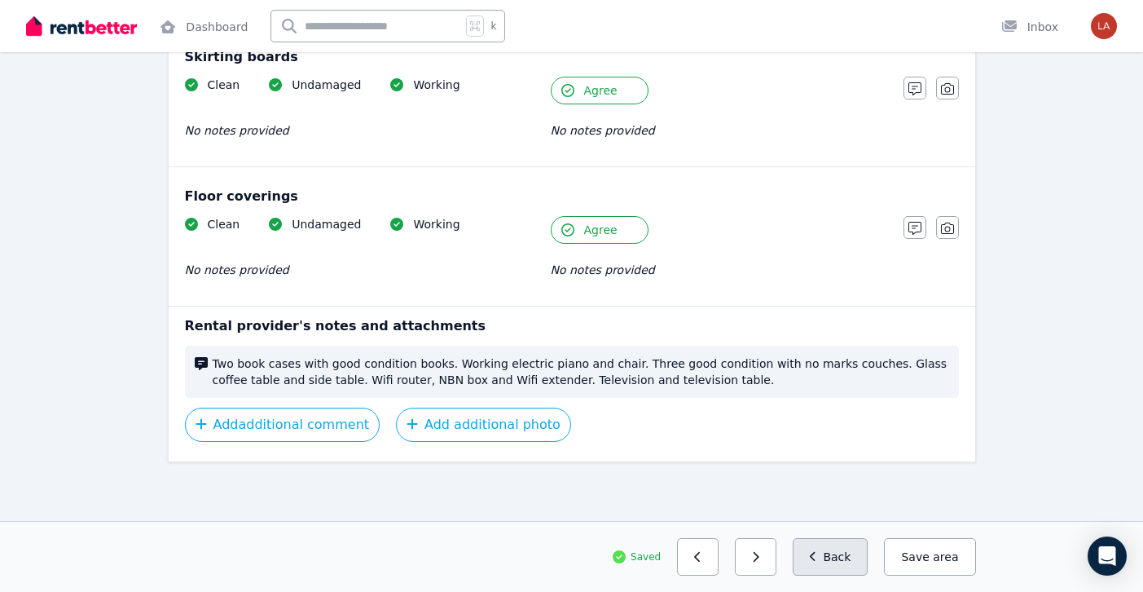
click at [848, 563] on button "Back" at bounding box center [831, 556] width 76 height 37
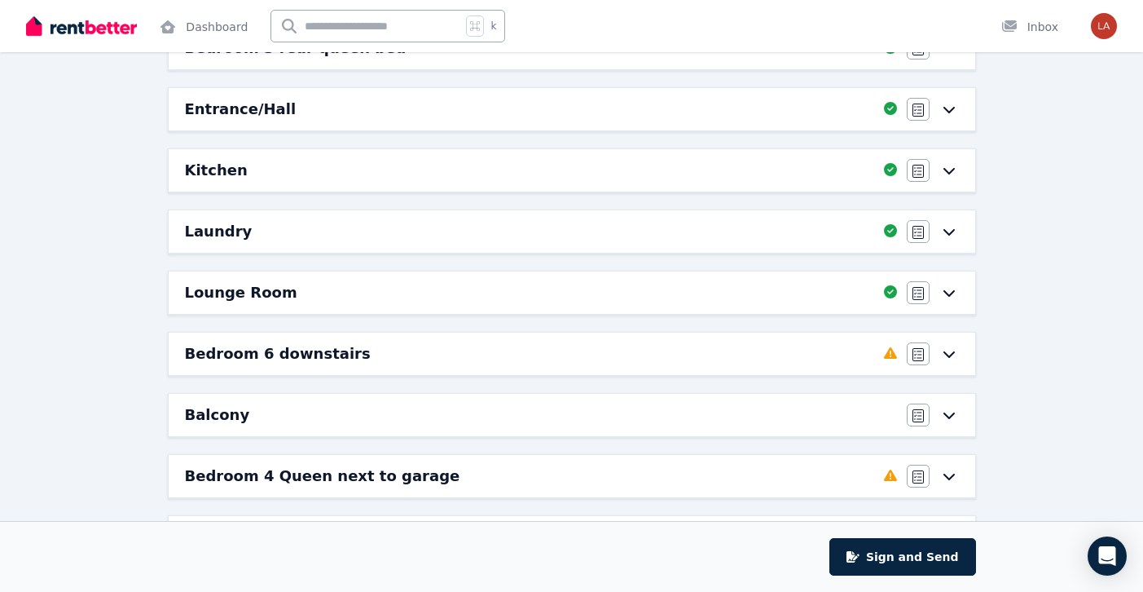
scroll to position [529, 0]
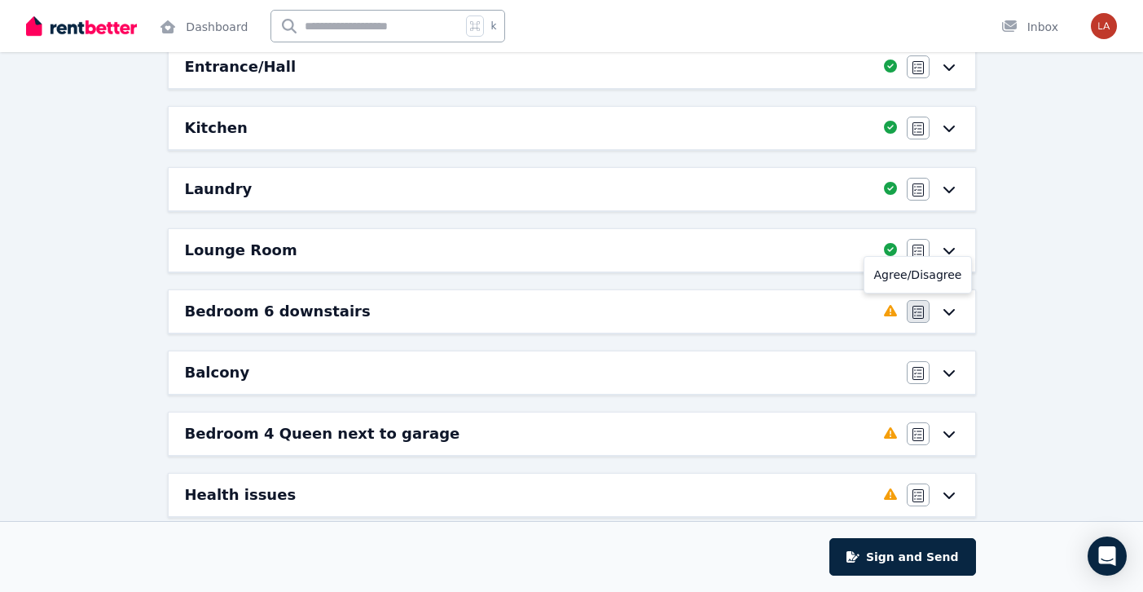
click at [918, 305] on button "button" at bounding box center [918, 311] width 23 height 23
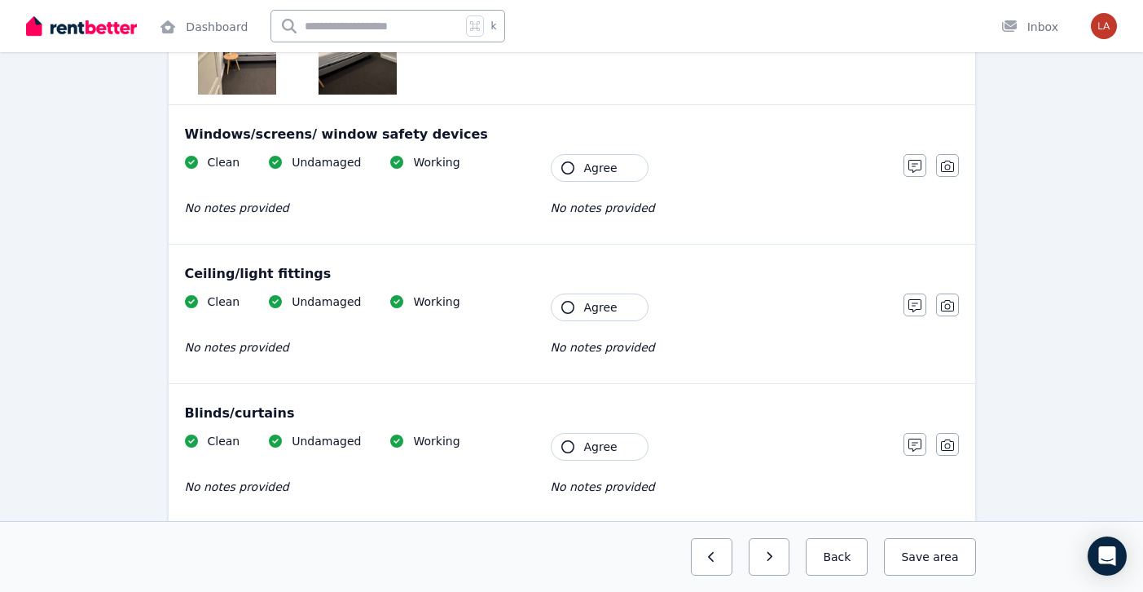
scroll to position [0, 0]
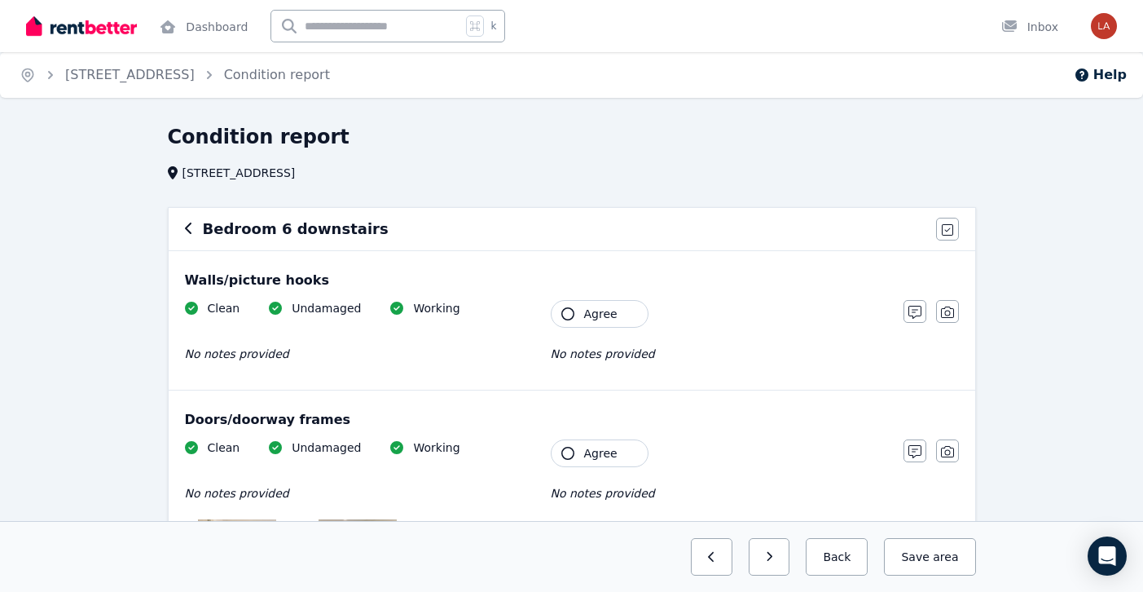
click at [630, 305] on button "Agree" at bounding box center [600, 314] width 98 height 28
click at [601, 476] on div "Clean Undamaged Working No notes provided Tenant Agree No notes provided" at bounding box center [536, 531] width 702 height 184
click at [601, 438] on div "Doors/doorway frames Clean Undamaged Working No notes provided Tenant Agree No …" at bounding box center [572, 511] width 807 height 243
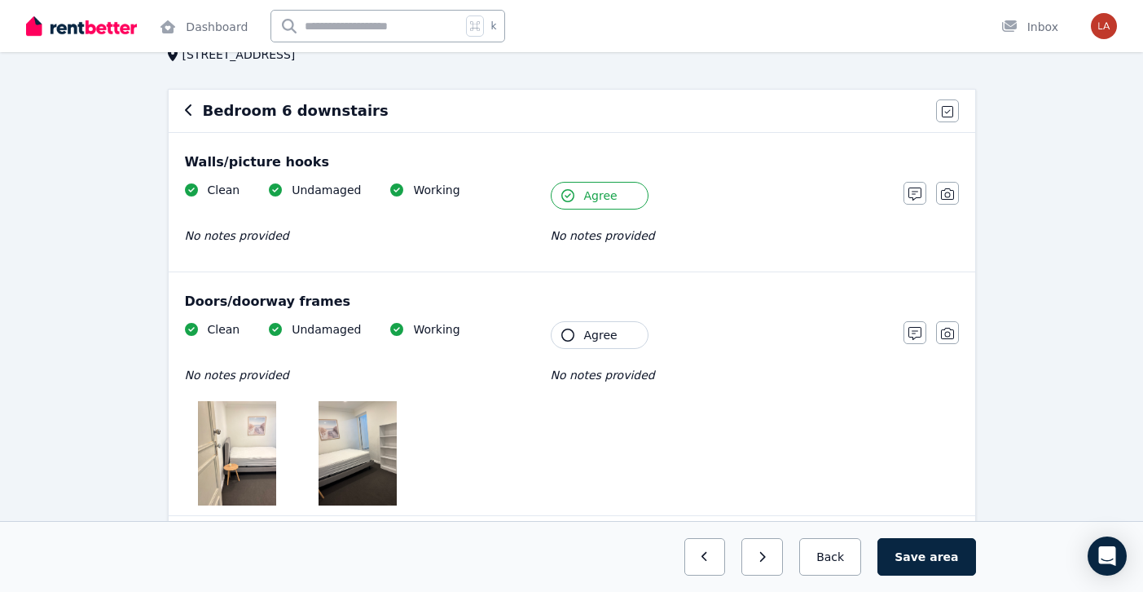
click at [599, 323] on button "Agree" at bounding box center [600, 335] width 98 height 28
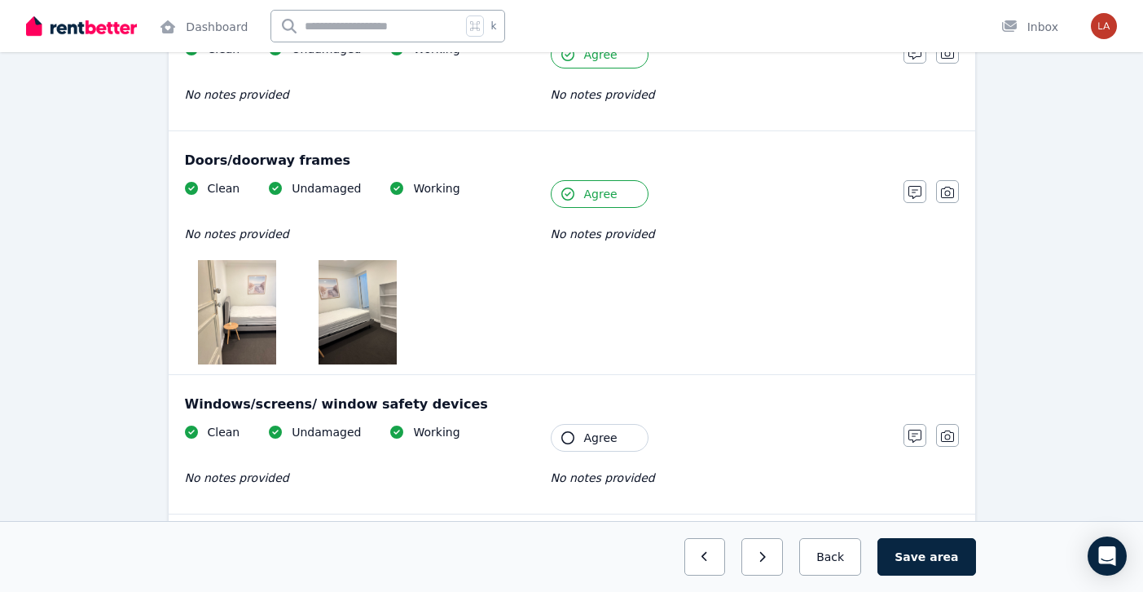
scroll to position [278, 0]
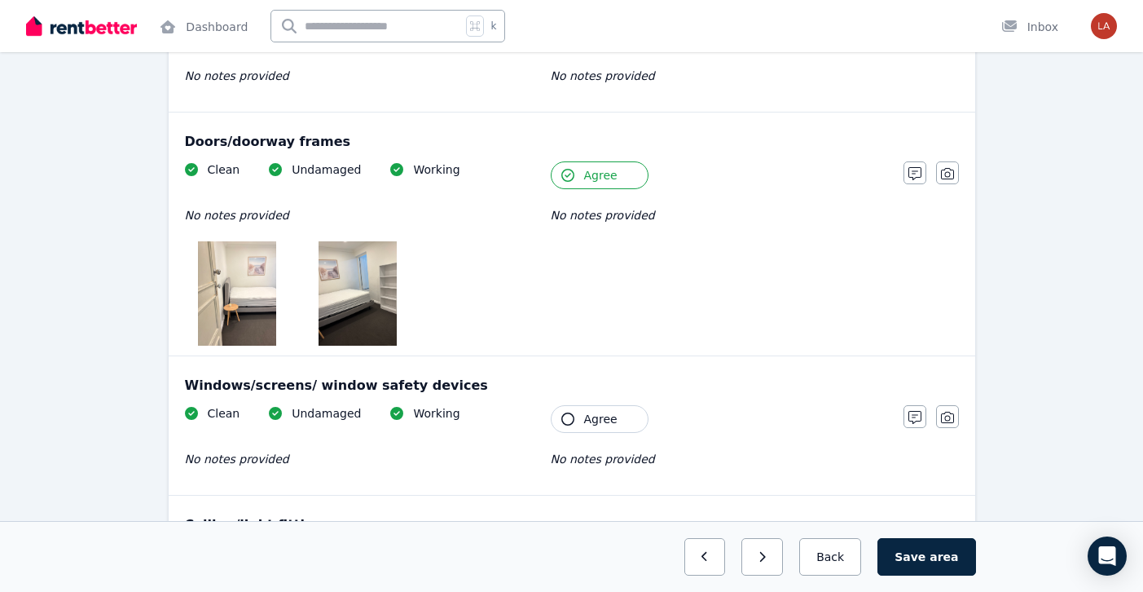
click at [606, 416] on span "Agree" at bounding box center [600, 419] width 33 height 16
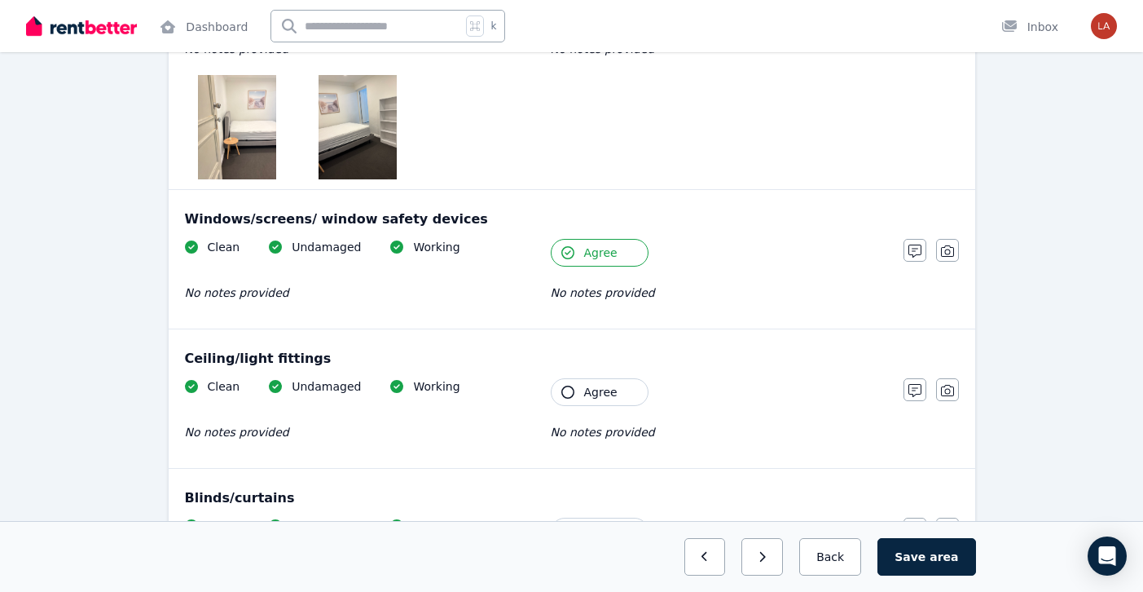
scroll to position [484, 0]
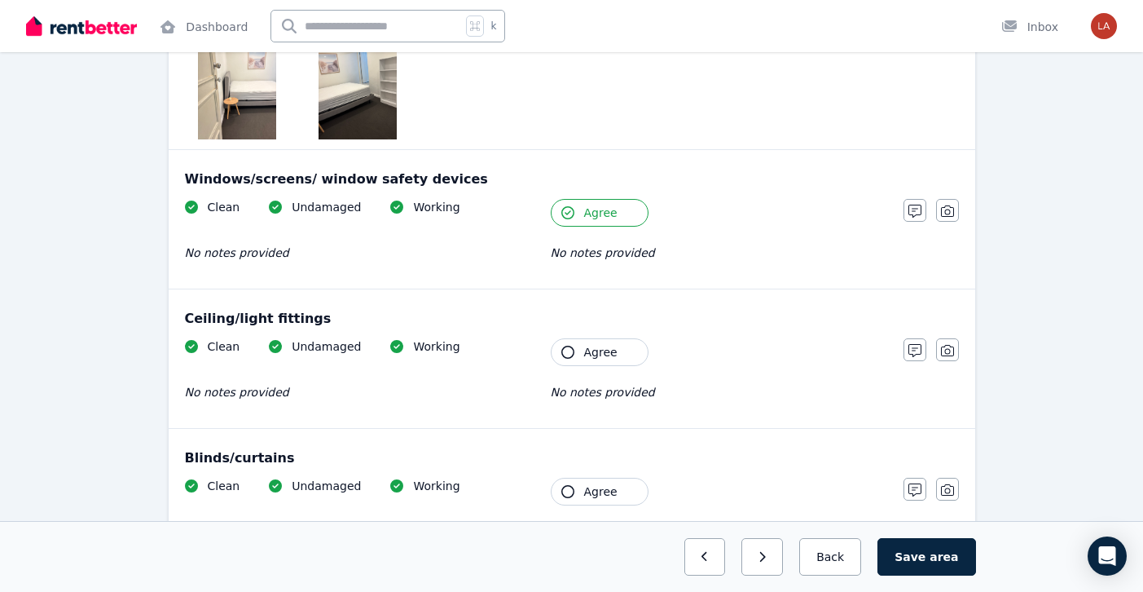
click at [592, 360] on button "Agree" at bounding box center [600, 352] width 98 height 28
click at [601, 480] on button "Agree" at bounding box center [600, 492] width 98 height 28
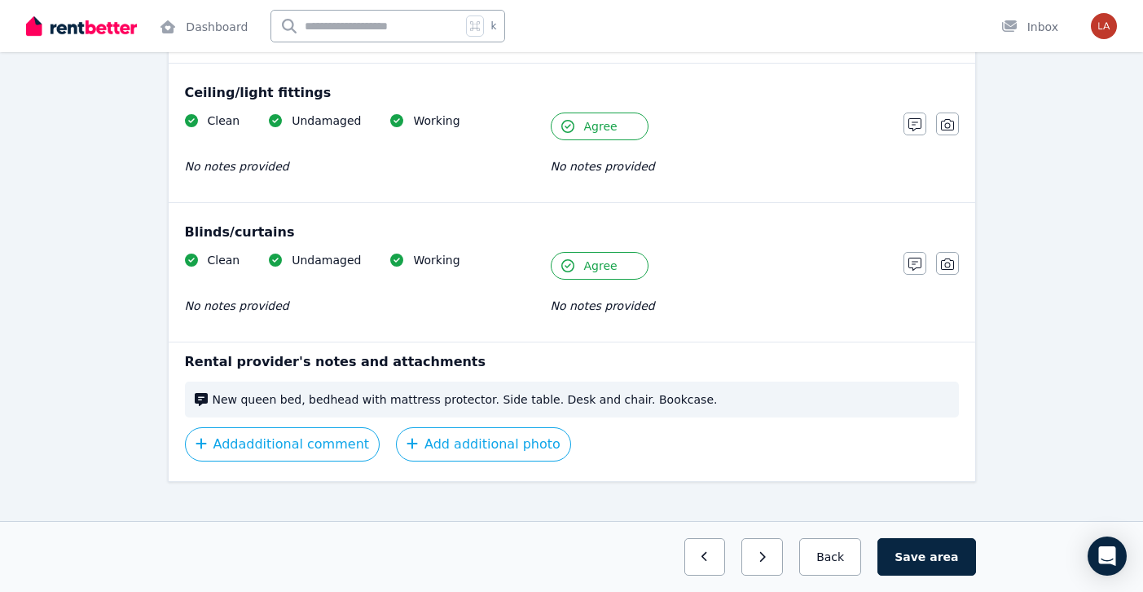
scroll to position [715, 0]
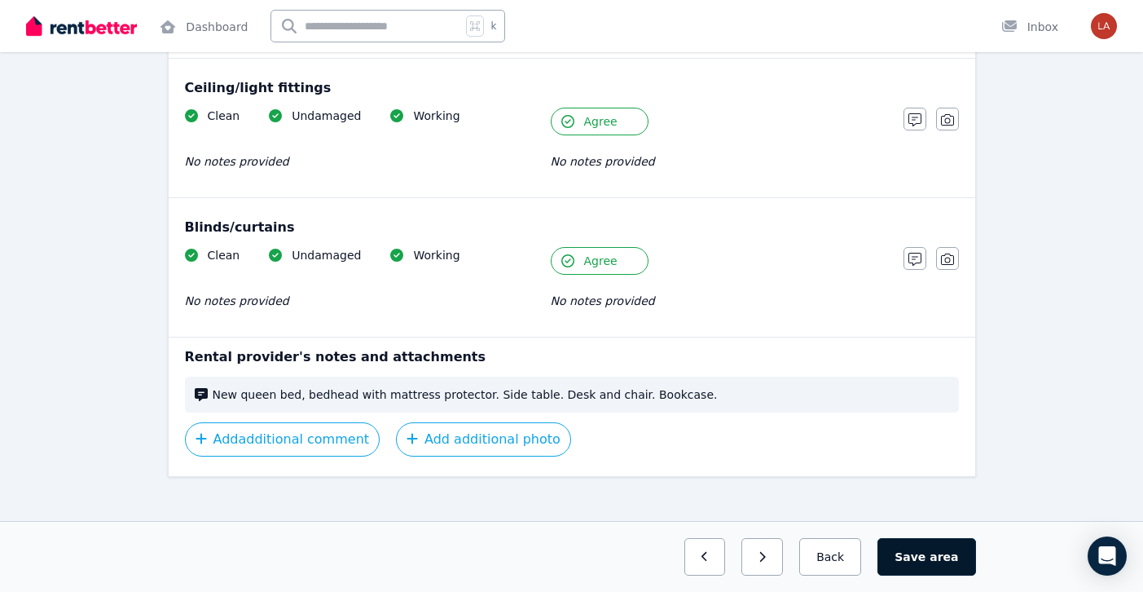
click at [932, 547] on button "Save area" at bounding box center [927, 556] width 98 height 37
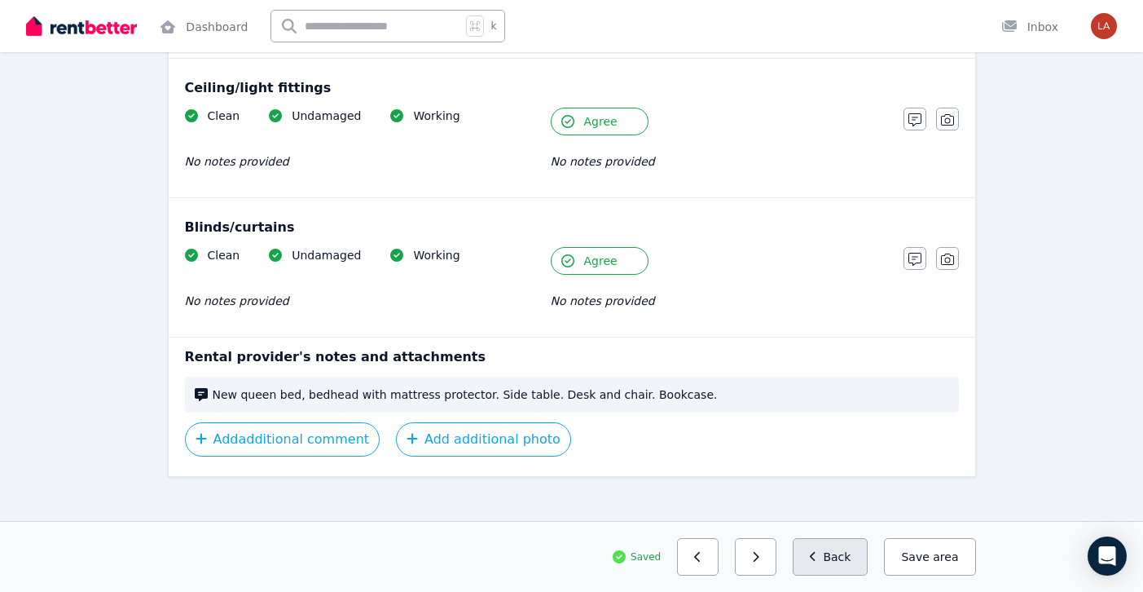
click at [857, 550] on button "Back" at bounding box center [831, 556] width 76 height 37
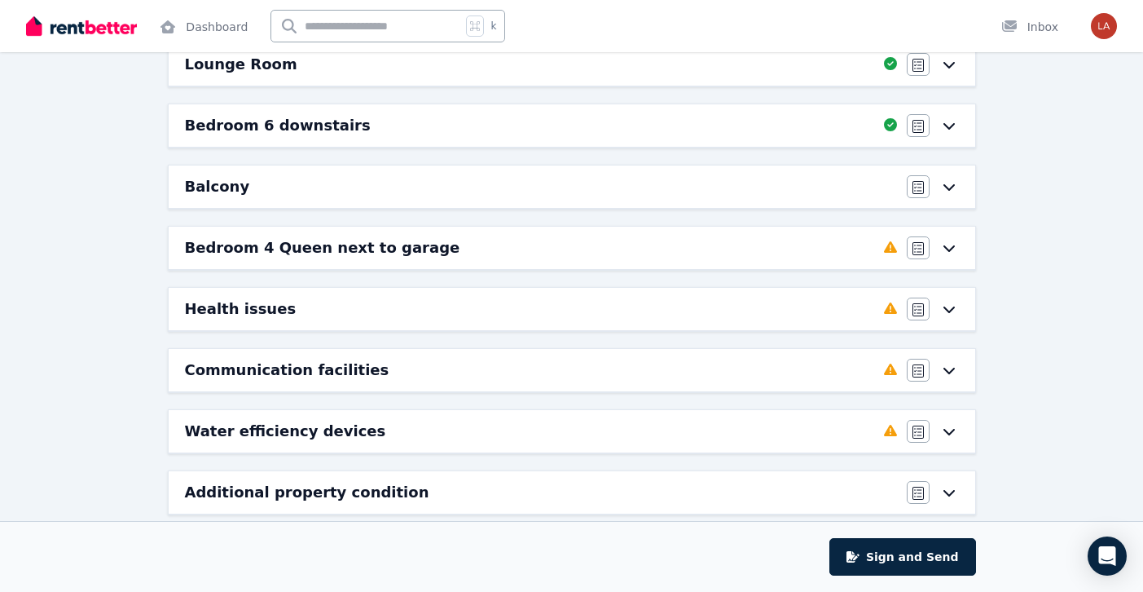
scroll to position [722, 0]
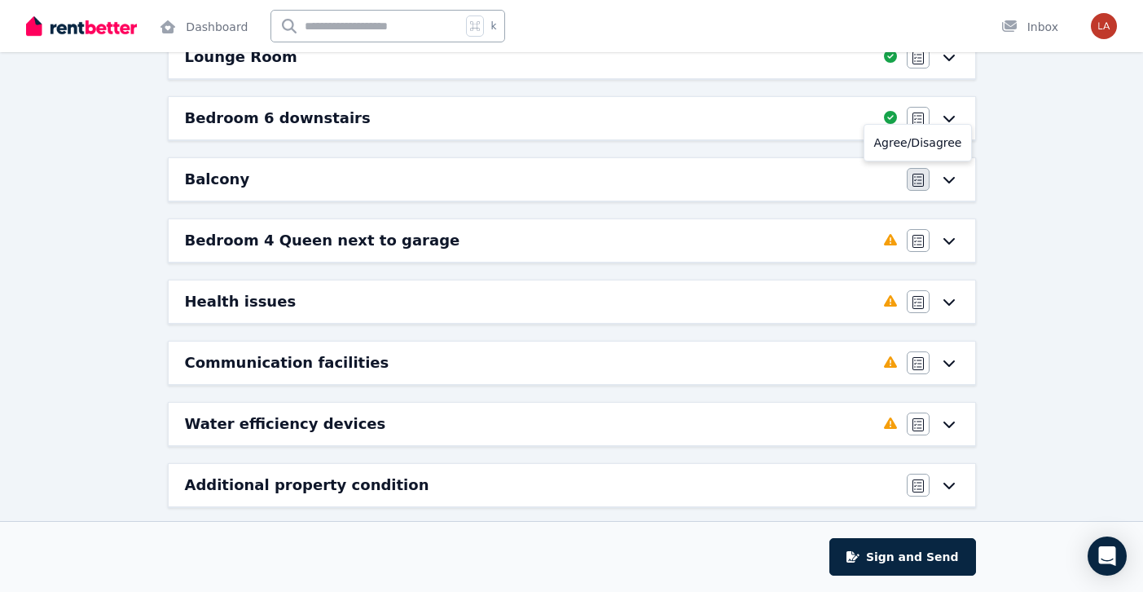
click at [914, 183] on icon "button" at bounding box center [918, 180] width 11 height 13
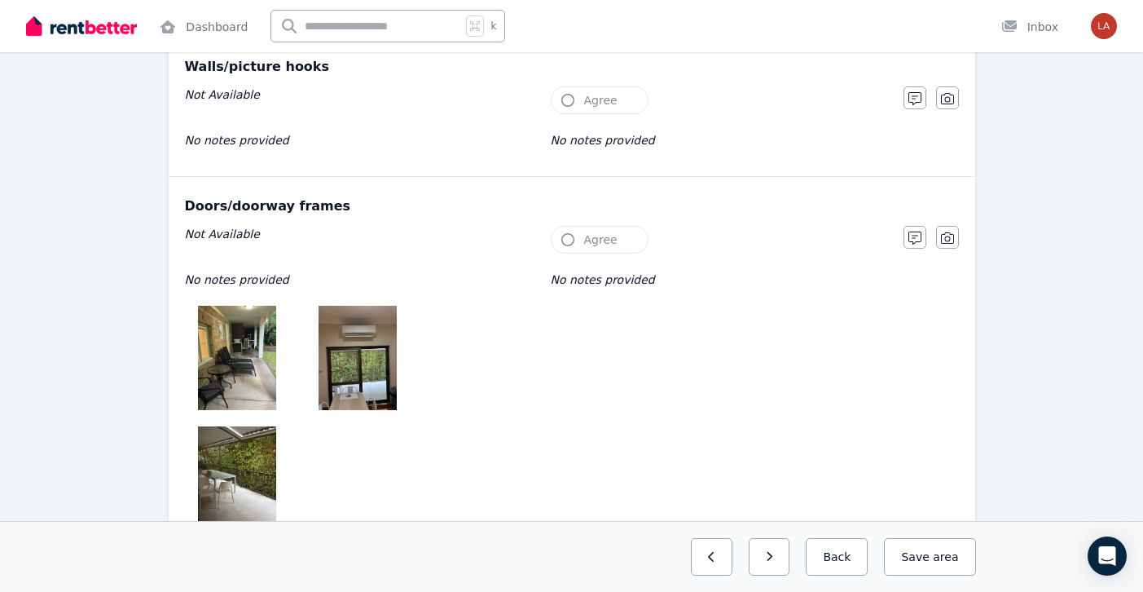
scroll to position [519, 0]
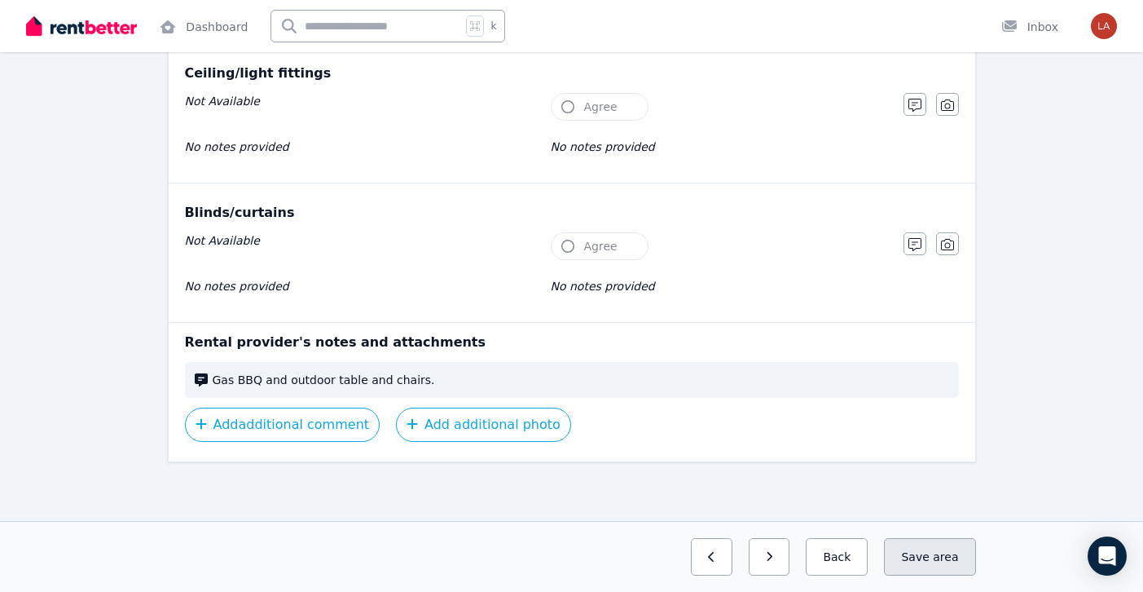
click at [936, 566] on button "Save area" at bounding box center [929, 556] width 91 height 37
click at [828, 555] on button "Back" at bounding box center [831, 556] width 76 height 37
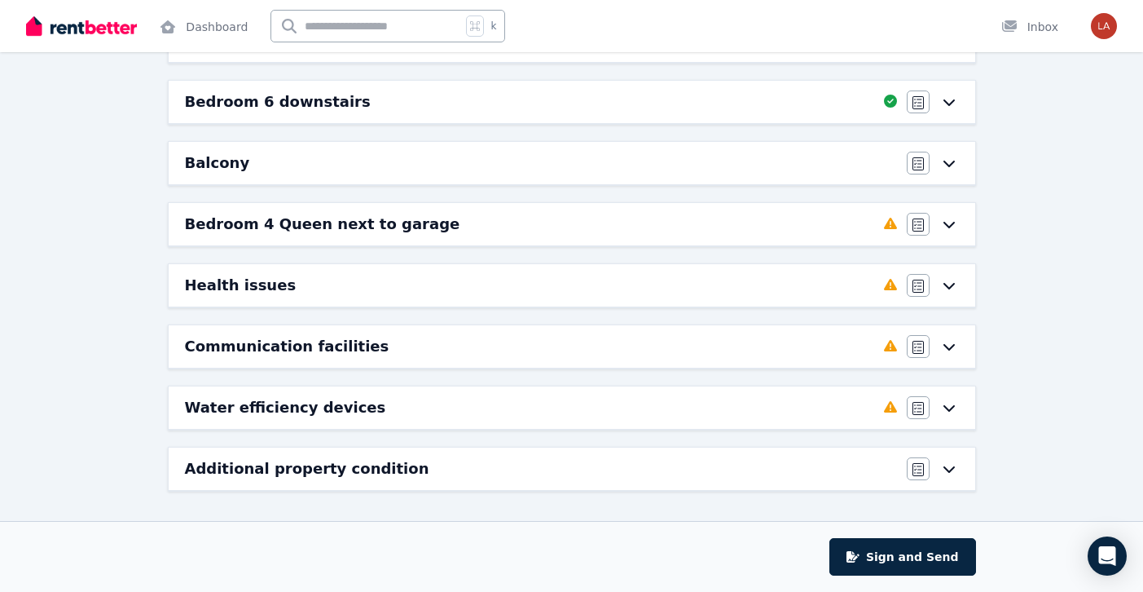
scroll to position [738, 0]
click at [918, 221] on icon "button" at bounding box center [918, 224] width 11 height 13
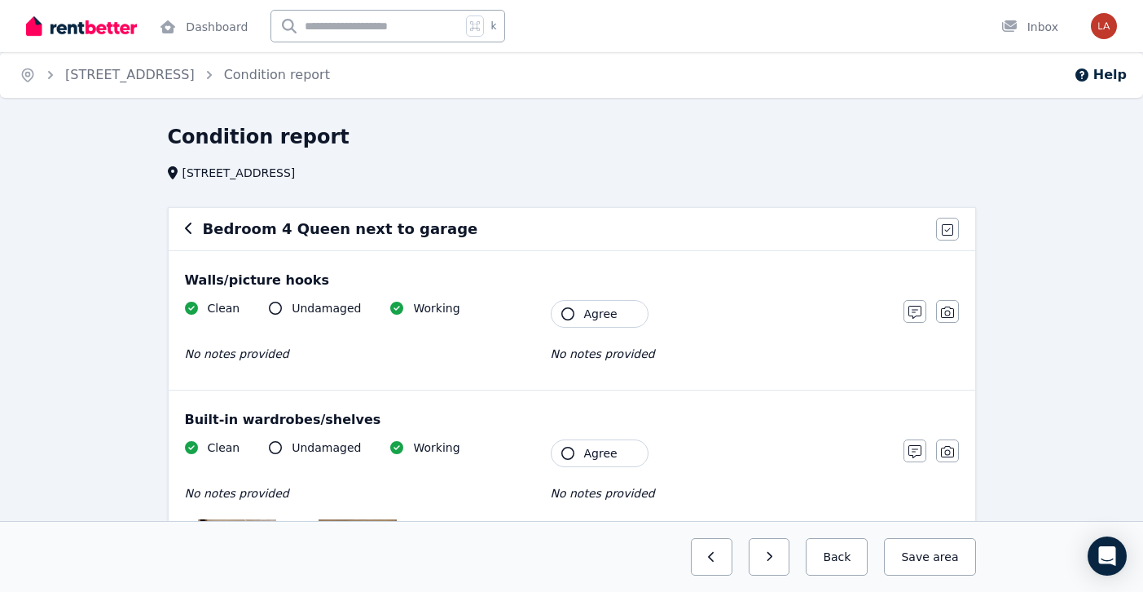
click at [580, 310] on button "Agree" at bounding box center [600, 314] width 98 height 28
click at [580, 447] on button "Agree" at bounding box center [600, 453] width 98 height 28
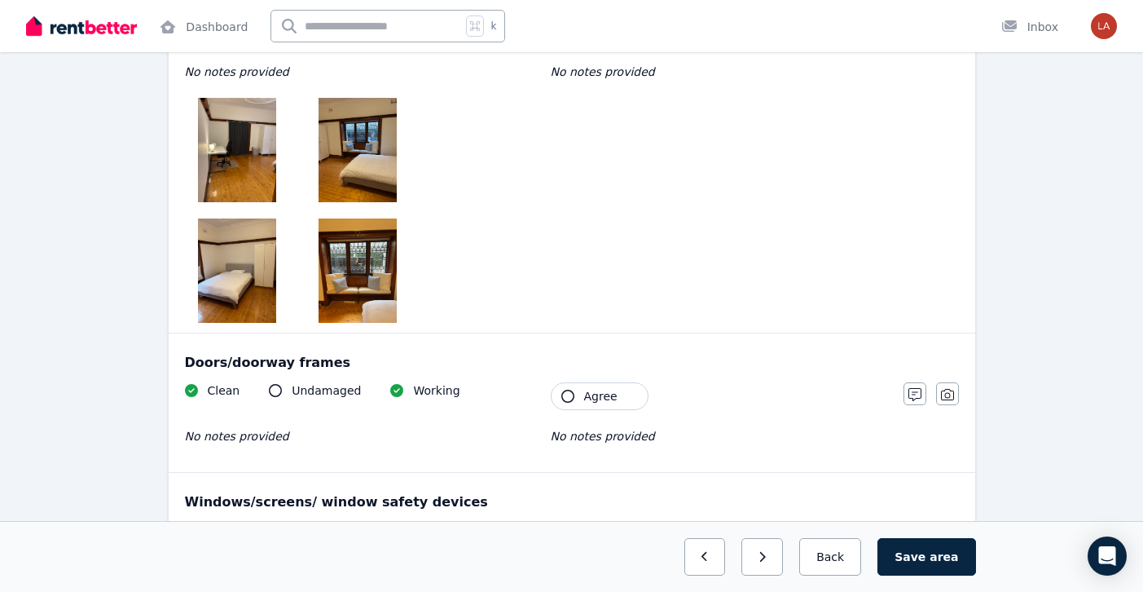
scroll to position [482, 0]
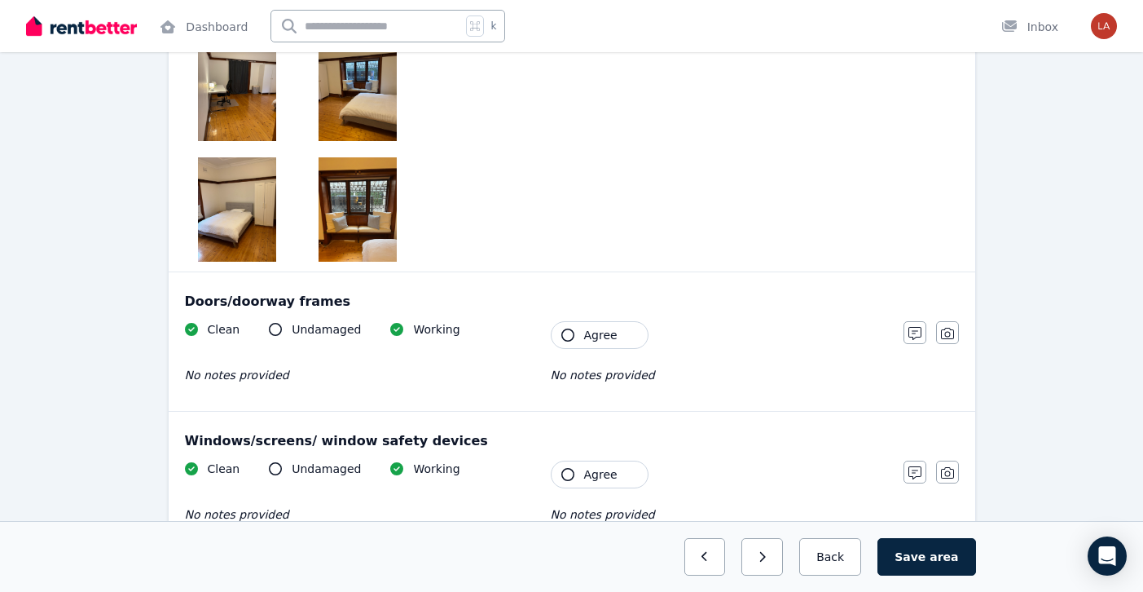
click at [589, 343] on button "Agree" at bounding box center [600, 335] width 98 height 28
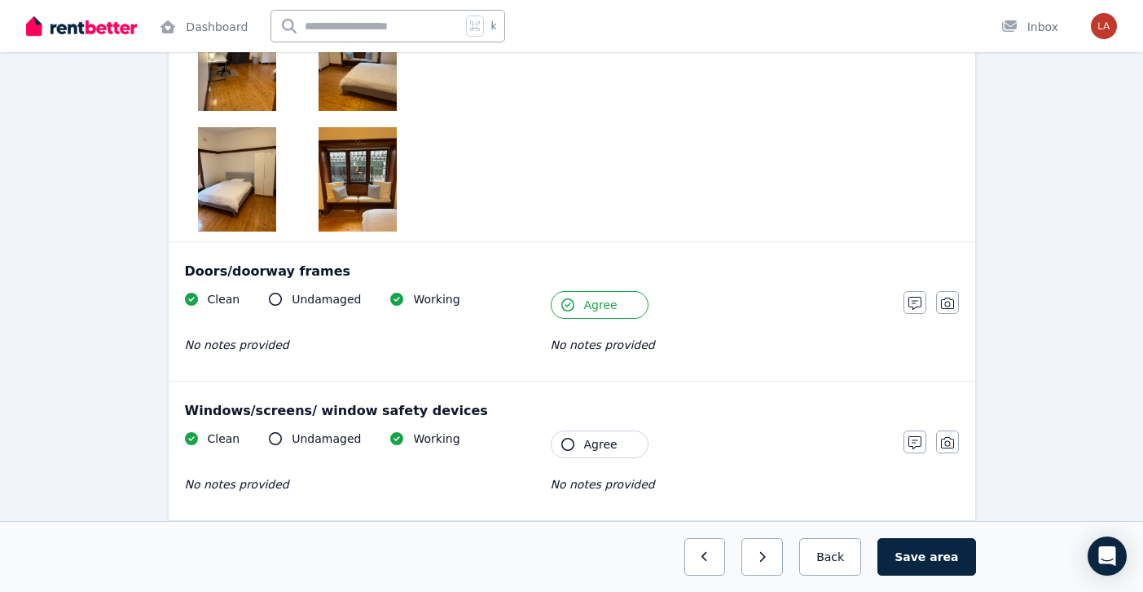
click at [593, 434] on button "Agree" at bounding box center [600, 444] width 98 height 28
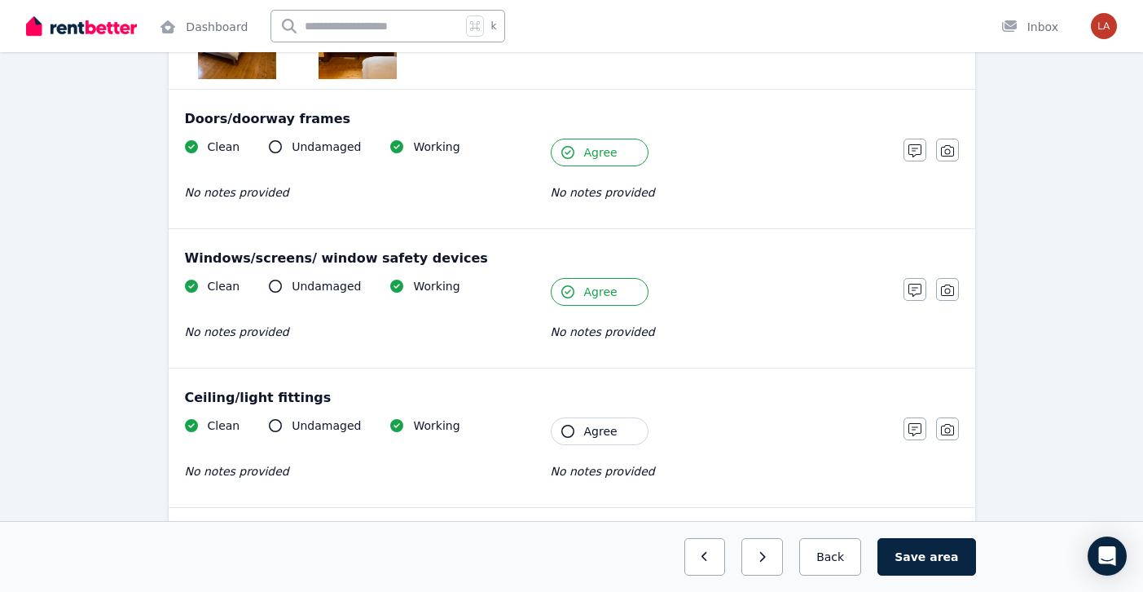
scroll to position [679, 0]
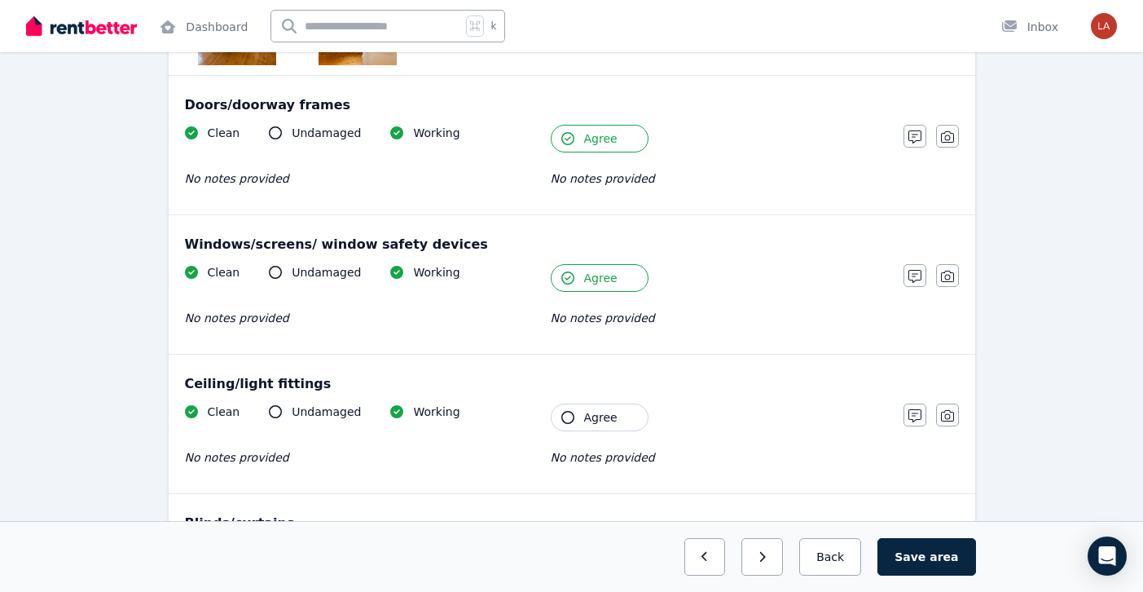
click at [592, 405] on button "Agree" at bounding box center [600, 417] width 98 height 28
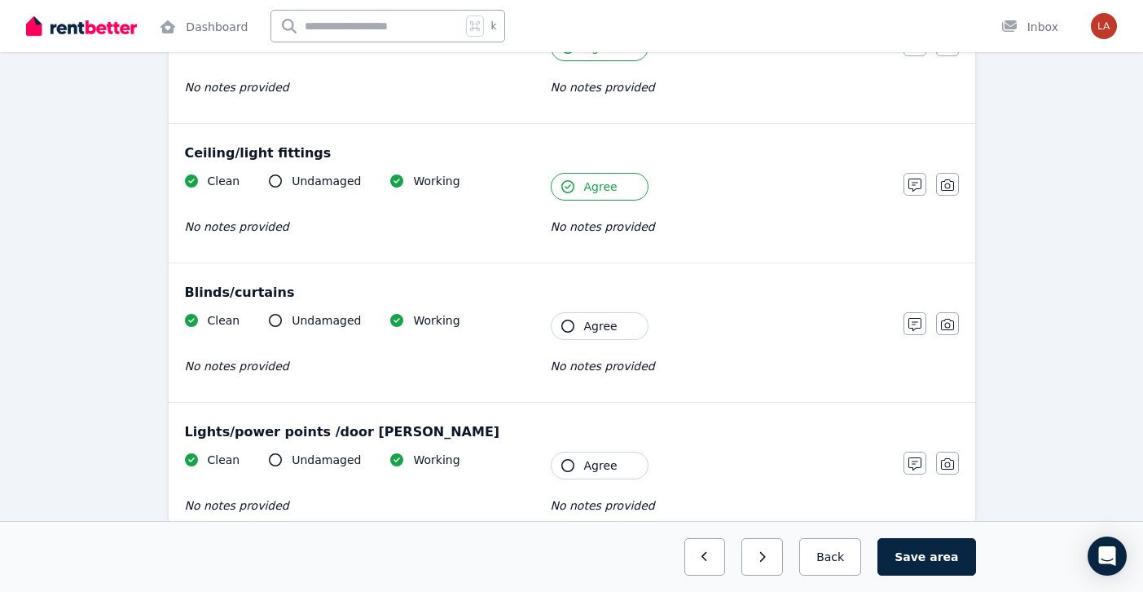
scroll to position [982, 0]
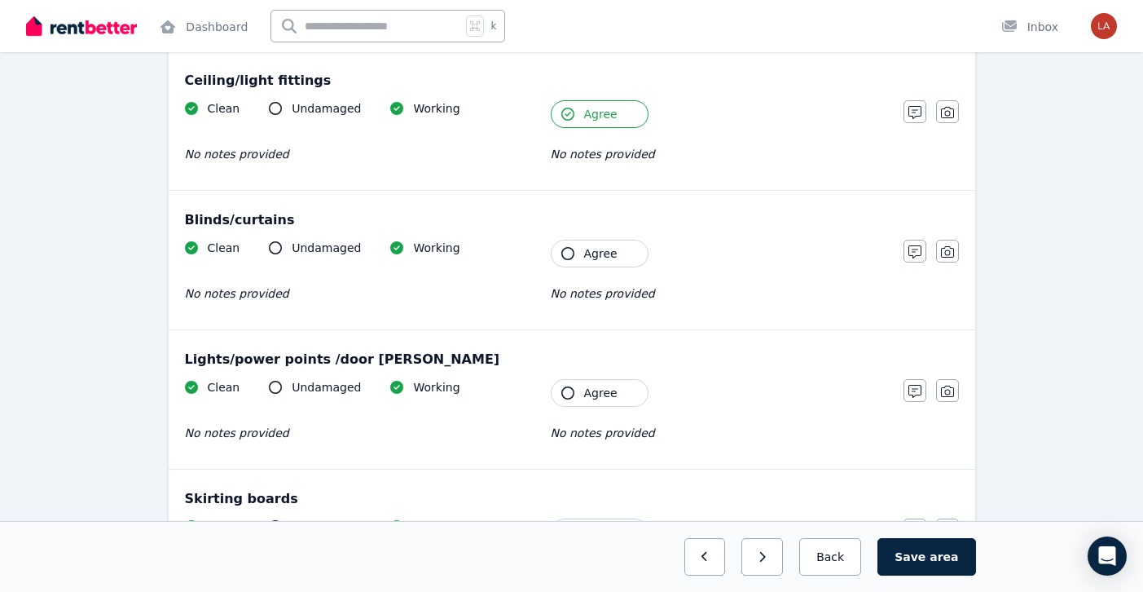
click at [582, 250] on button "Agree" at bounding box center [600, 254] width 98 height 28
click at [574, 394] on button "Agree" at bounding box center [600, 393] width 98 height 28
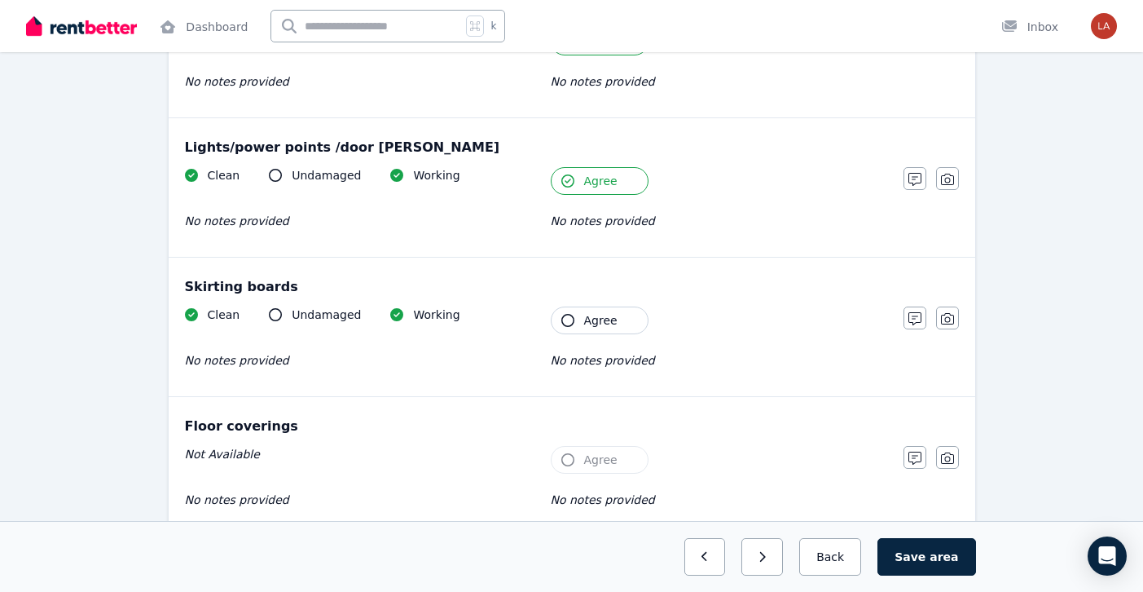
scroll to position [1204, 0]
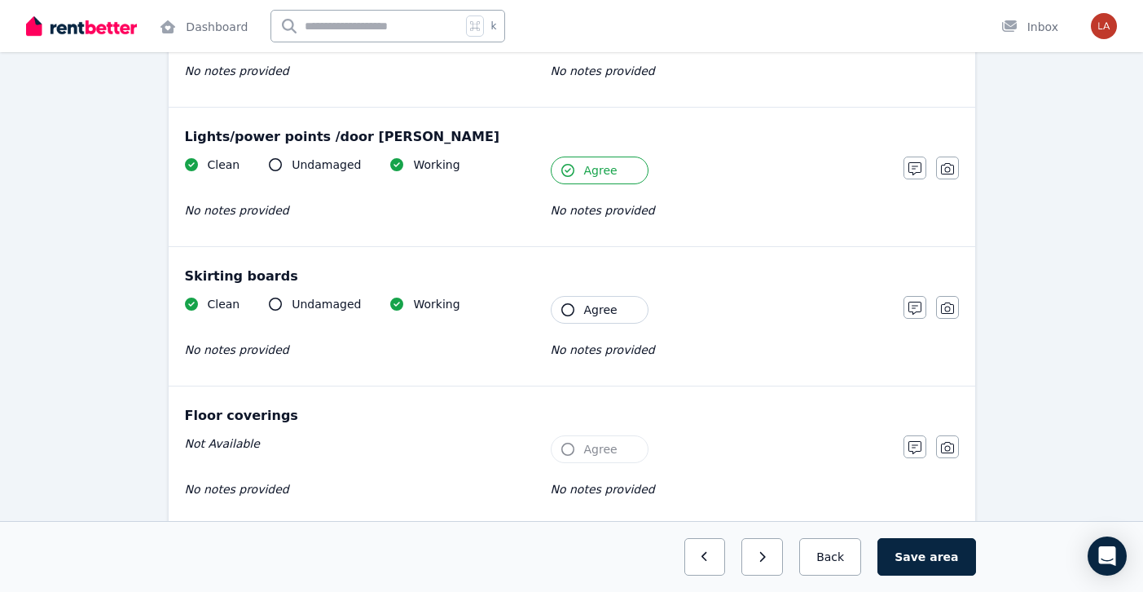
click at [577, 293] on div "Skirting boards Clean Undamaged Working No notes provided Tenant Agree No notes…" at bounding box center [572, 316] width 807 height 139
click at [577, 308] on button "Agree" at bounding box center [600, 310] width 98 height 28
click at [572, 436] on button "Agree" at bounding box center [600, 449] width 98 height 28
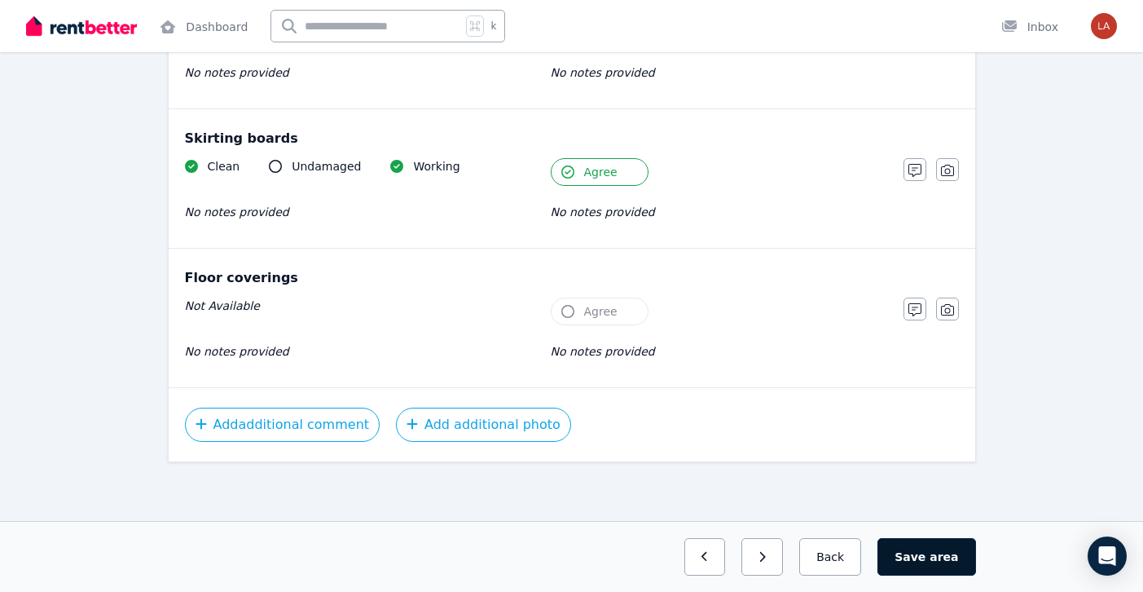
click at [925, 559] on button "Save area" at bounding box center [927, 556] width 98 height 37
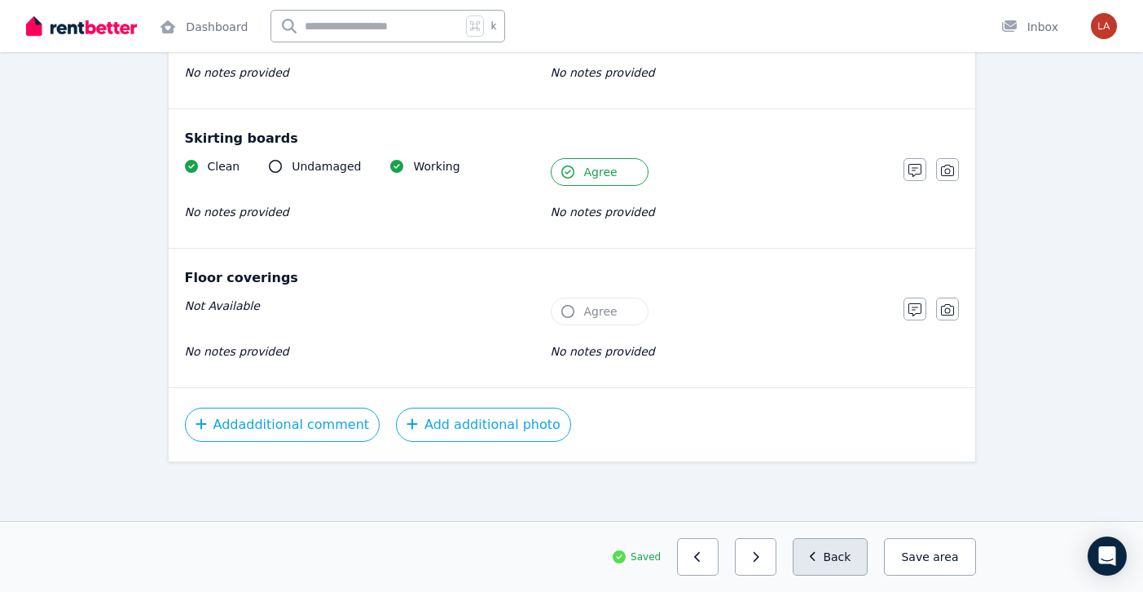
click at [859, 549] on button "Back" at bounding box center [831, 556] width 76 height 37
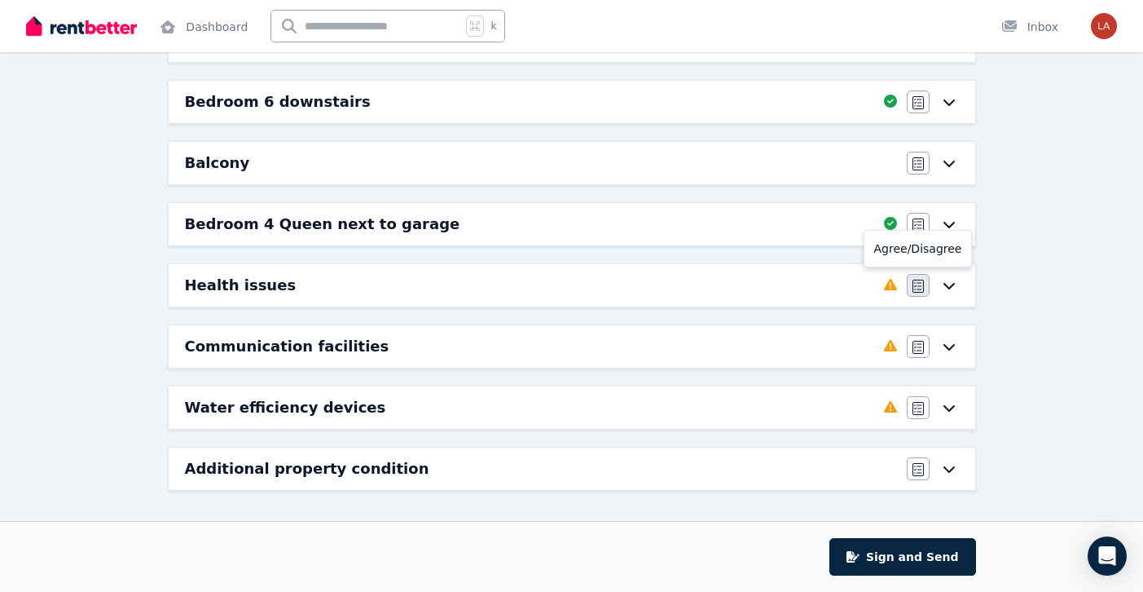
click at [915, 287] on icon "button" at bounding box center [918, 286] width 11 height 13
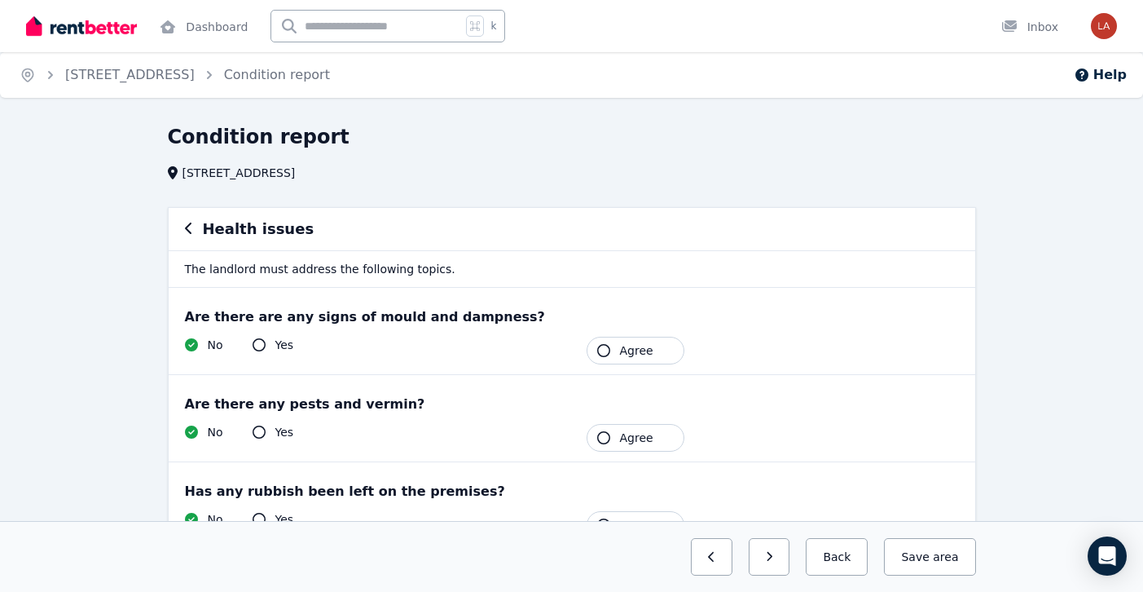
click at [621, 347] on span "Agree" at bounding box center [636, 350] width 33 height 16
click at [619, 437] on button "Agree" at bounding box center [636, 438] width 98 height 28
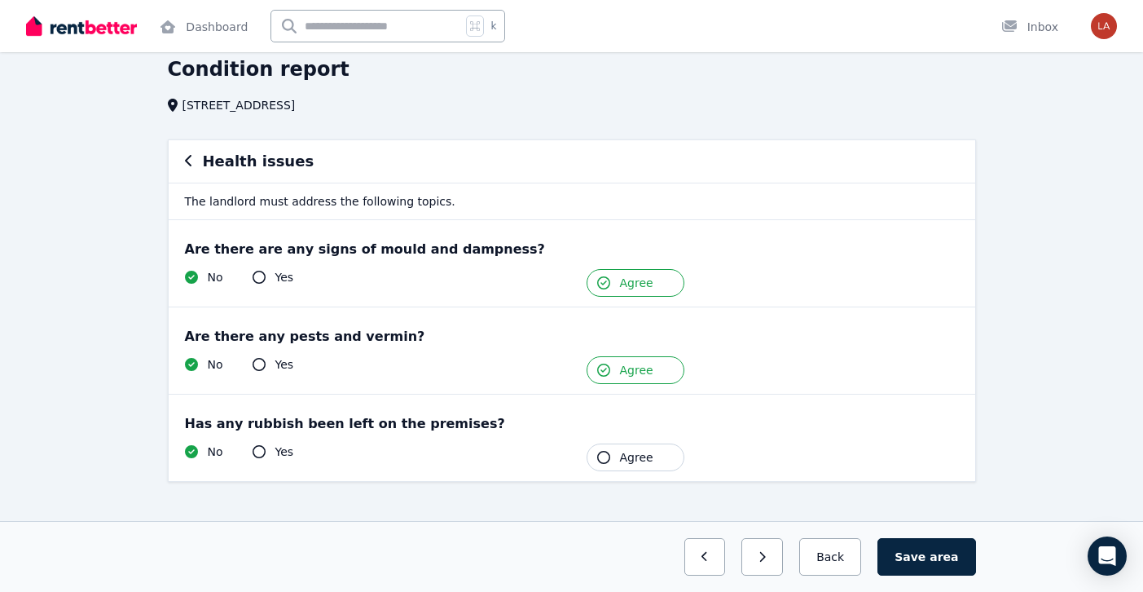
scroll to position [87, 0]
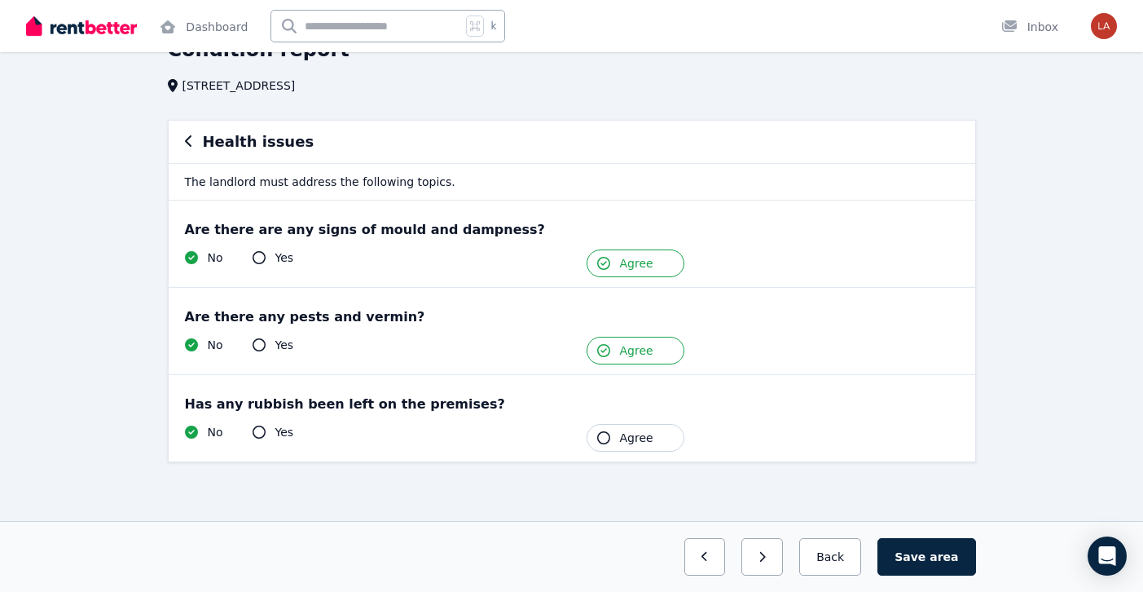
click at [635, 437] on span "Agree" at bounding box center [636, 437] width 33 height 16
click at [918, 553] on button "Save area" at bounding box center [927, 556] width 98 height 37
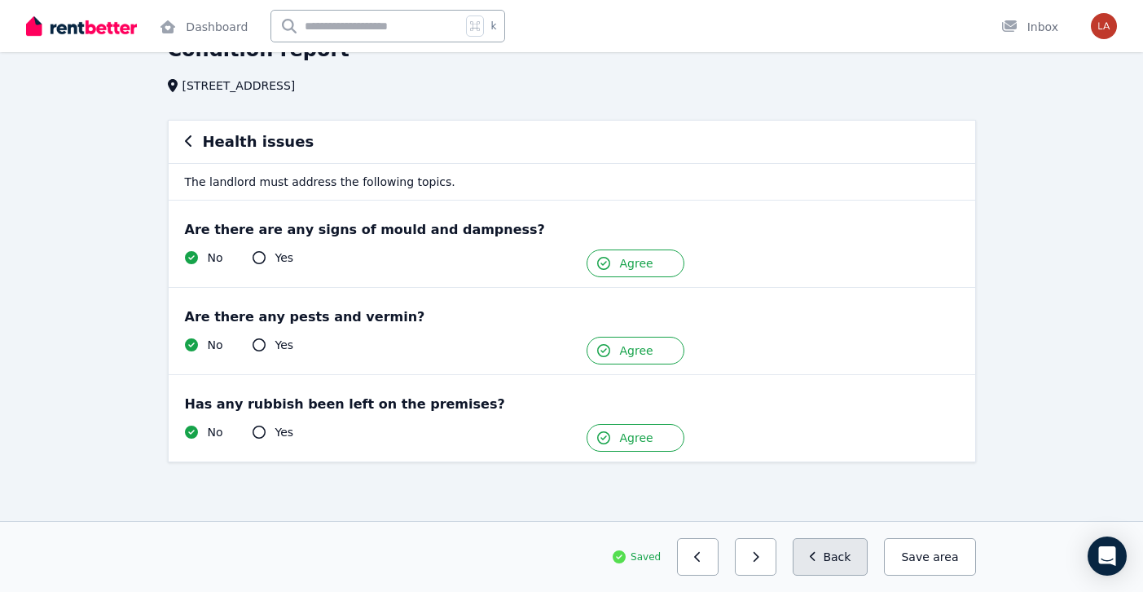
click at [849, 558] on button "Back" at bounding box center [831, 556] width 76 height 37
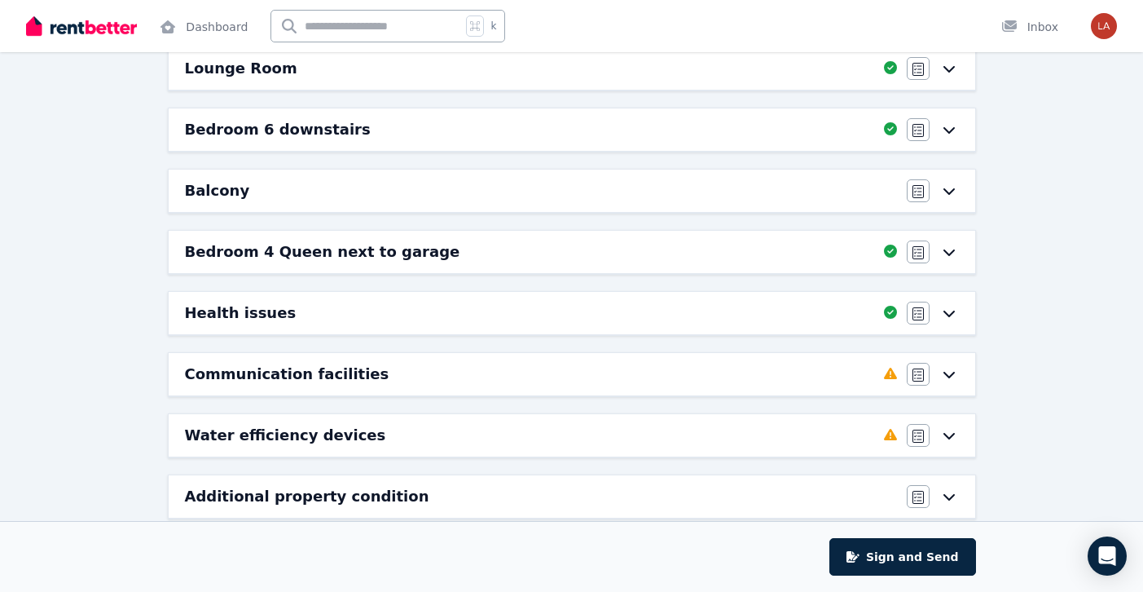
scroll to position [721, 0]
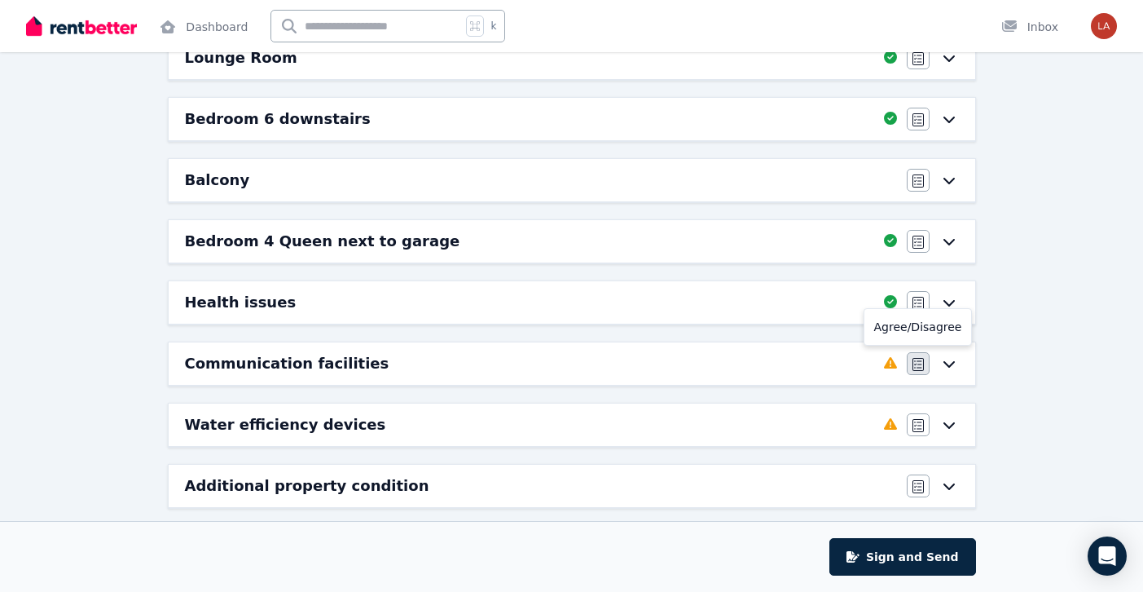
click at [918, 355] on button "button" at bounding box center [918, 363] width 23 height 23
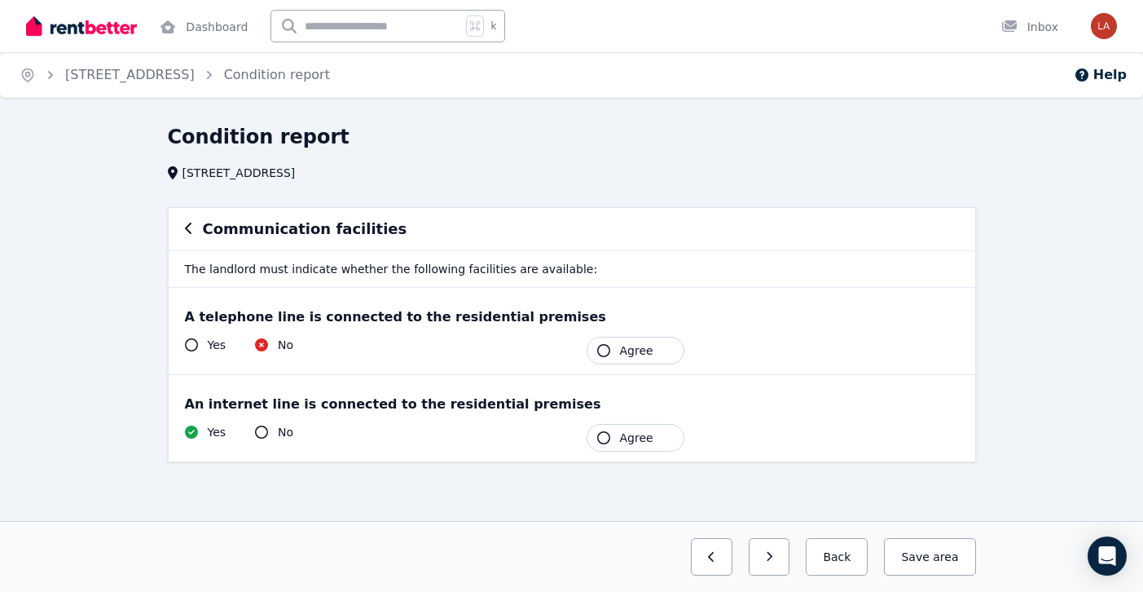
click at [628, 351] on span "Agree" at bounding box center [636, 350] width 33 height 16
click at [631, 425] on button "Agree" at bounding box center [636, 438] width 98 height 28
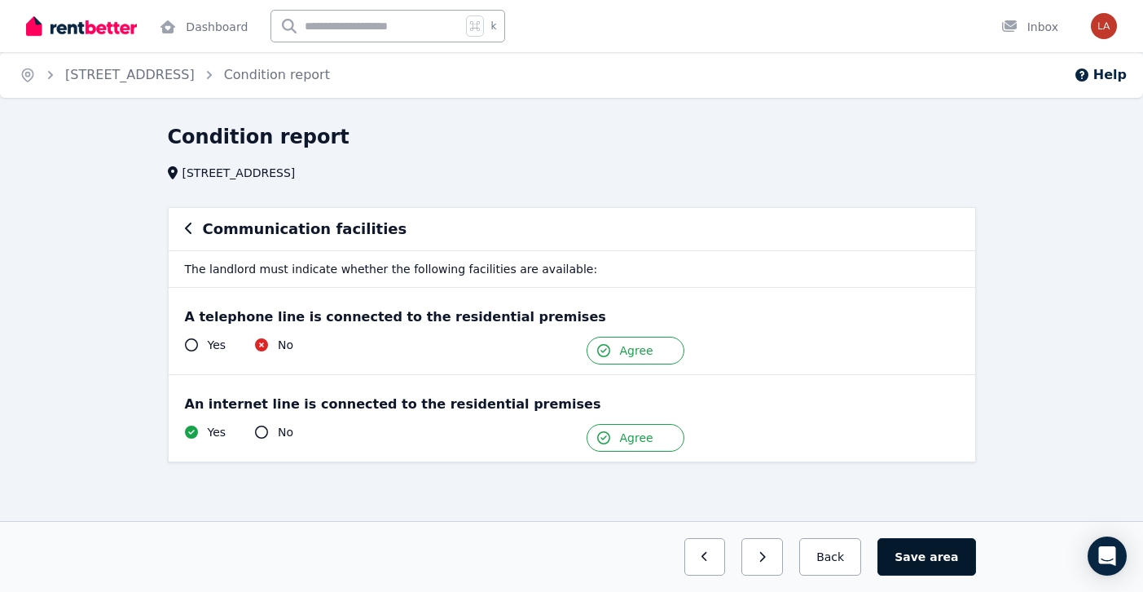
click at [953, 553] on span "area" at bounding box center [944, 556] width 29 height 16
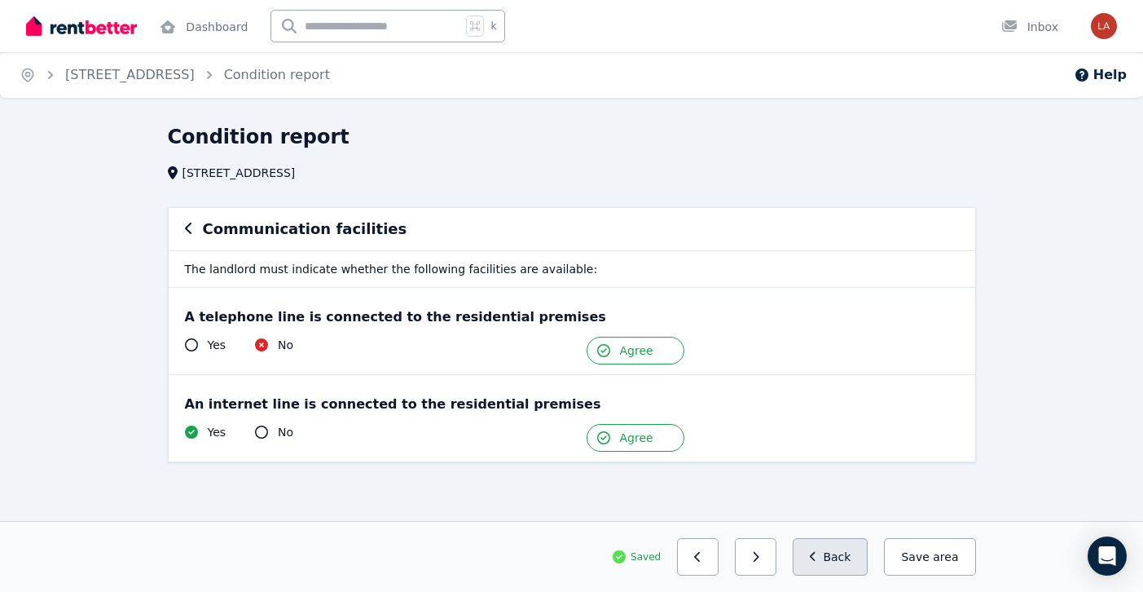
click at [853, 561] on button "Back" at bounding box center [831, 556] width 76 height 37
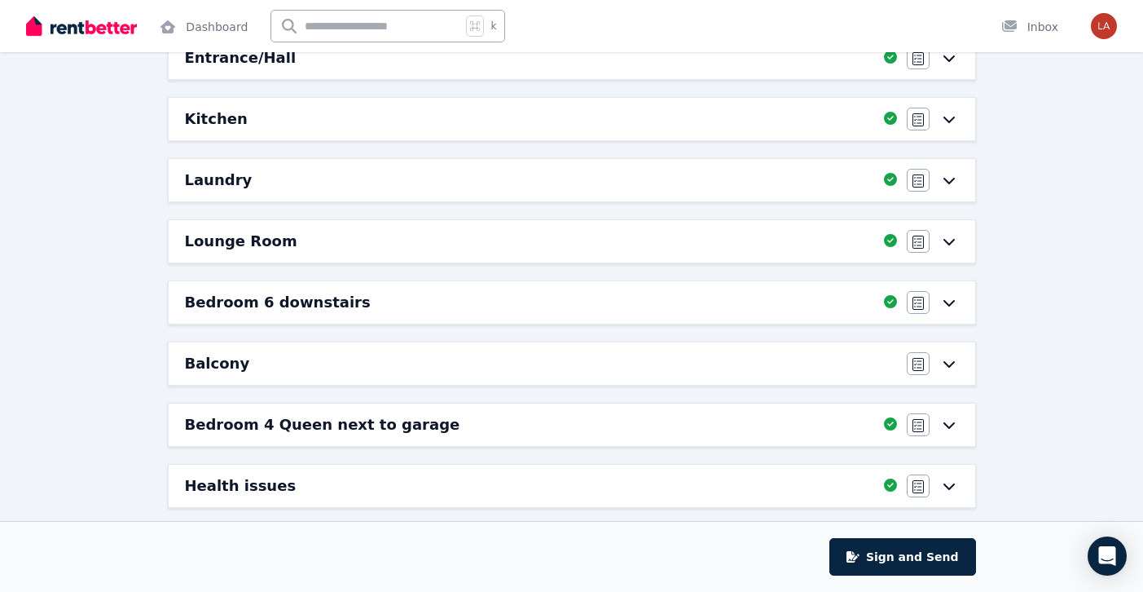
scroll to position [738, 0]
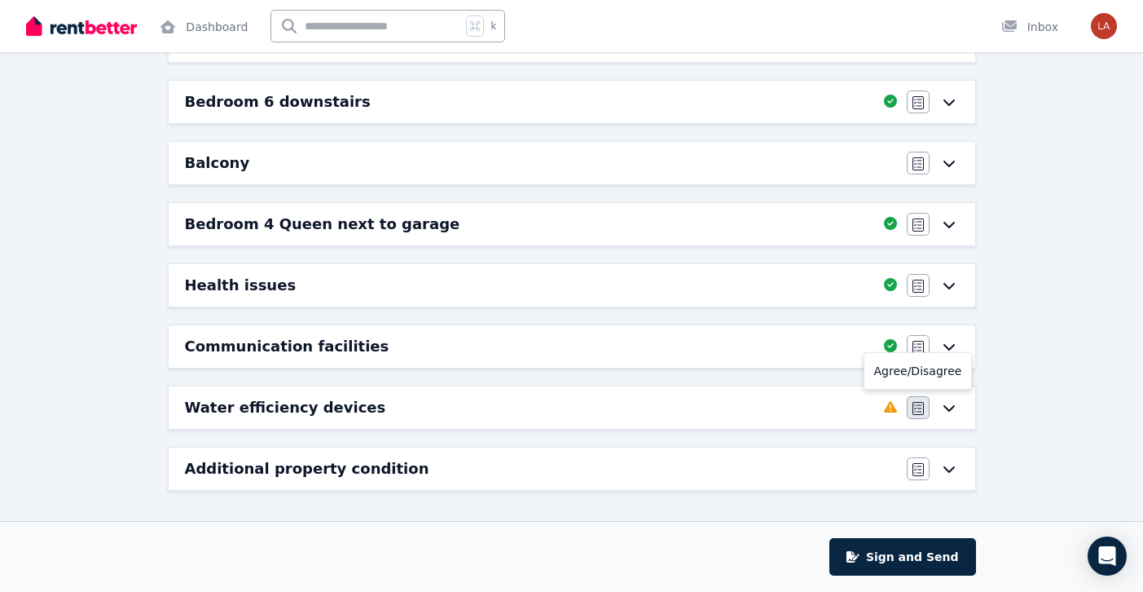
click at [914, 406] on icon "button" at bounding box center [918, 408] width 11 height 13
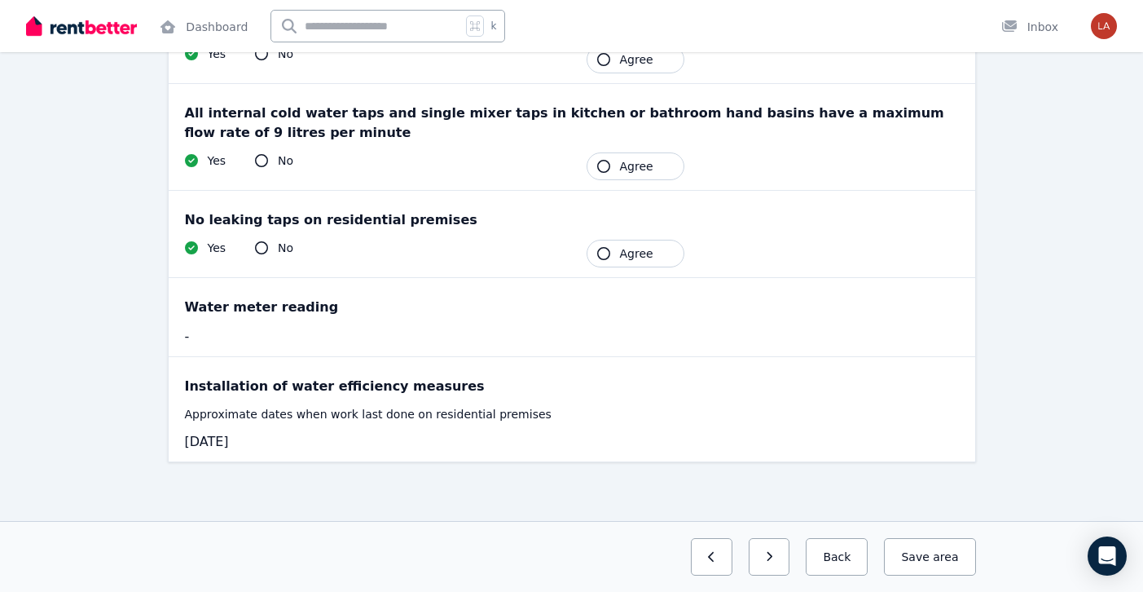
scroll to position [0, 0]
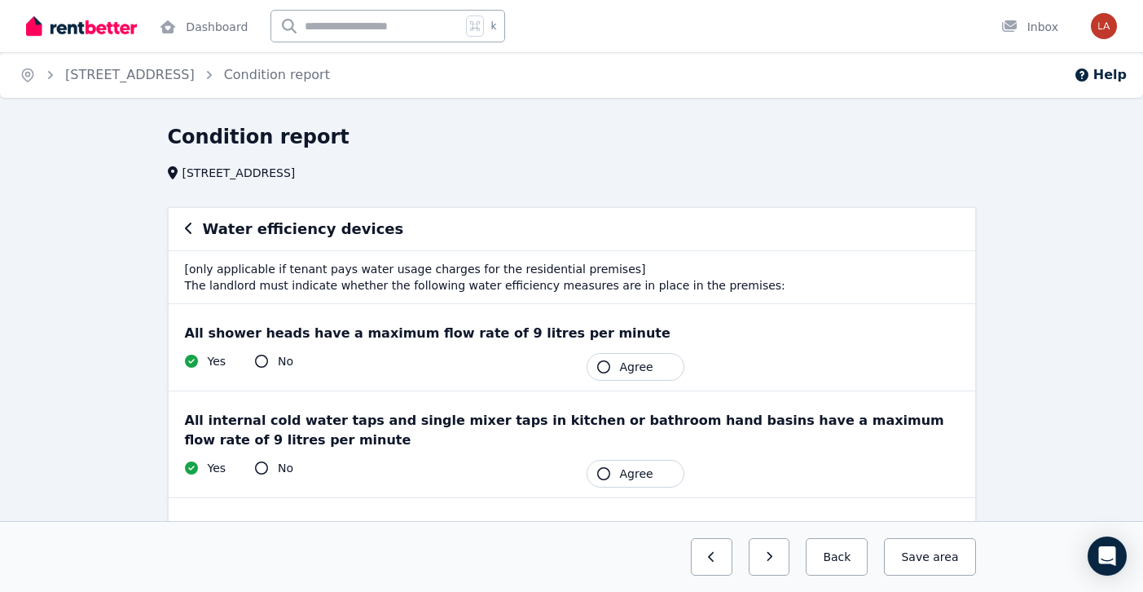
click at [611, 367] on button "Agree" at bounding box center [636, 367] width 98 height 28
click at [639, 466] on span "Agree" at bounding box center [636, 473] width 33 height 16
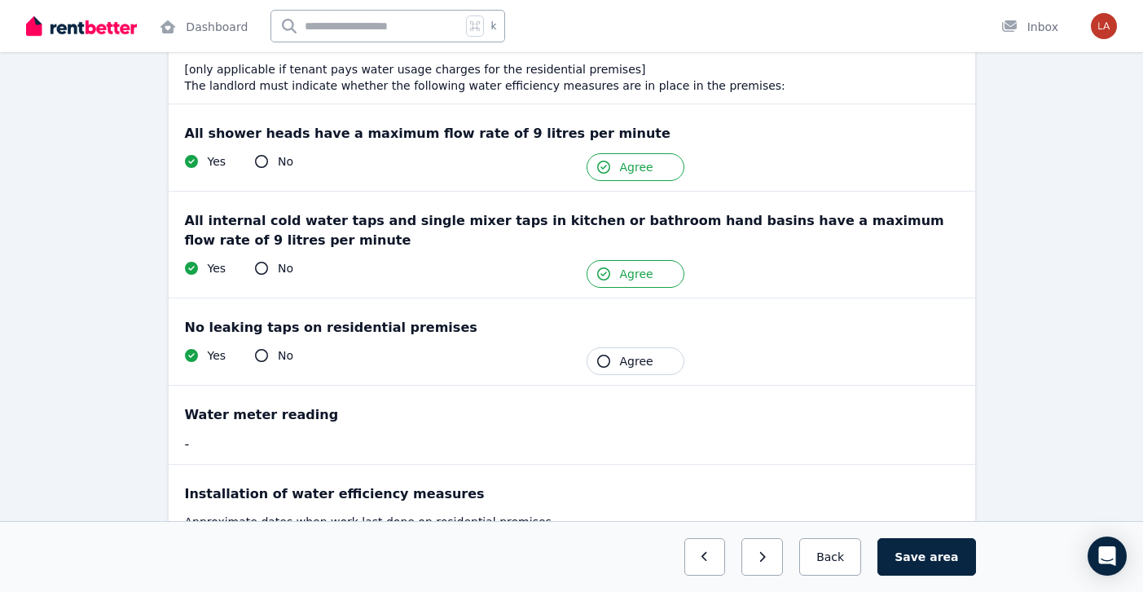
click at [621, 356] on span "Agree" at bounding box center [636, 361] width 33 height 16
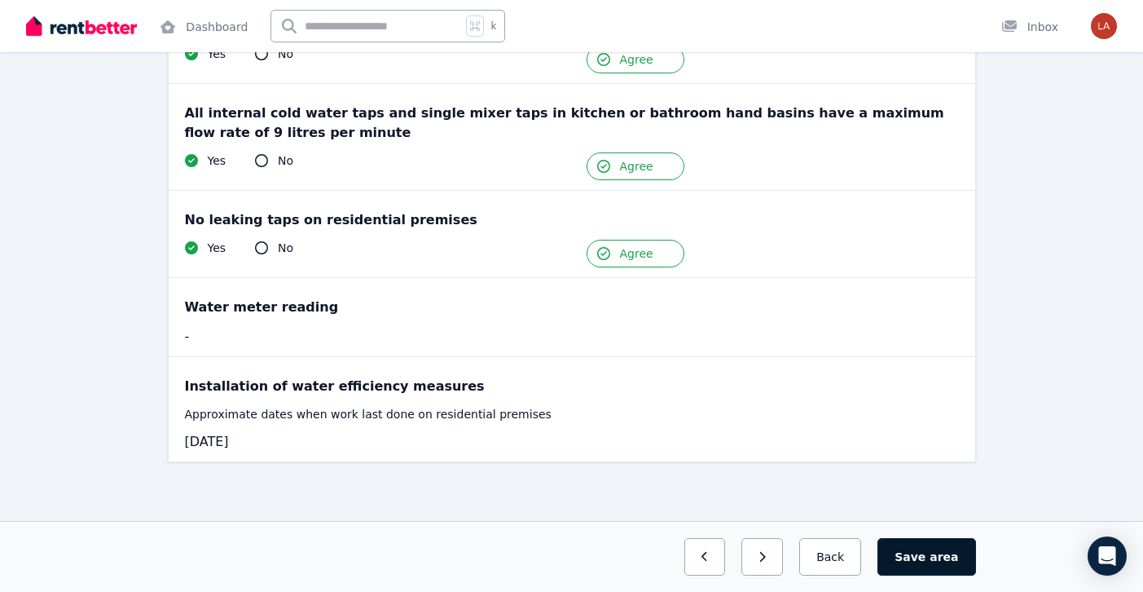
click at [957, 545] on button "Save area" at bounding box center [927, 556] width 98 height 37
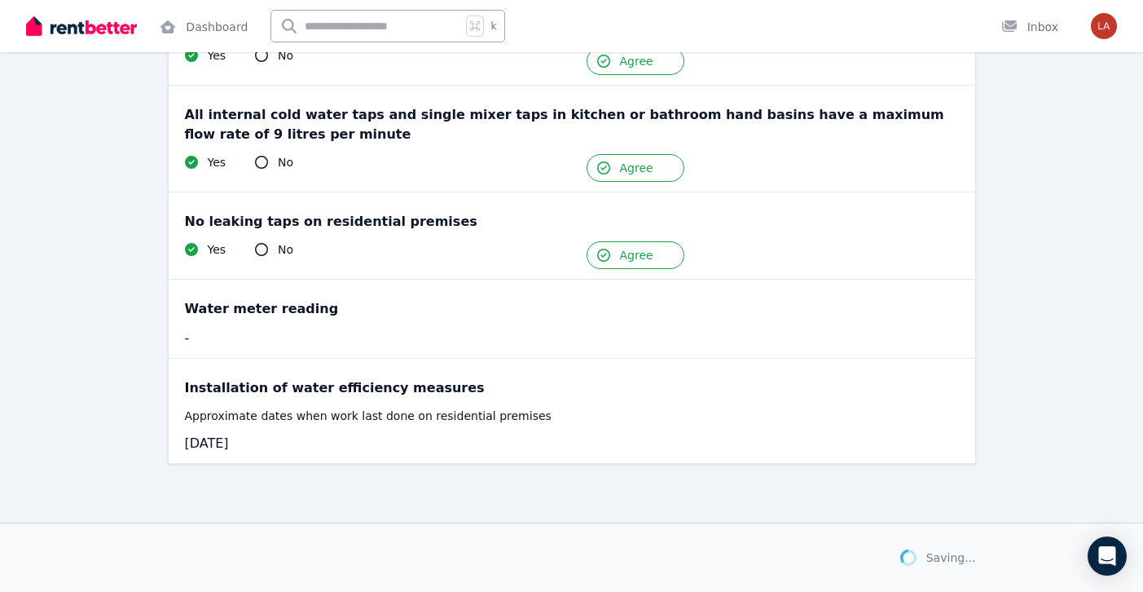
scroll to position [307, 0]
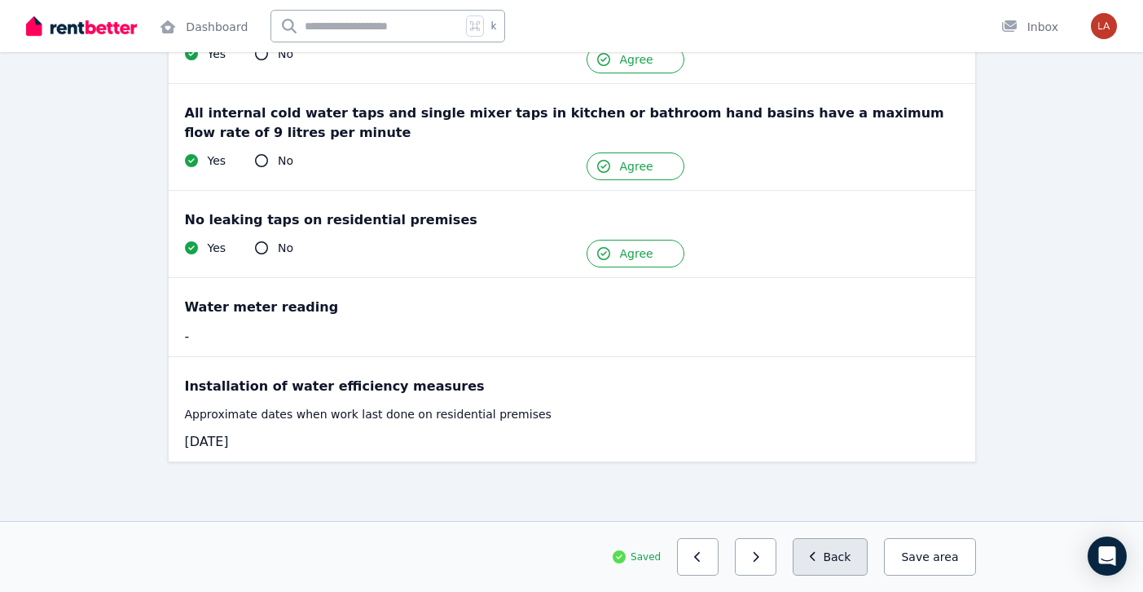
click at [833, 550] on button "Back" at bounding box center [831, 556] width 76 height 37
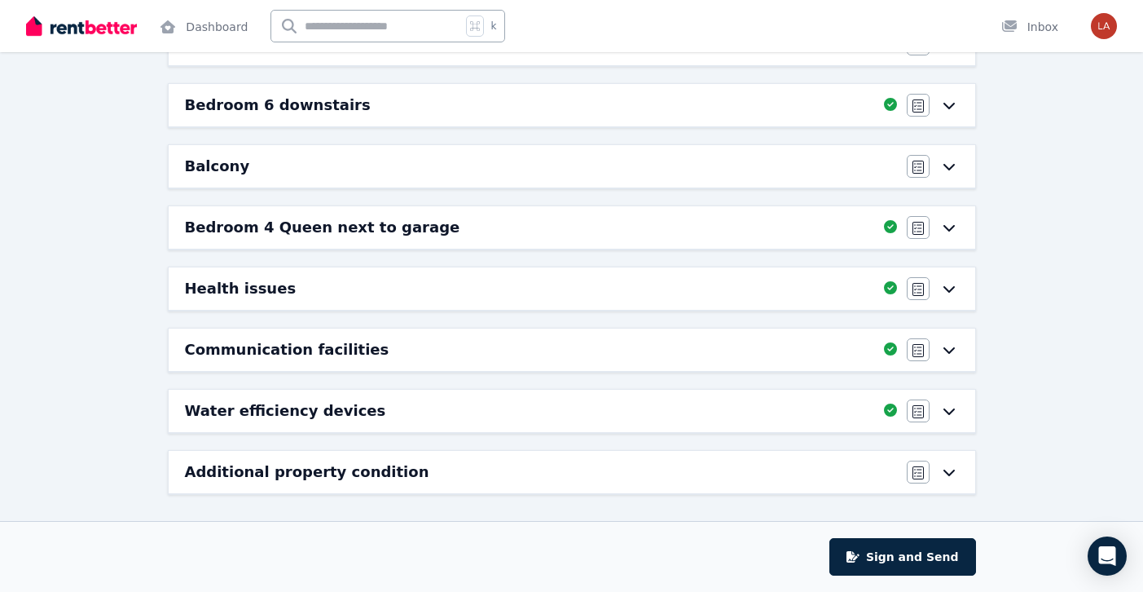
scroll to position [738, 0]
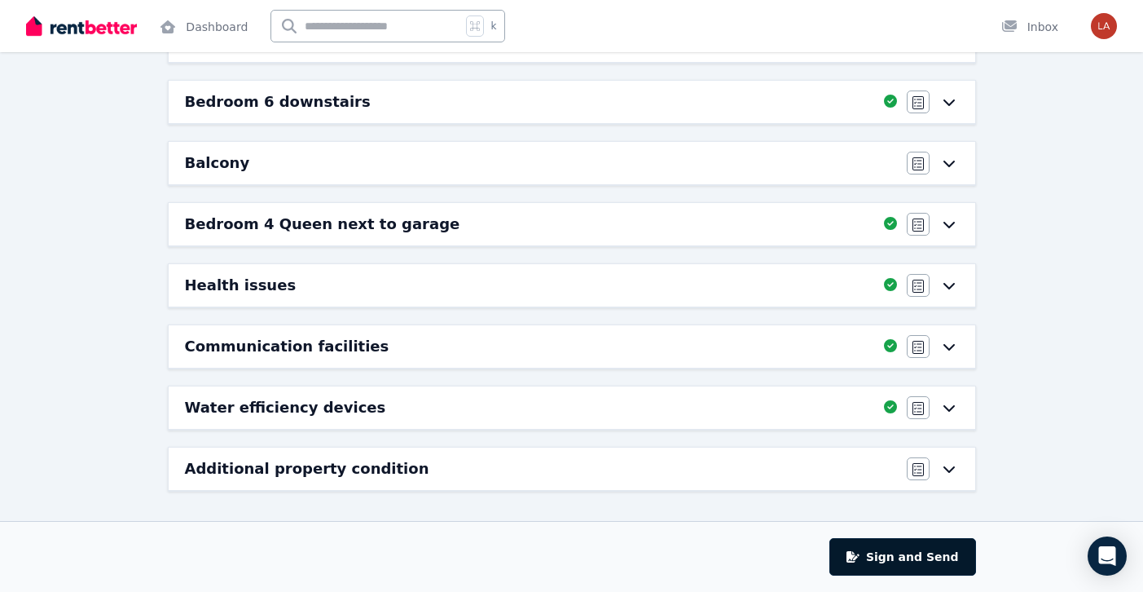
click at [894, 547] on button "Sign and Send" at bounding box center [903, 556] width 146 height 37
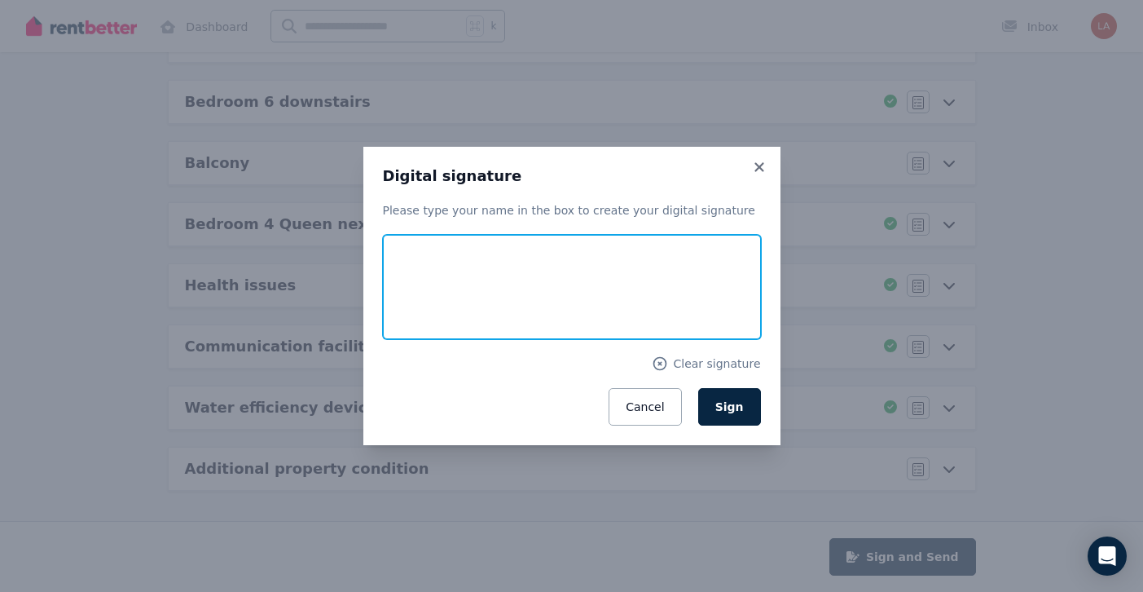
click at [421, 253] on input "text" at bounding box center [572, 287] width 378 height 104
type input "**********"
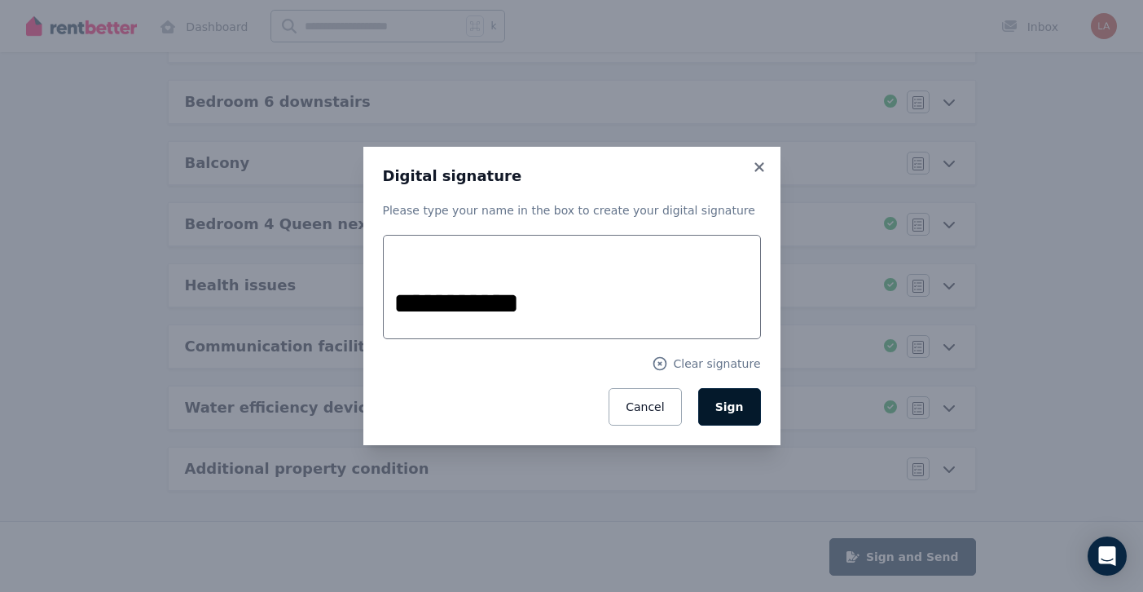
click at [716, 415] on button "Sign" at bounding box center [729, 406] width 63 height 37
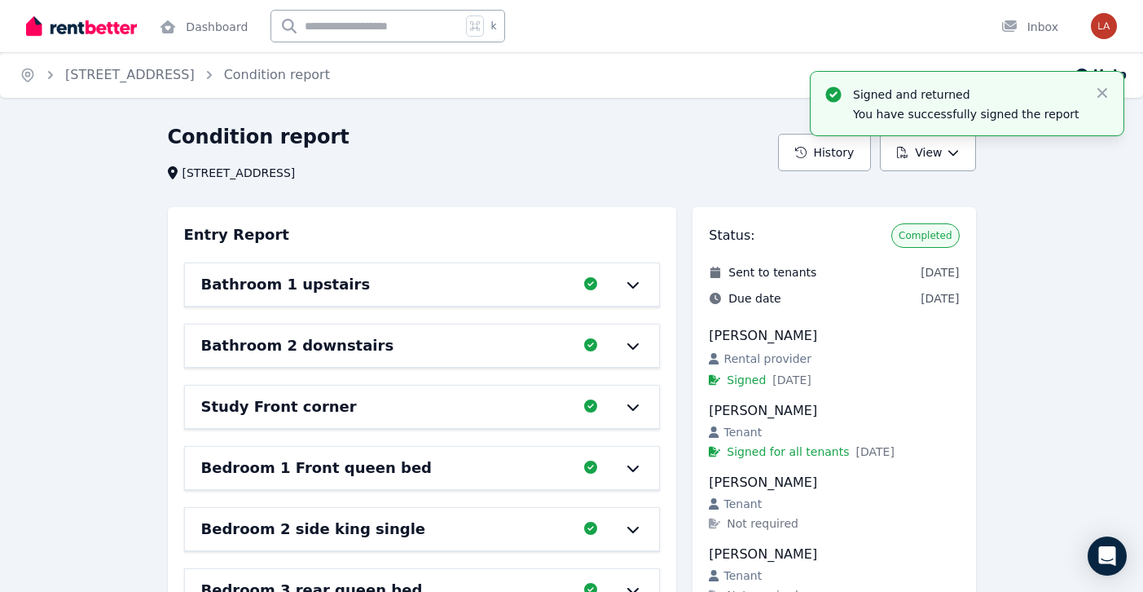
scroll to position [19, 0]
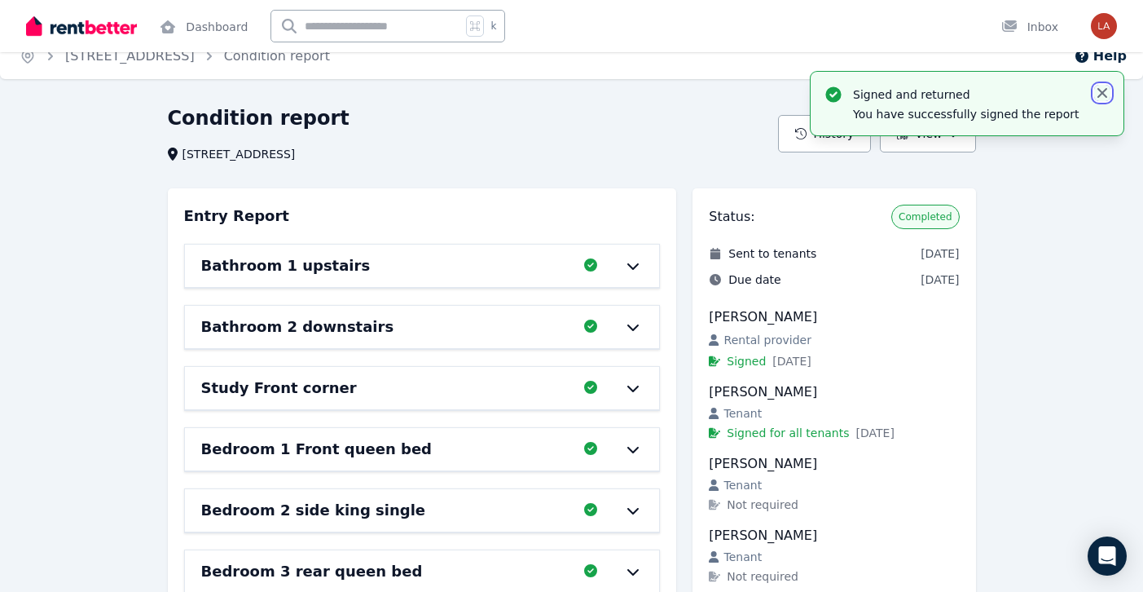
click at [1098, 91] on icon "button" at bounding box center [1102, 93] width 16 height 16
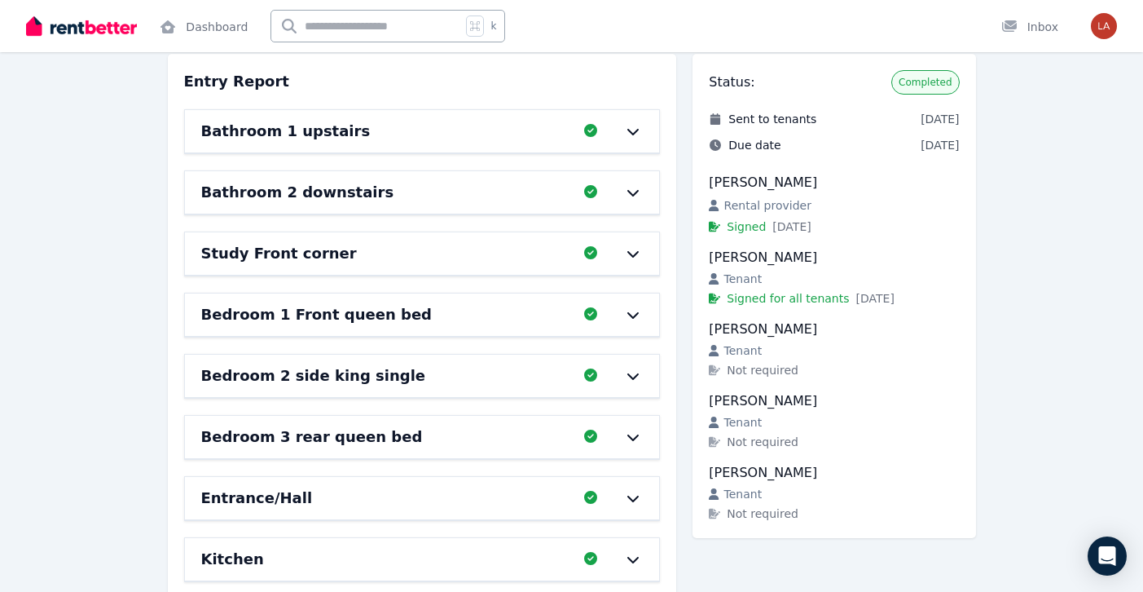
scroll to position [227, 0]
